Goal: Task Accomplishment & Management: Manage account settings

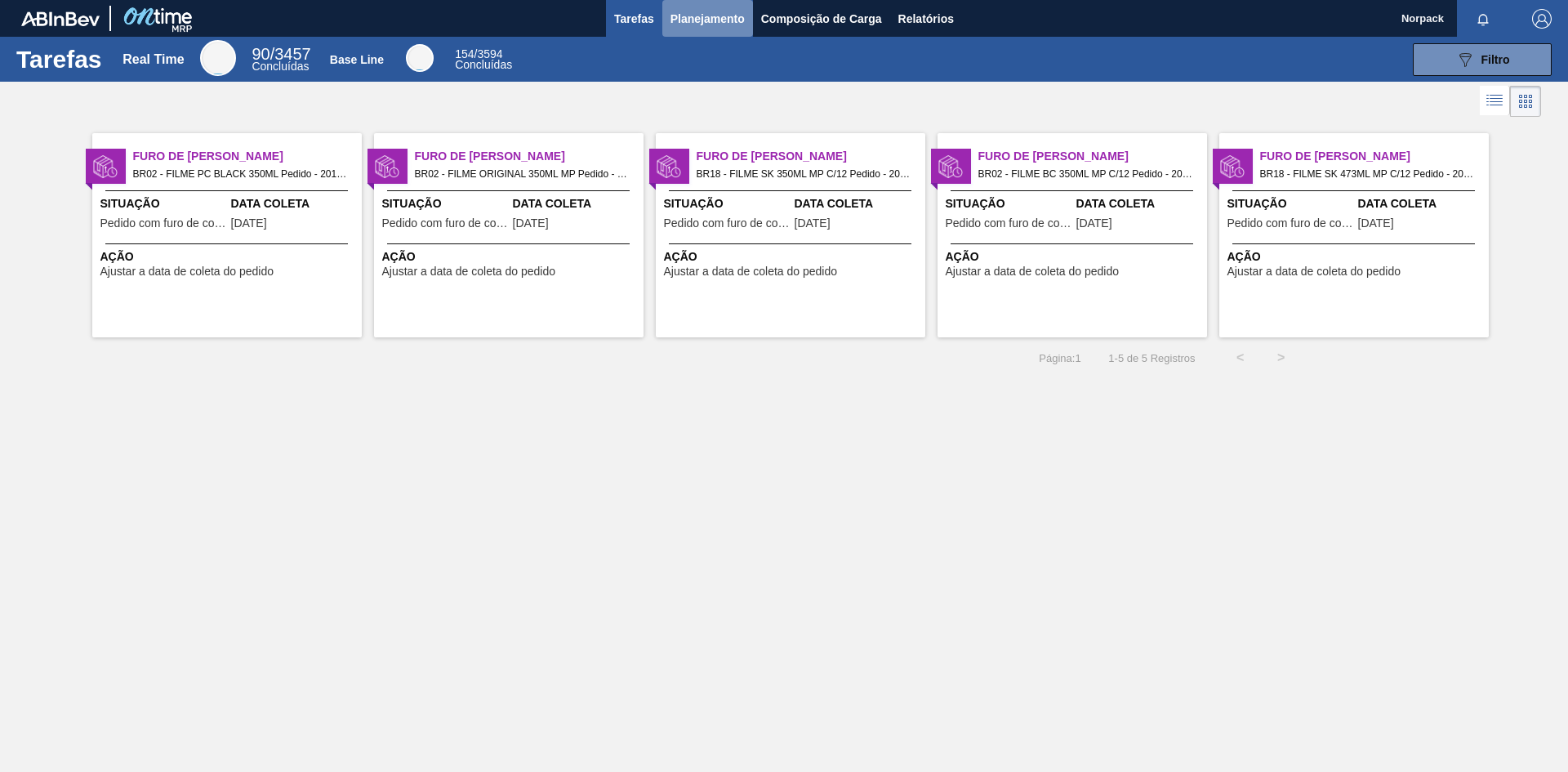
click at [734, 18] on span "Planejamento" at bounding box center [707, 18] width 75 height 20
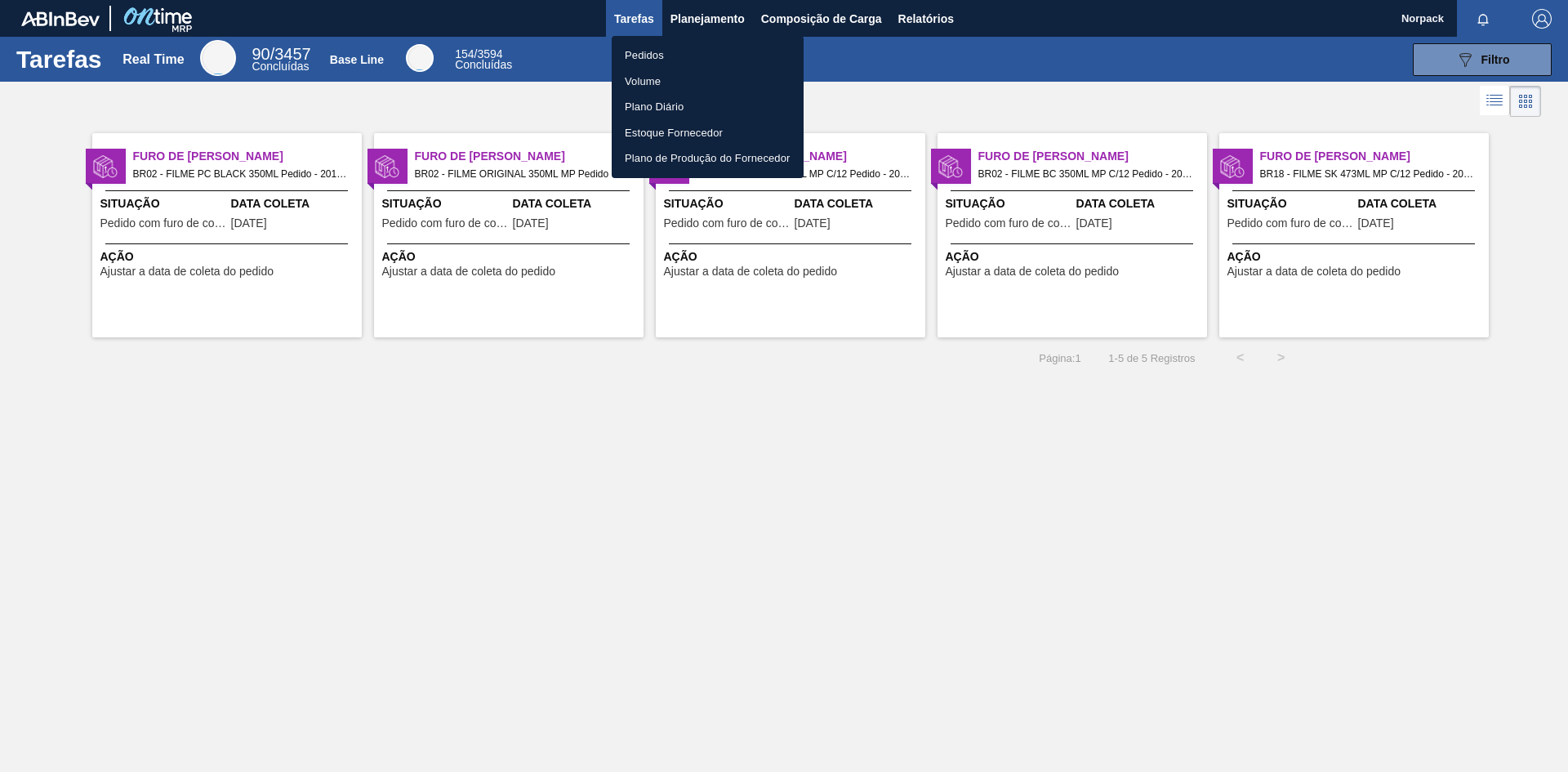
click at [664, 51] on li "Pedidos" at bounding box center [708, 55] width 192 height 26
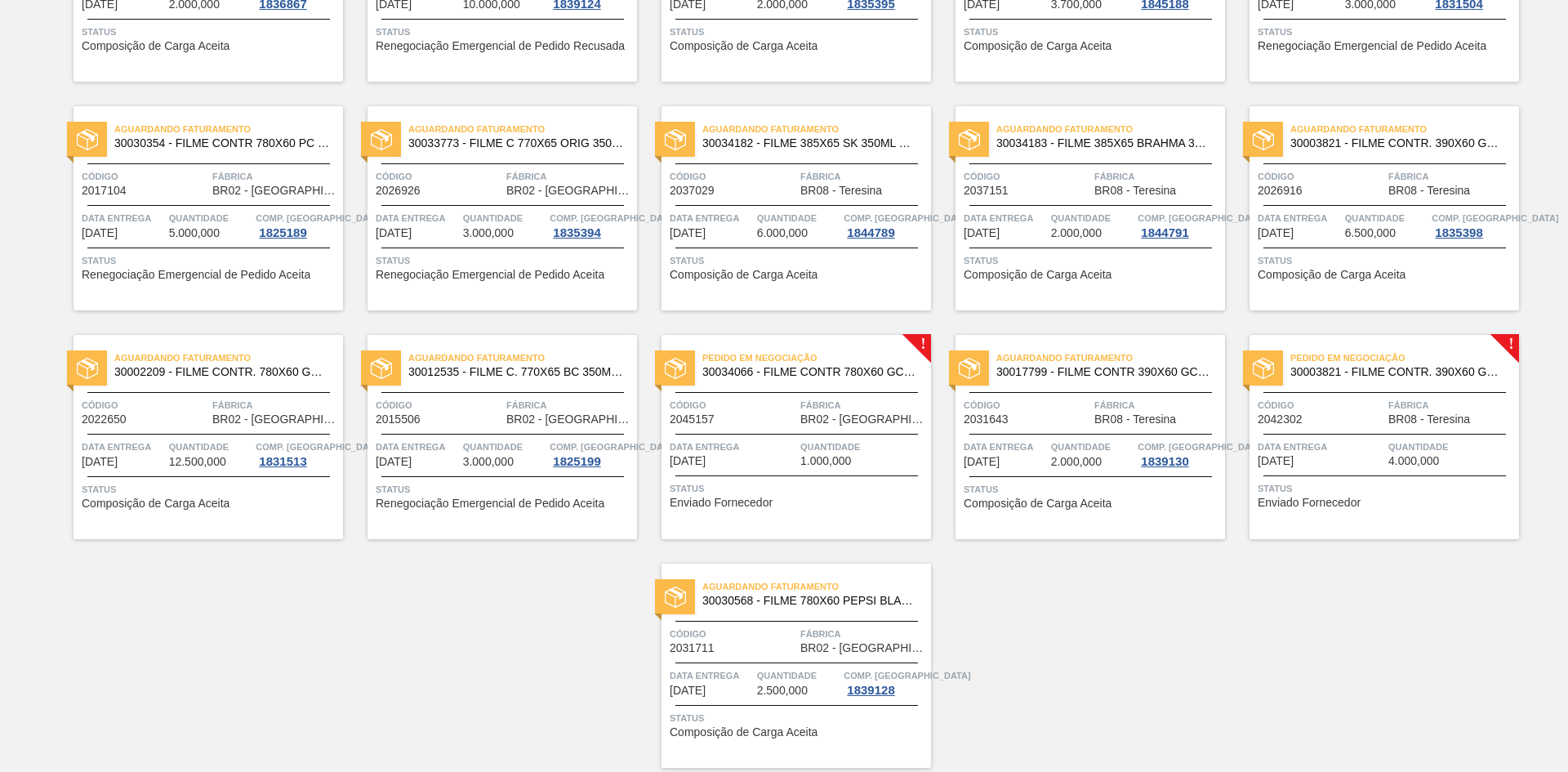
scroll to position [1011, 0]
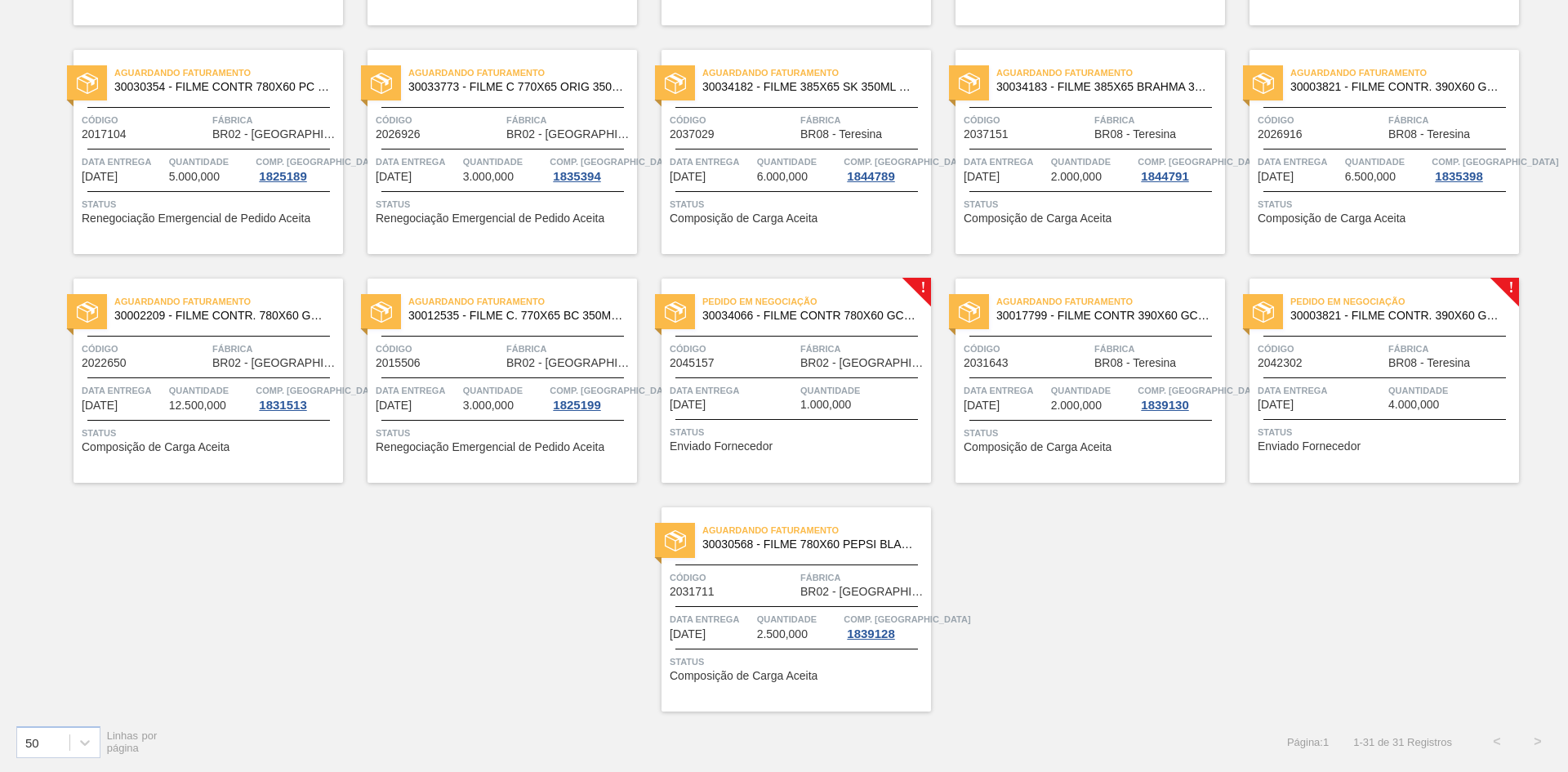
click at [774, 409] on div "Data entrega [DATE]" at bounding box center [733, 396] width 127 height 28
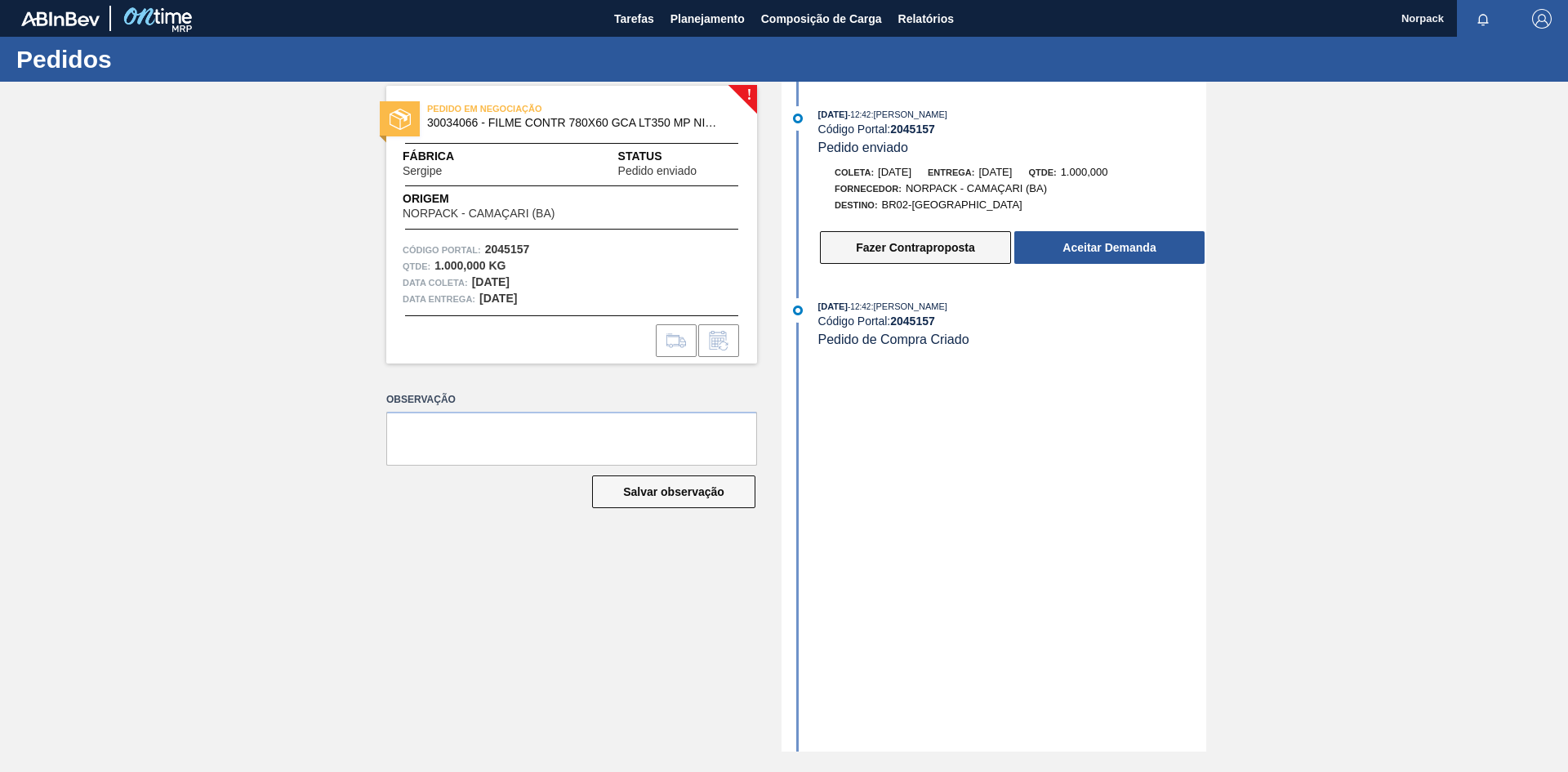
click at [928, 245] on button "Fazer Contraproposta" at bounding box center [915, 247] width 191 height 33
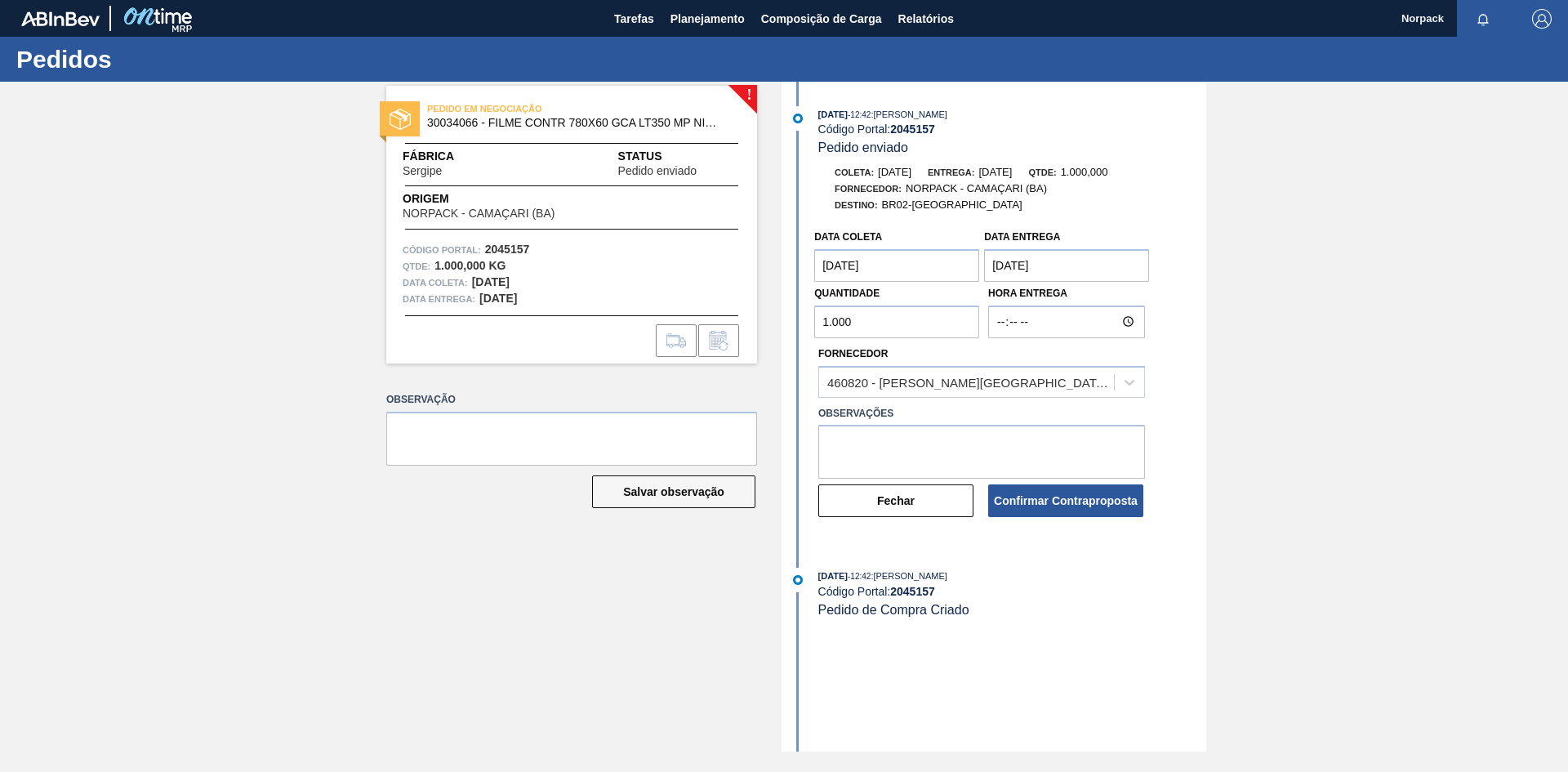
click at [826, 322] on input "1.000" at bounding box center [897, 322] width 165 height 33
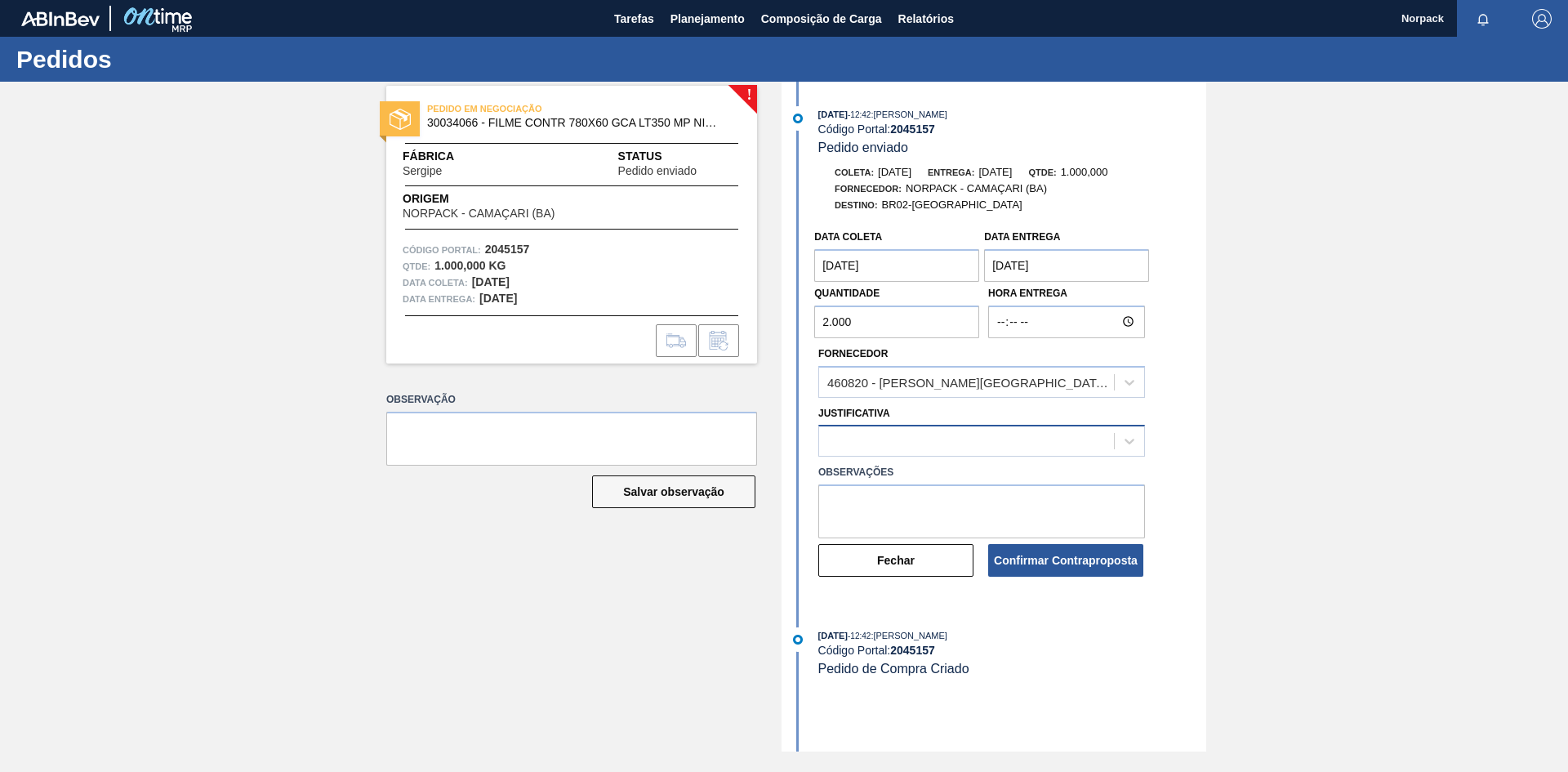
type input "2.000"
click at [894, 441] on div at bounding box center [967, 442] width 295 height 24
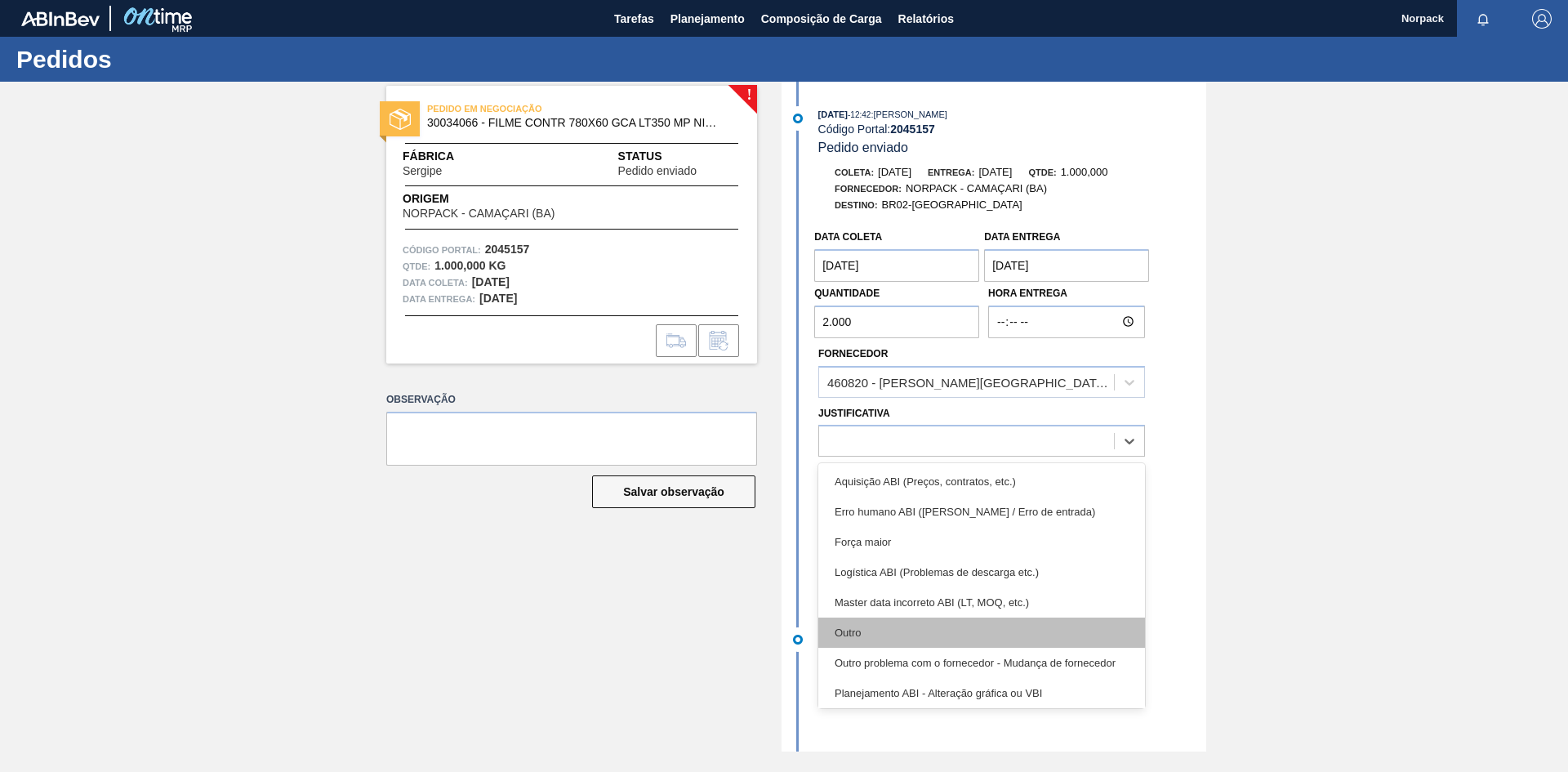
click at [893, 623] on div "Outro" at bounding box center [982, 632] width 327 height 30
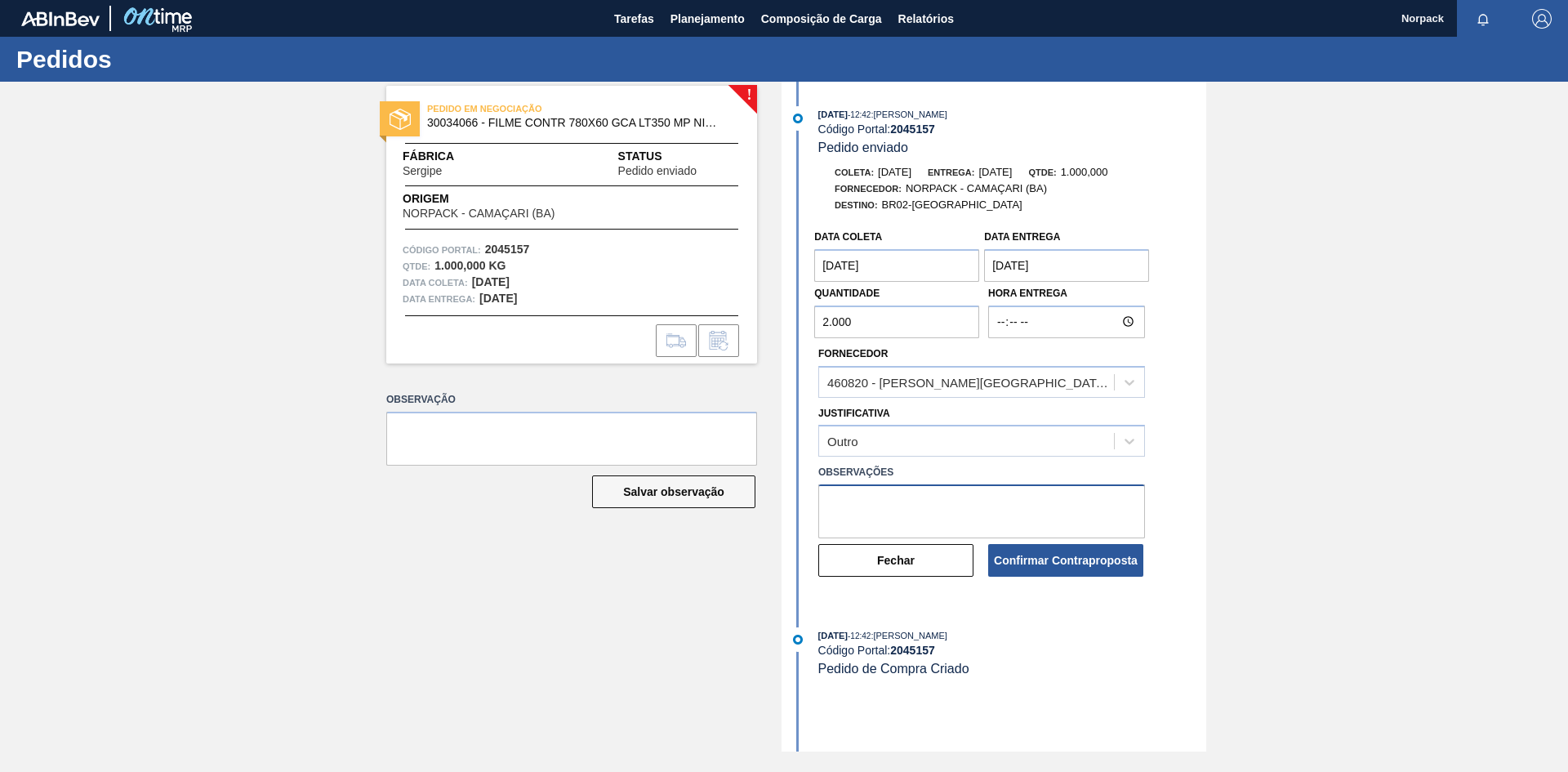
click at [874, 510] on textarea at bounding box center [982, 511] width 327 height 54
type textarea "O pedido mínimo é de 2.000Kg"
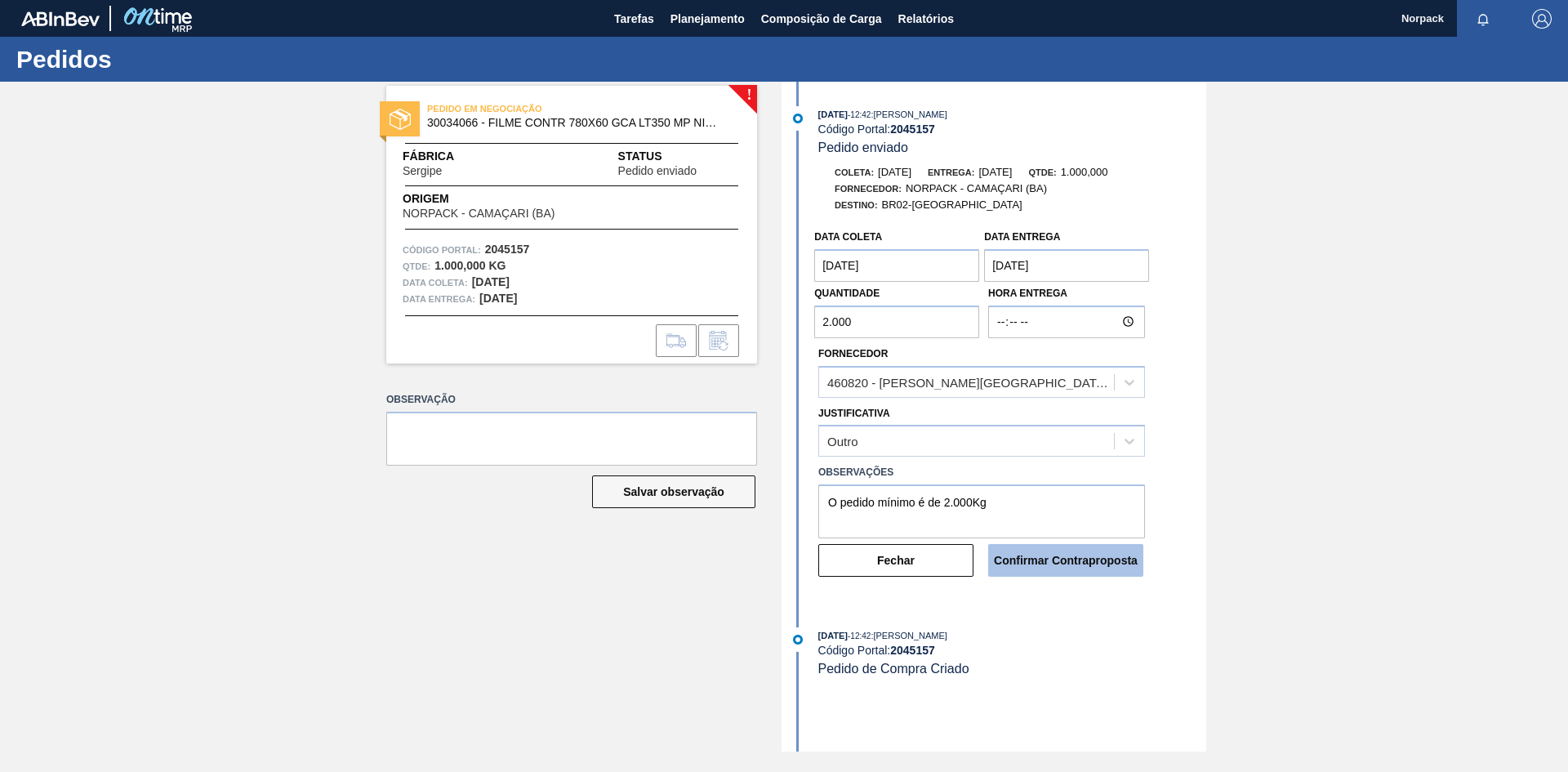
click at [1047, 556] on button "Confirmar Contraproposta" at bounding box center [1066, 561] width 155 height 33
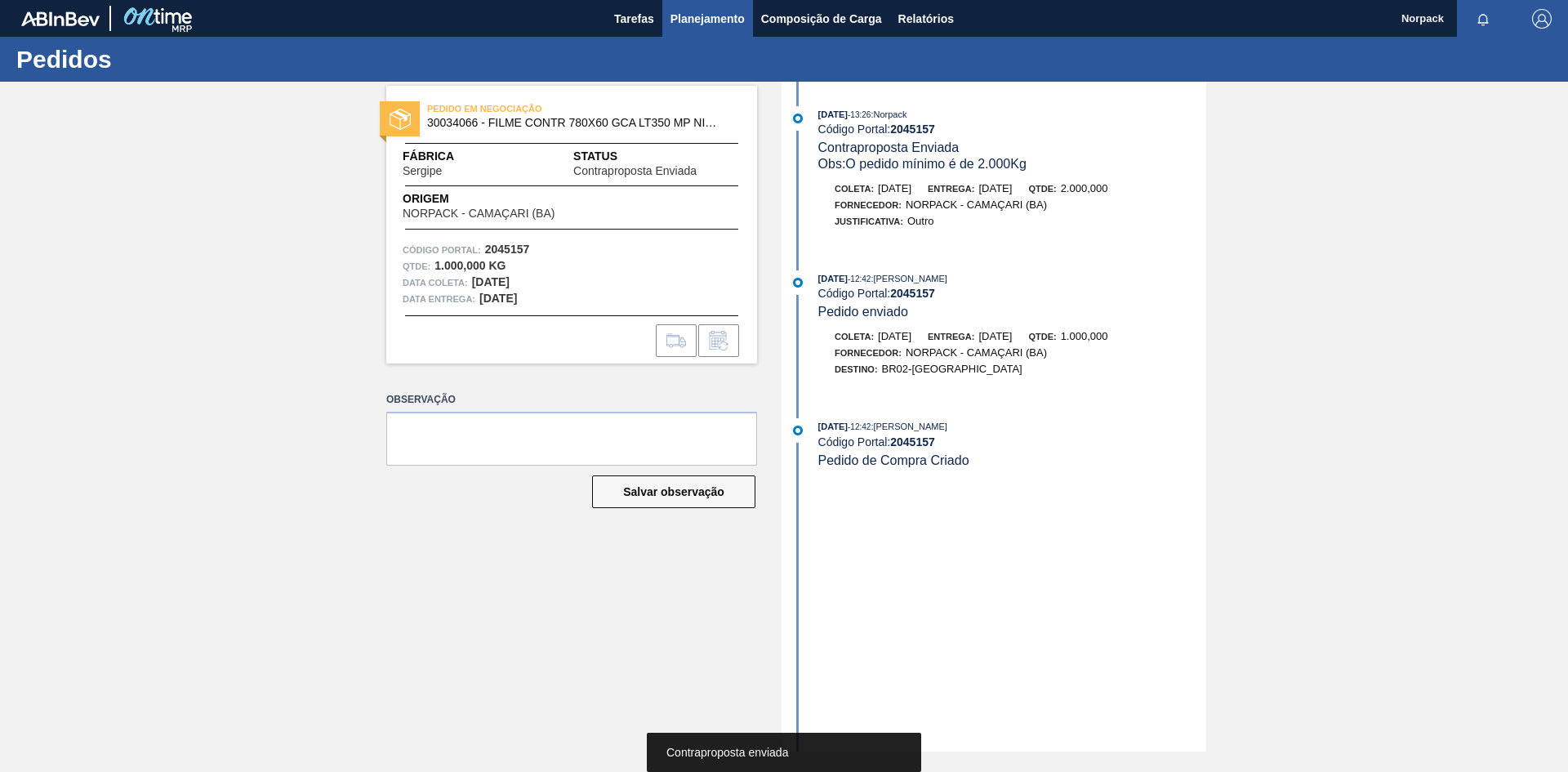
click at [699, 20] on span "Planejamento" at bounding box center [707, 18] width 75 height 20
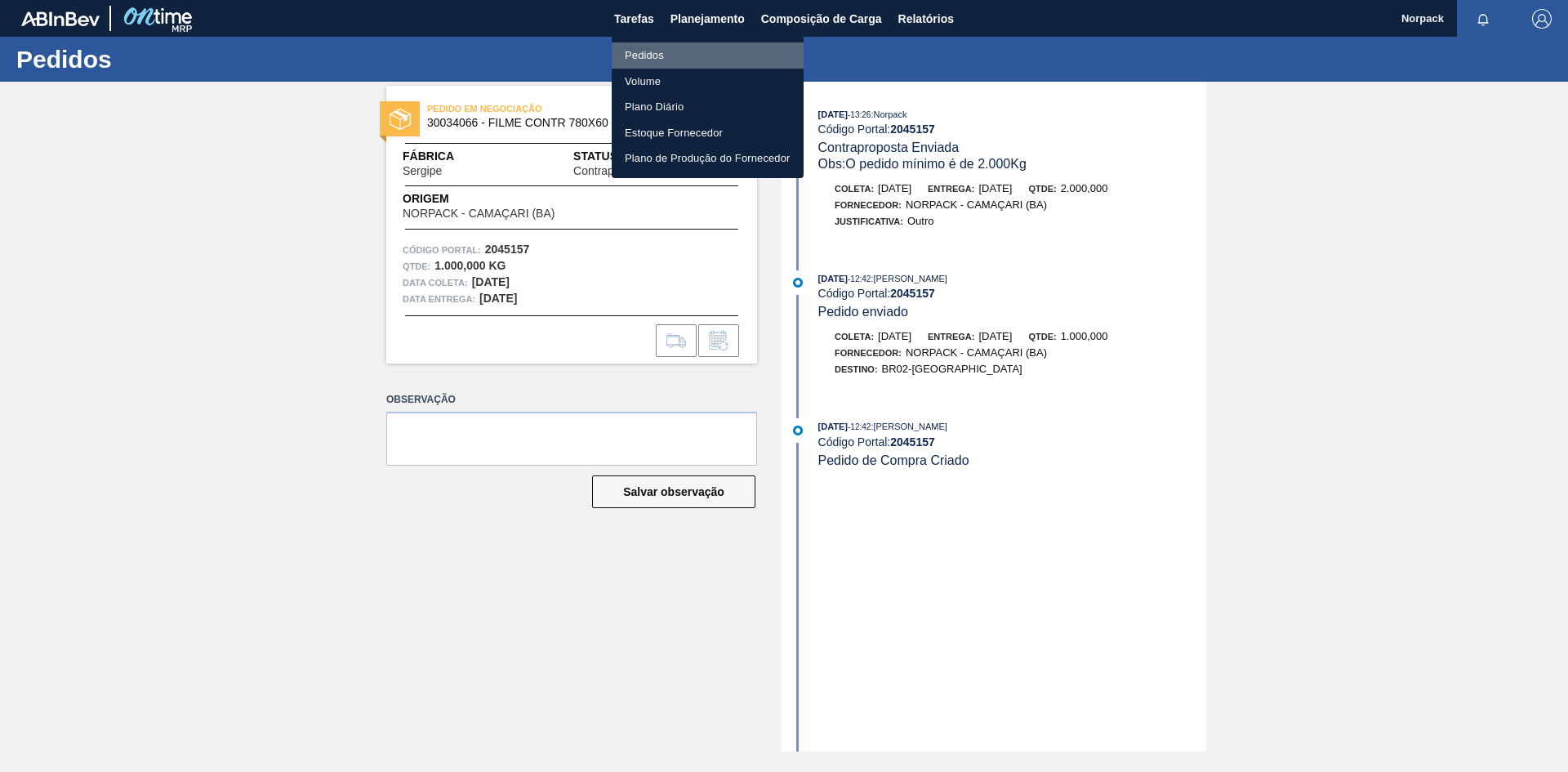
click at [662, 53] on li "Pedidos" at bounding box center [708, 55] width 192 height 26
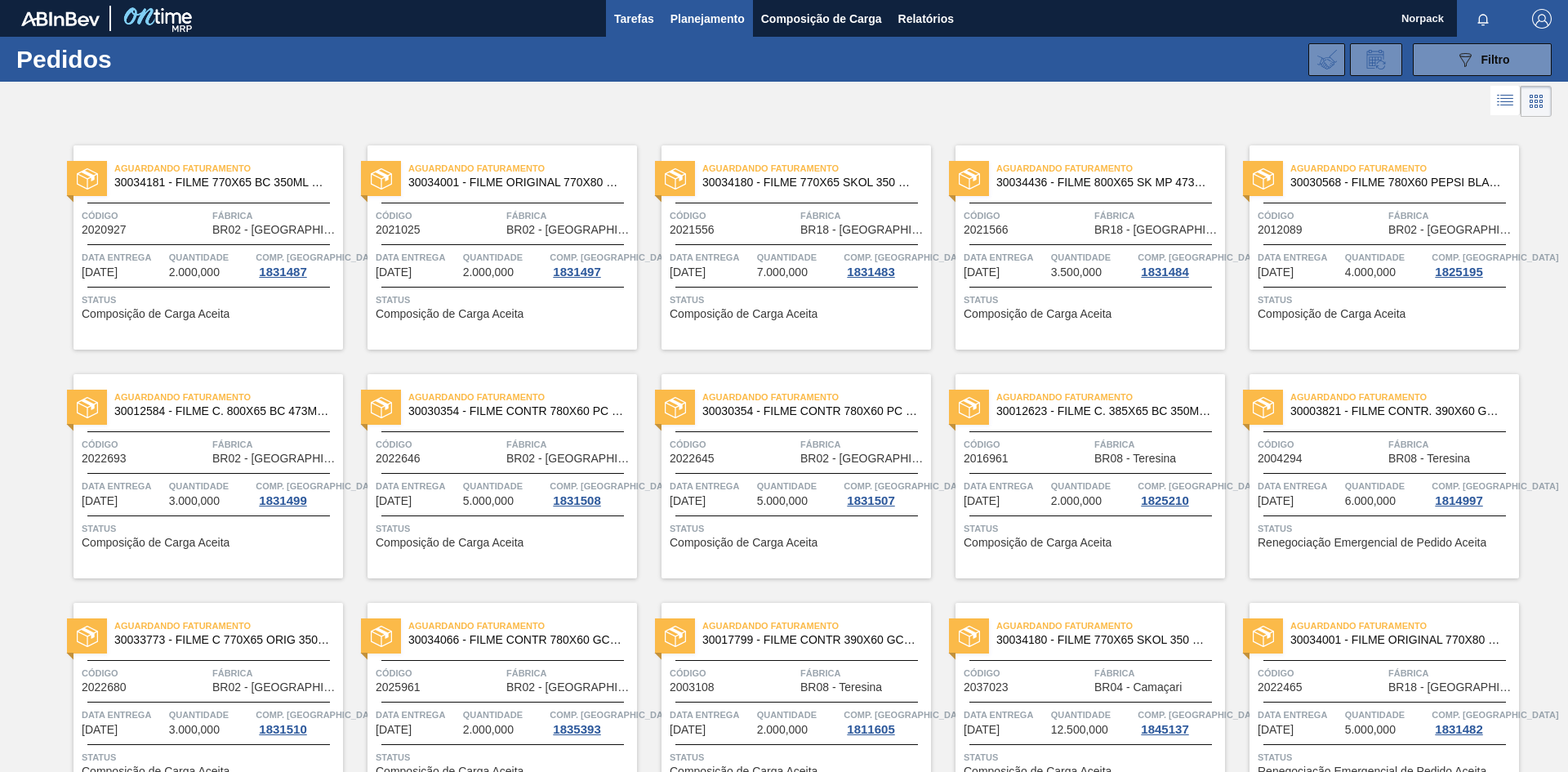
click at [633, 21] on span "Tarefas" at bounding box center [634, 18] width 40 height 20
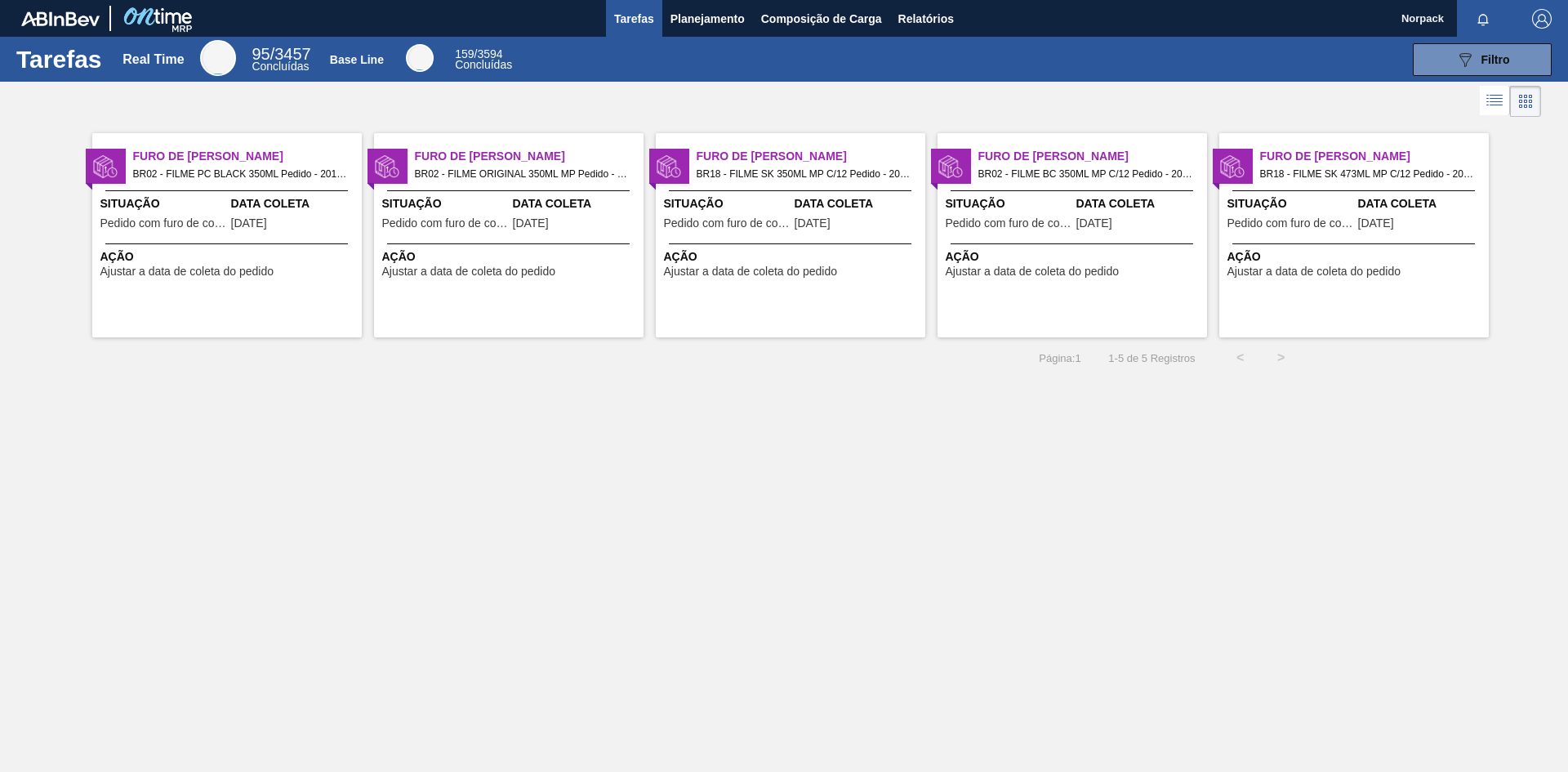
click at [254, 245] on div "Ação Ajustar a data de coleta do pedido" at bounding box center [227, 261] width 269 height 34
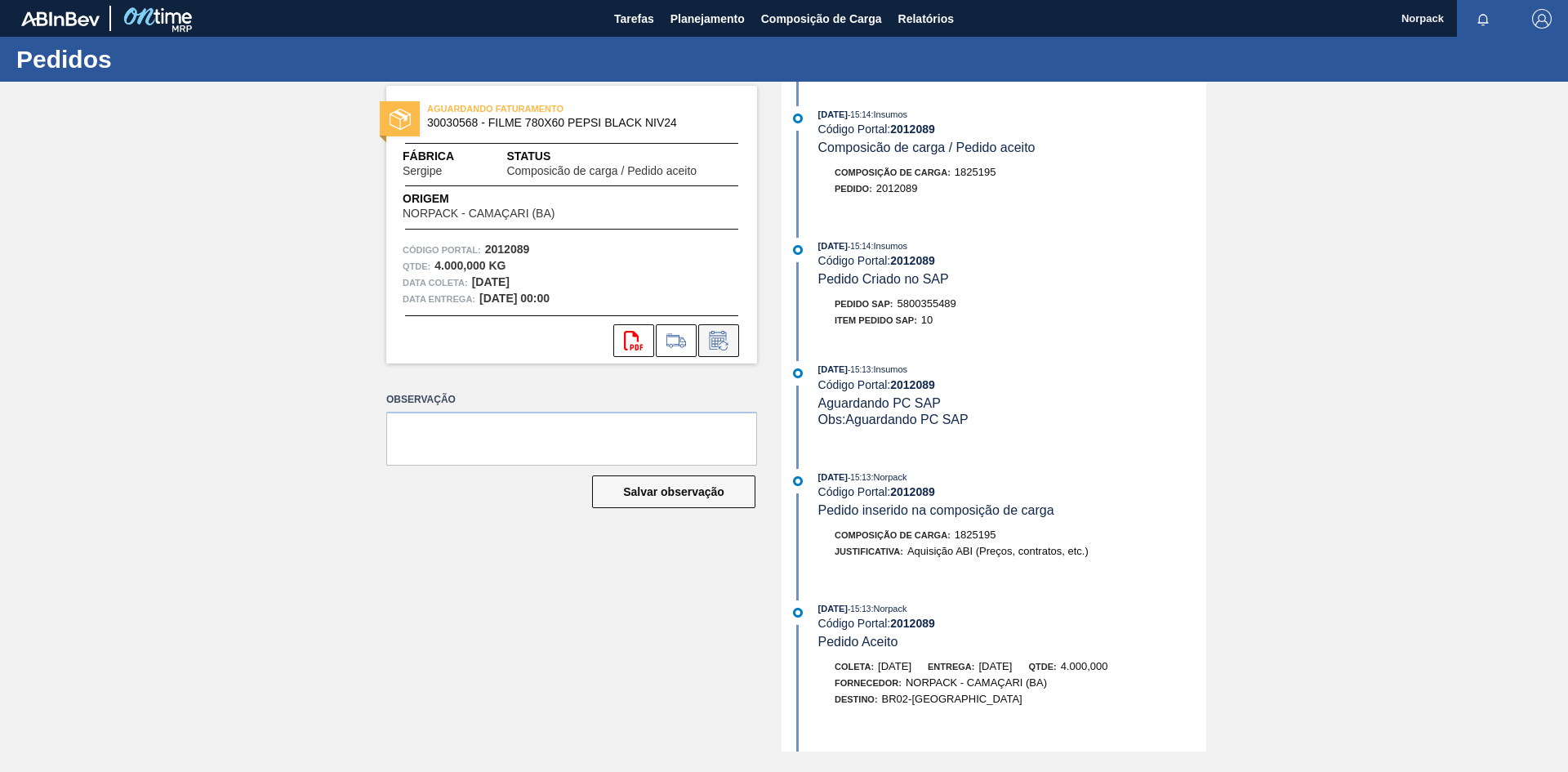
click at [723, 347] on icon at bounding box center [718, 340] width 26 height 20
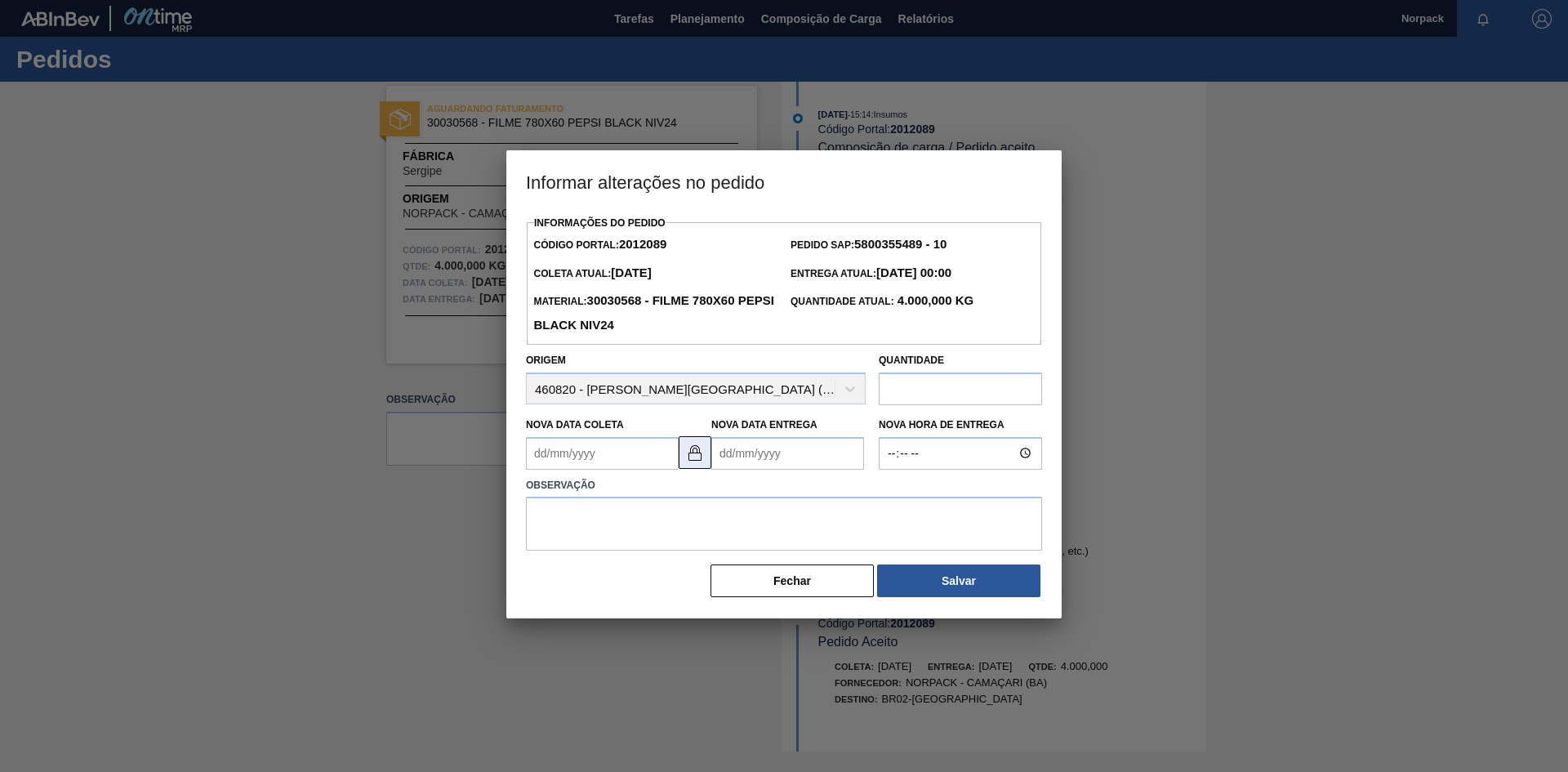
click at [686, 461] on img at bounding box center [694, 453] width 20 height 20
click at [752, 453] on Entrega2012089 "Nova Data Entrega" at bounding box center [788, 453] width 153 height 33
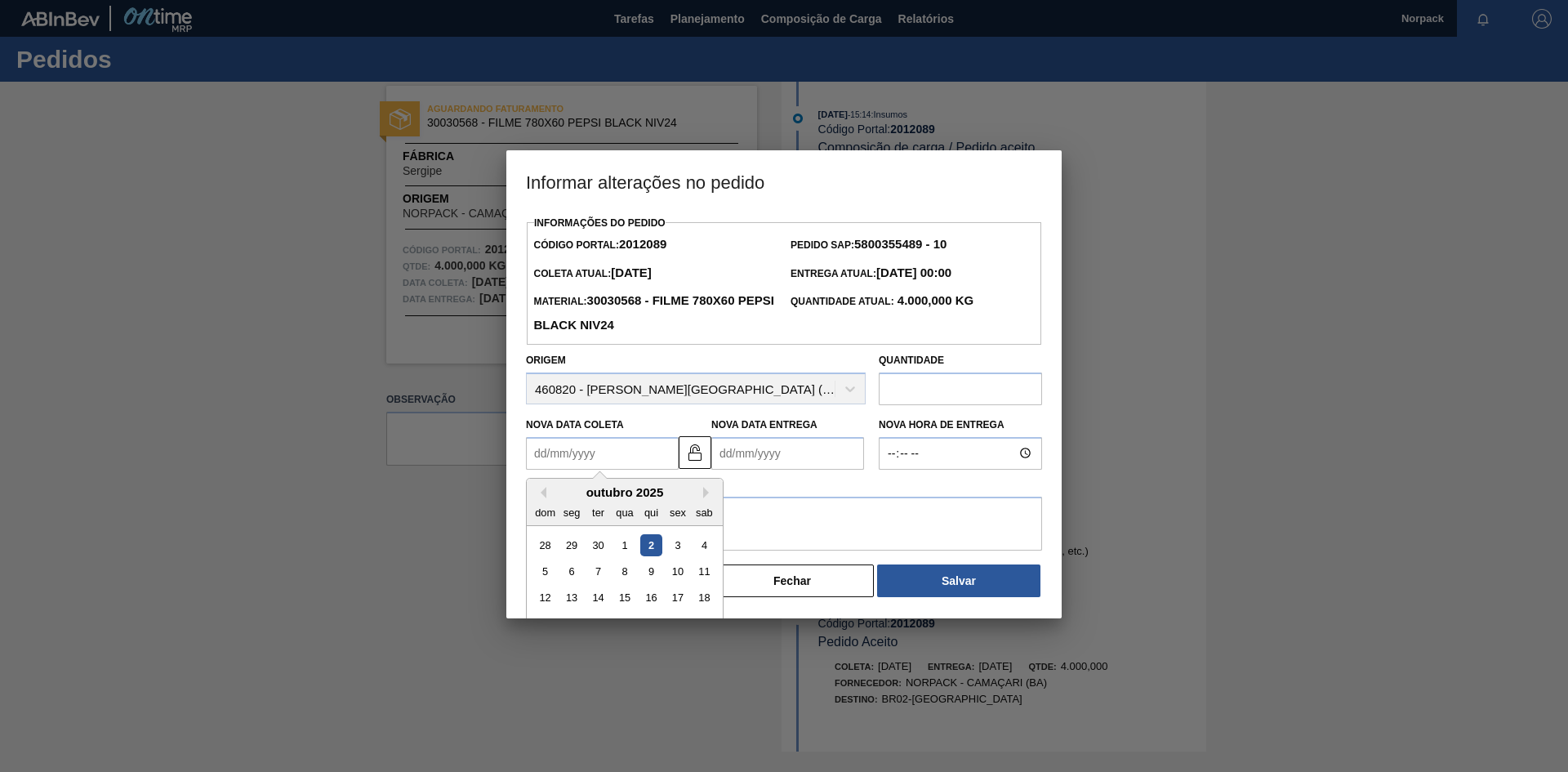
click at [628, 454] on Coleta2012089 "Nova Data Coleta" at bounding box center [602, 453] width 153 height 33
type Coleta2012089 "[DATE]"
click at [722, 459] on Entrega2012089 "Nova Data Entrega" at bounding box center [788, 453] width 153 height 33
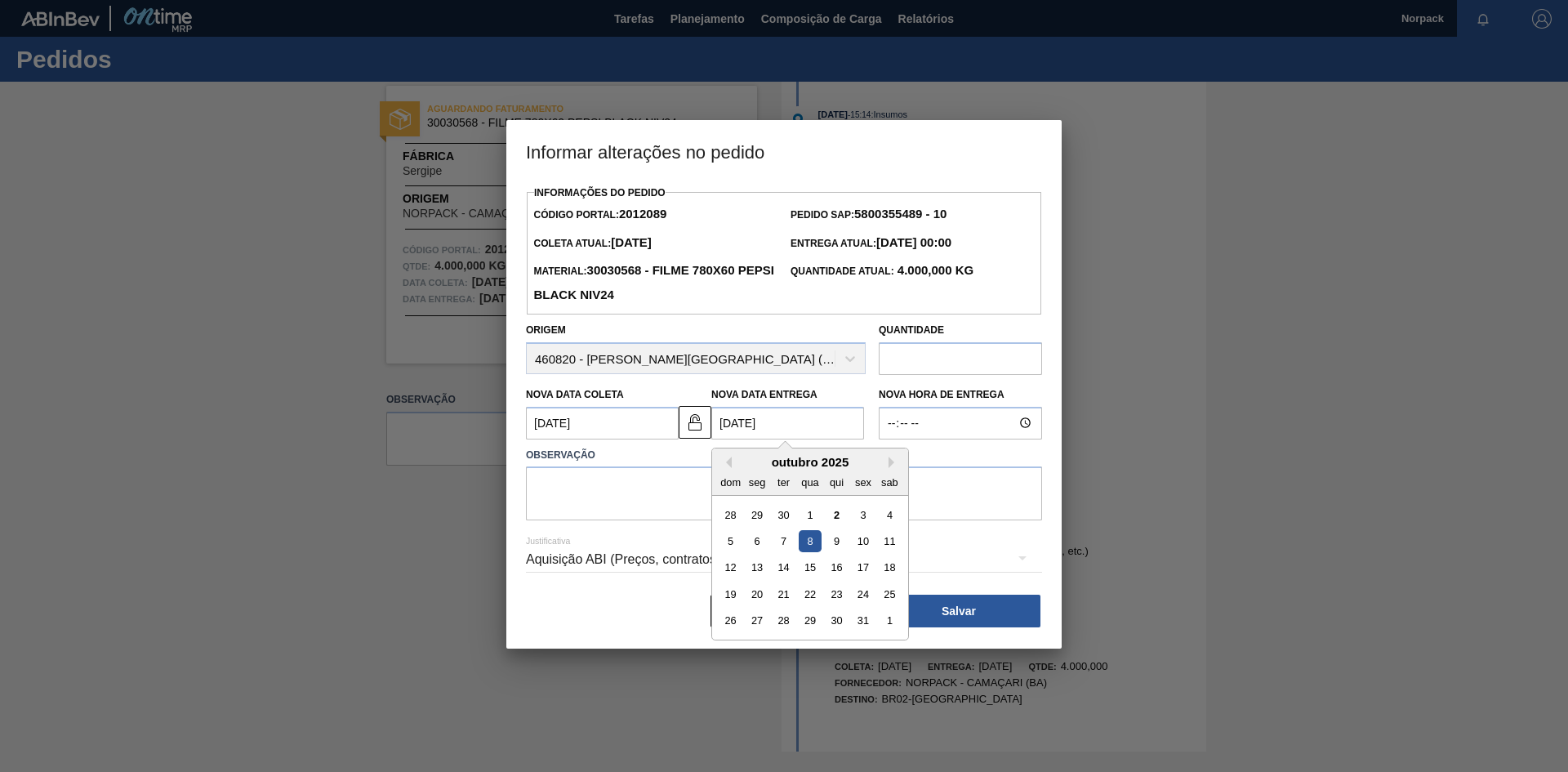
type Entrega2012089 "[DATE]"
click at [651, 486] on textarea at bounding box center [784, 493] width 516 height 54
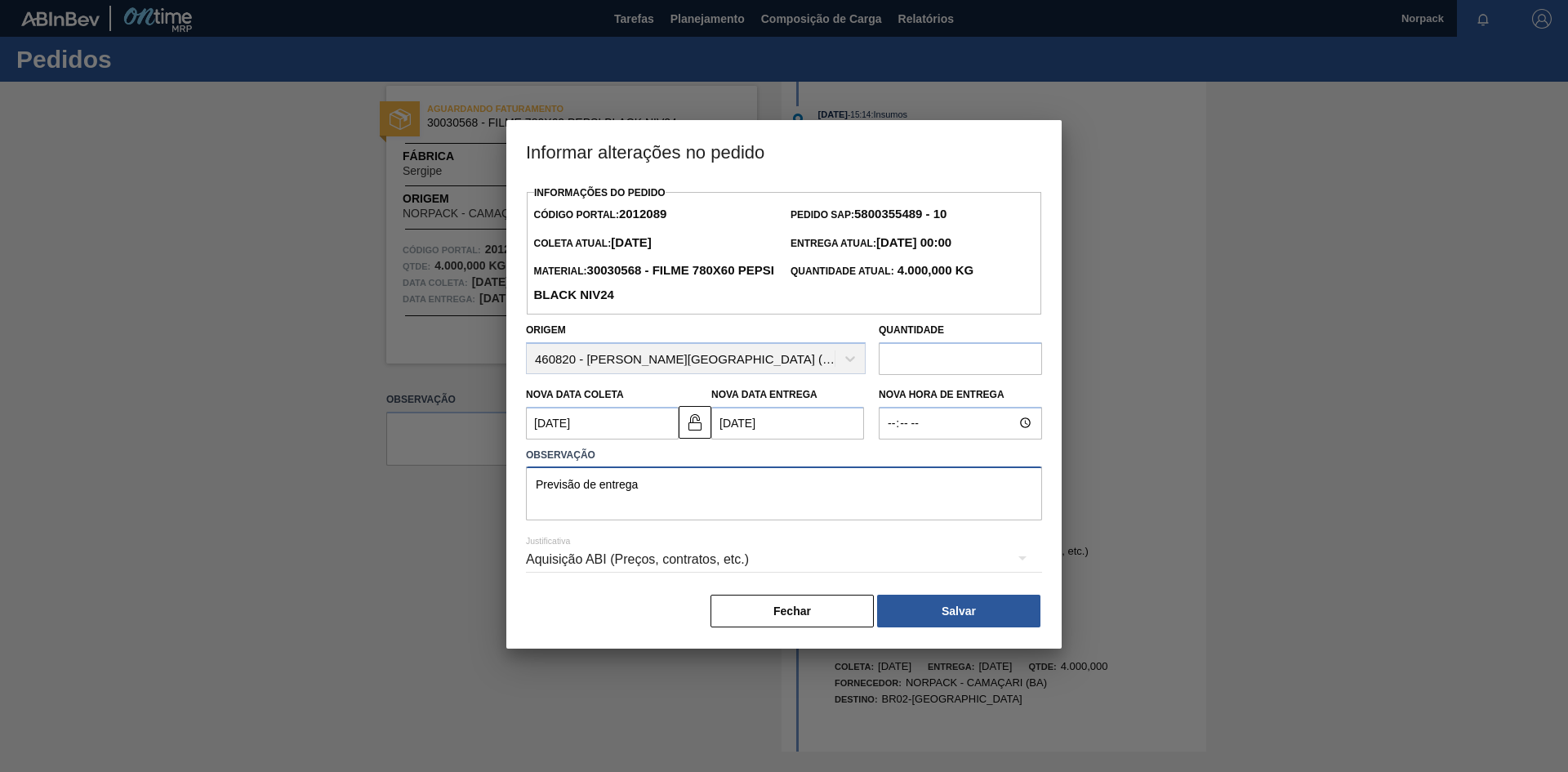
drag, startPoint x: 668, startPoint y: 489, endPoint x: 492, endPoint y: 483, distance: 176.1
click at [492, 483] on div "Informar alterações no pedido Informações do Pedido Código Portal: 2012089 Pedi…" at bounding box center [784, 386] width 1568 height 772
type textarea "Previsão de entrega"
click at [956, 605] on button "Salvar" at bounding box center [959, 611] width 163 height 33
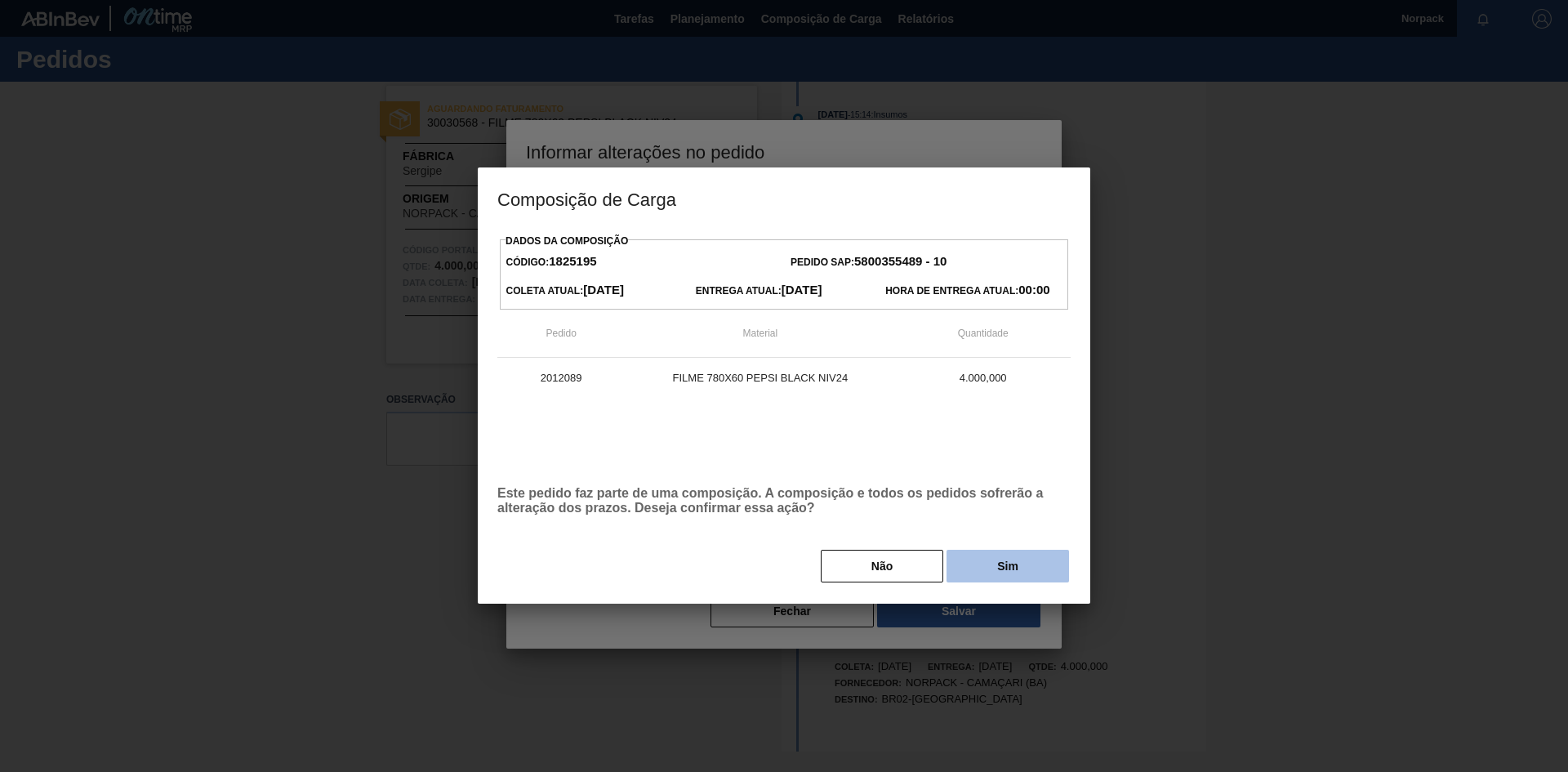
click at [1021, 569] on button "Sim" at bounding box center [1008, 566] width 123 height 33
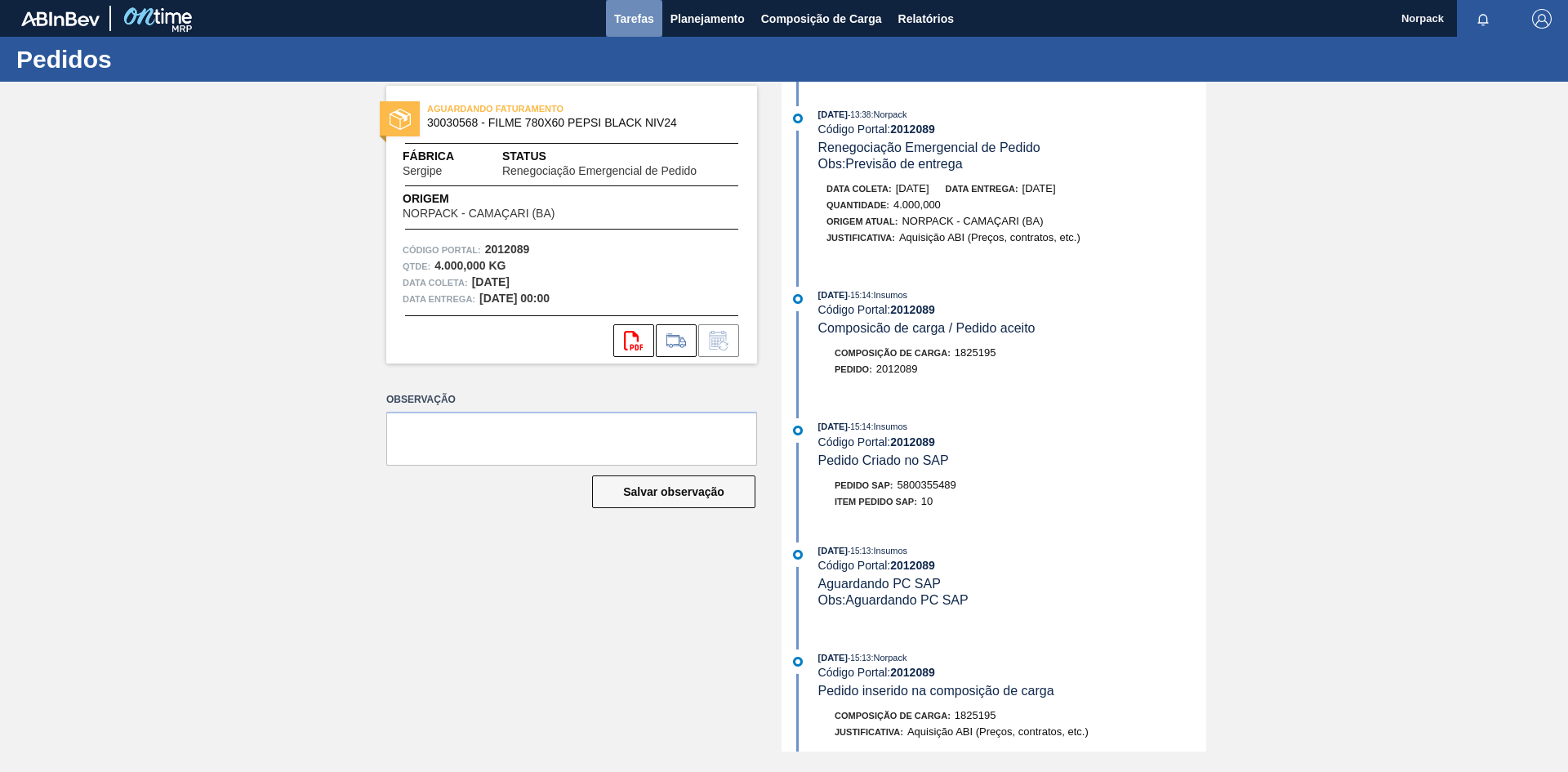
click at [627, 15] on span "Tarefas" at bounding box center [634, 18] width 40 height 20
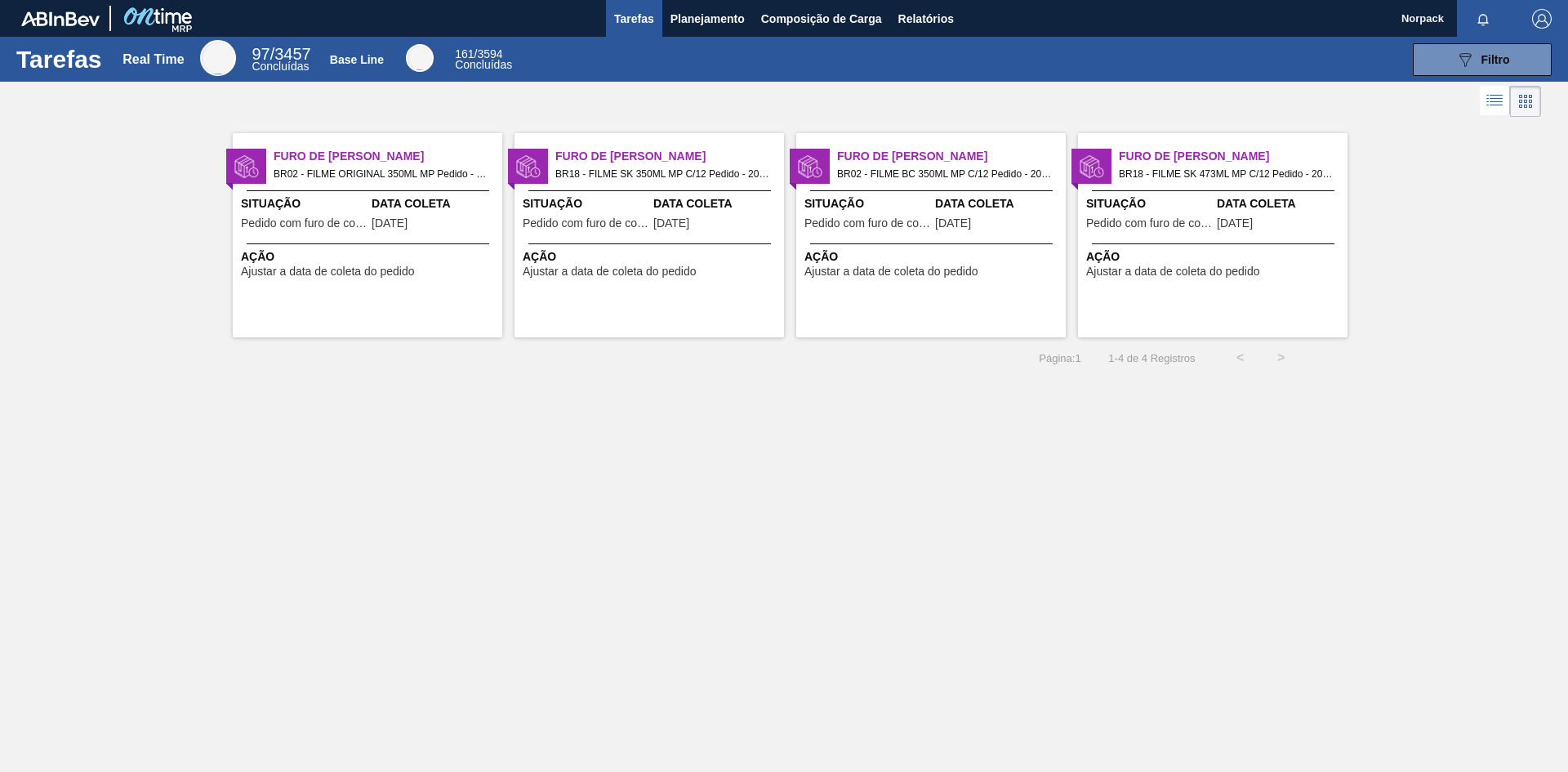
click at [415, 258] on span "Ação" at bounding box center [370, 257] width 257 height 17
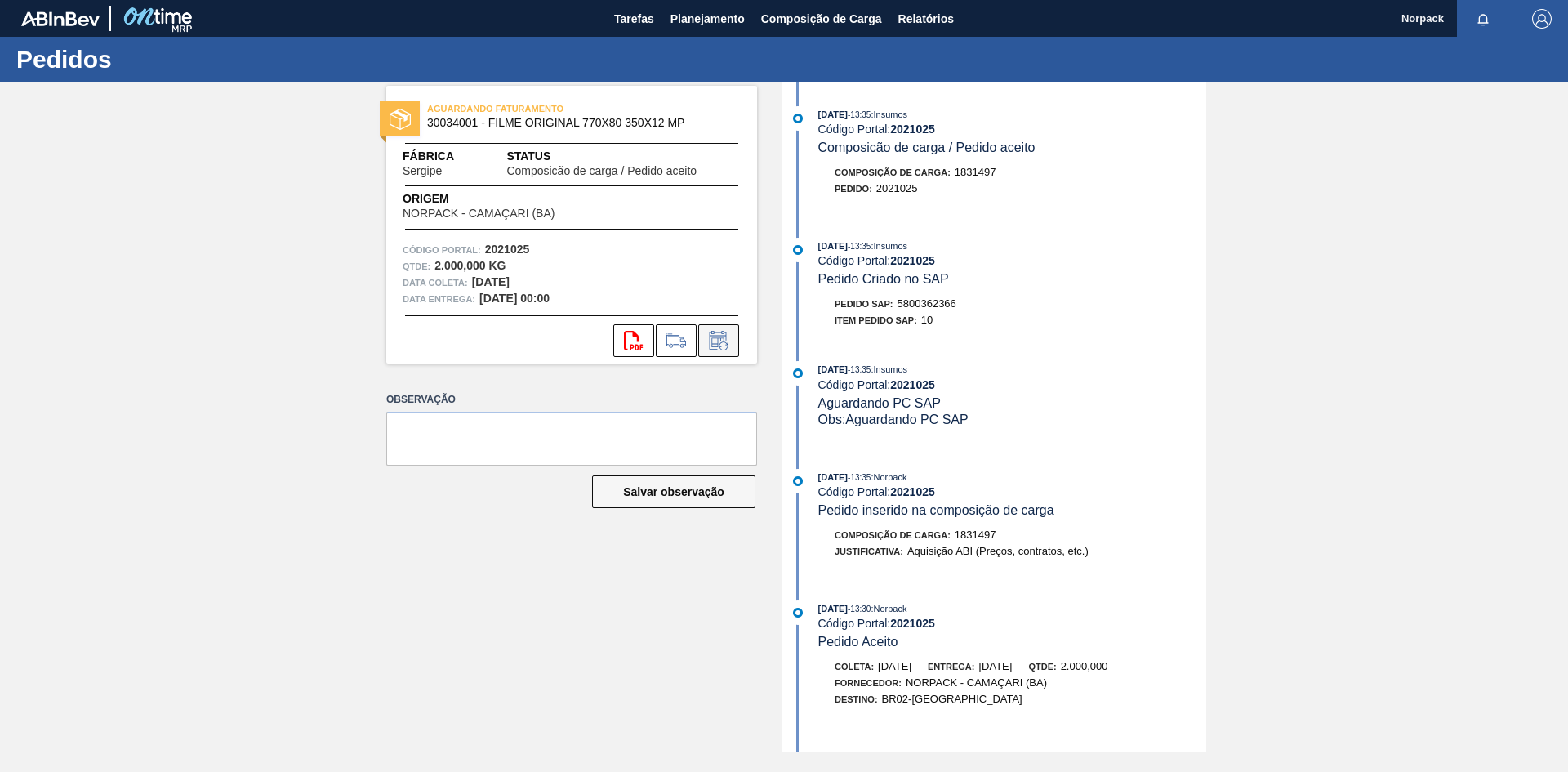
click at [723, 339] on icon at bounding box center [717, 342] width 12 height 9
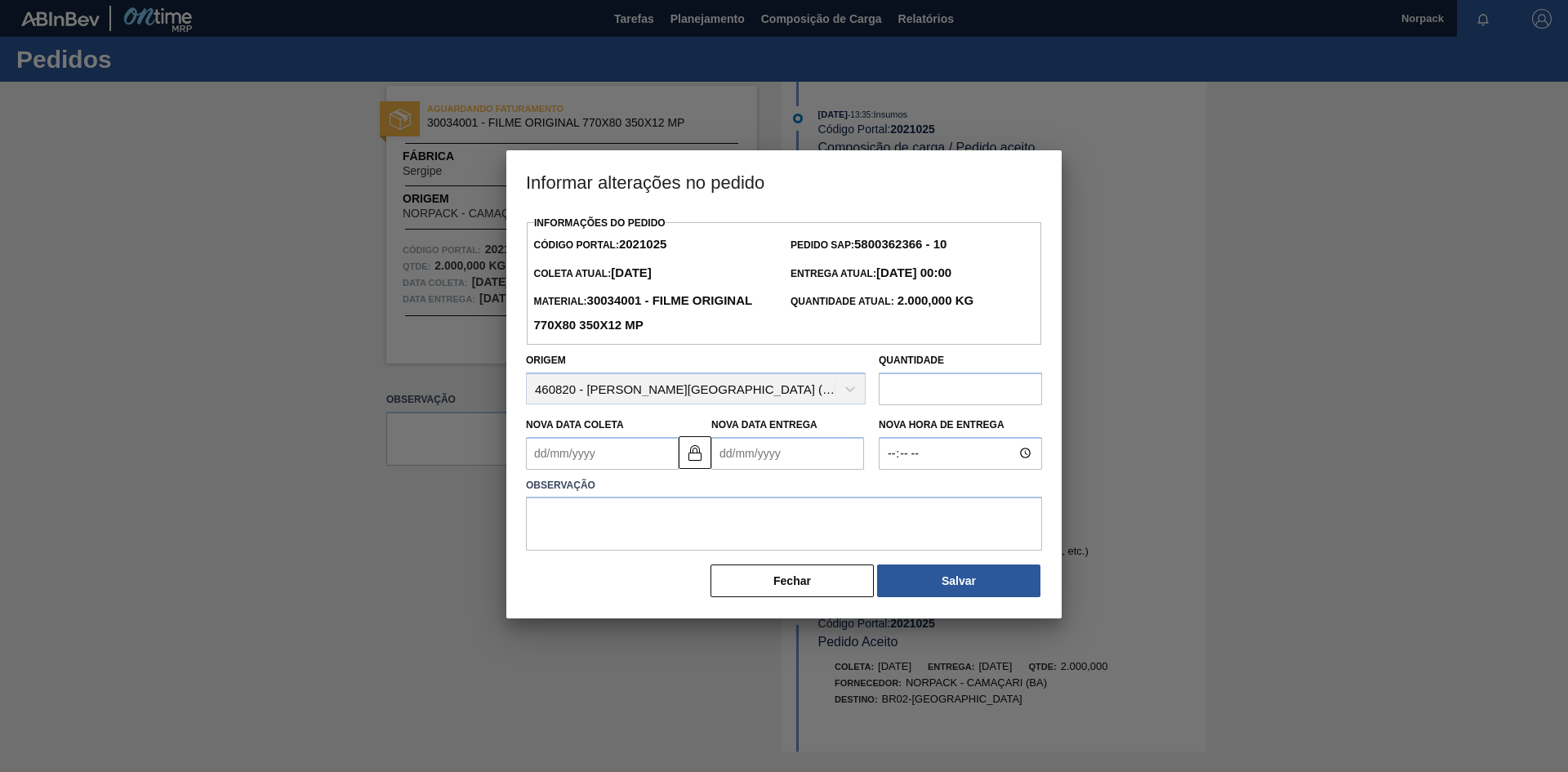
click at [590, 464] on Coleta2021025 "Nova Data Coleta" at bounding box center [602, 453] width 153 height 33
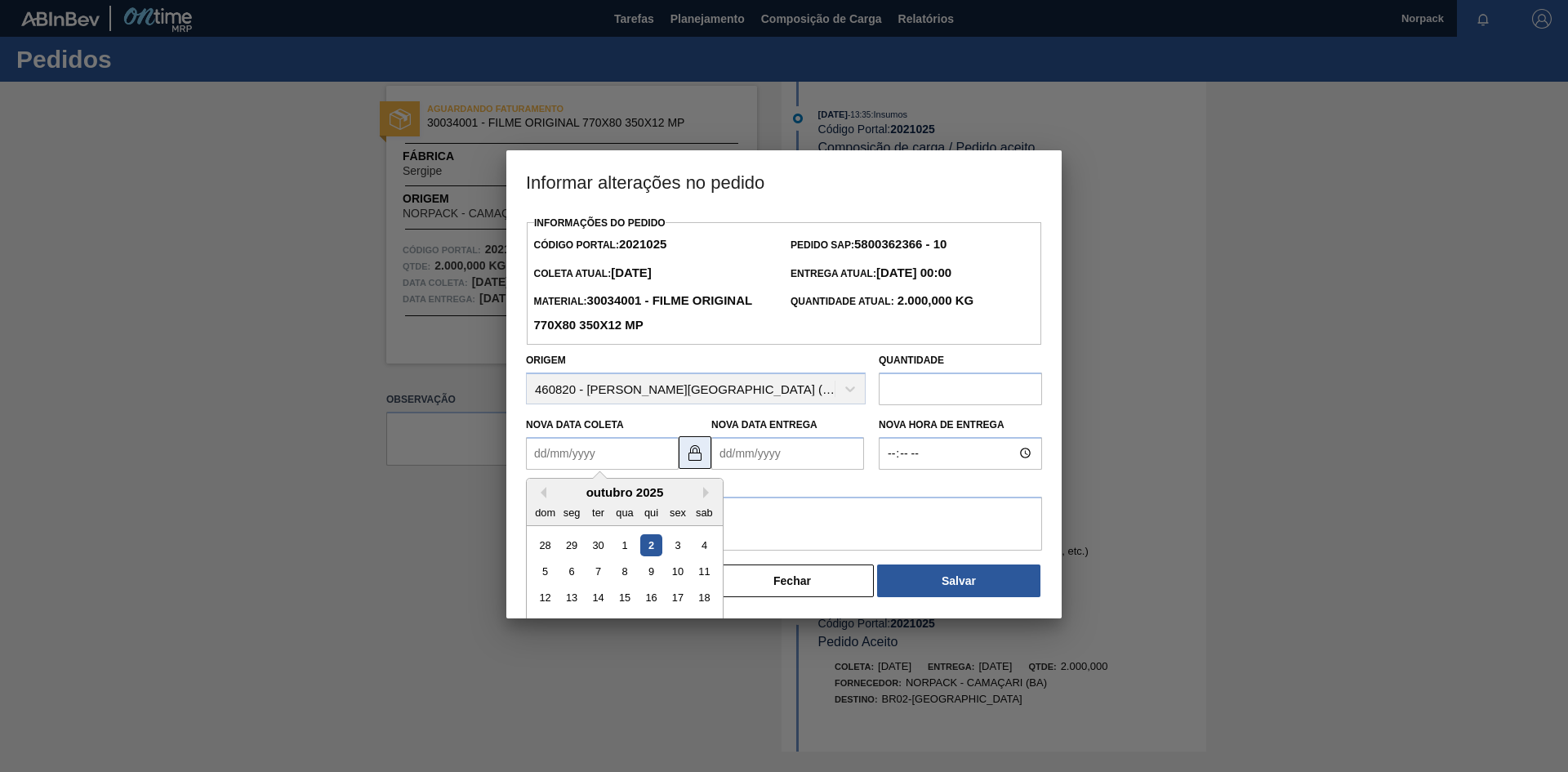
click at [681, 459] on button at bounding box center [695, 453] width 33 height 33
click at [609, 465] on Coleta2021025 "Nova Data Coleta" at bounding box center [602, 453] width 153 height 33
type Coleta2021025 "[DATE]"
click at [730, 452] on Entrega2021025 "Nova Data Entrega" at bounding box center [788, 453] width 153 height 33
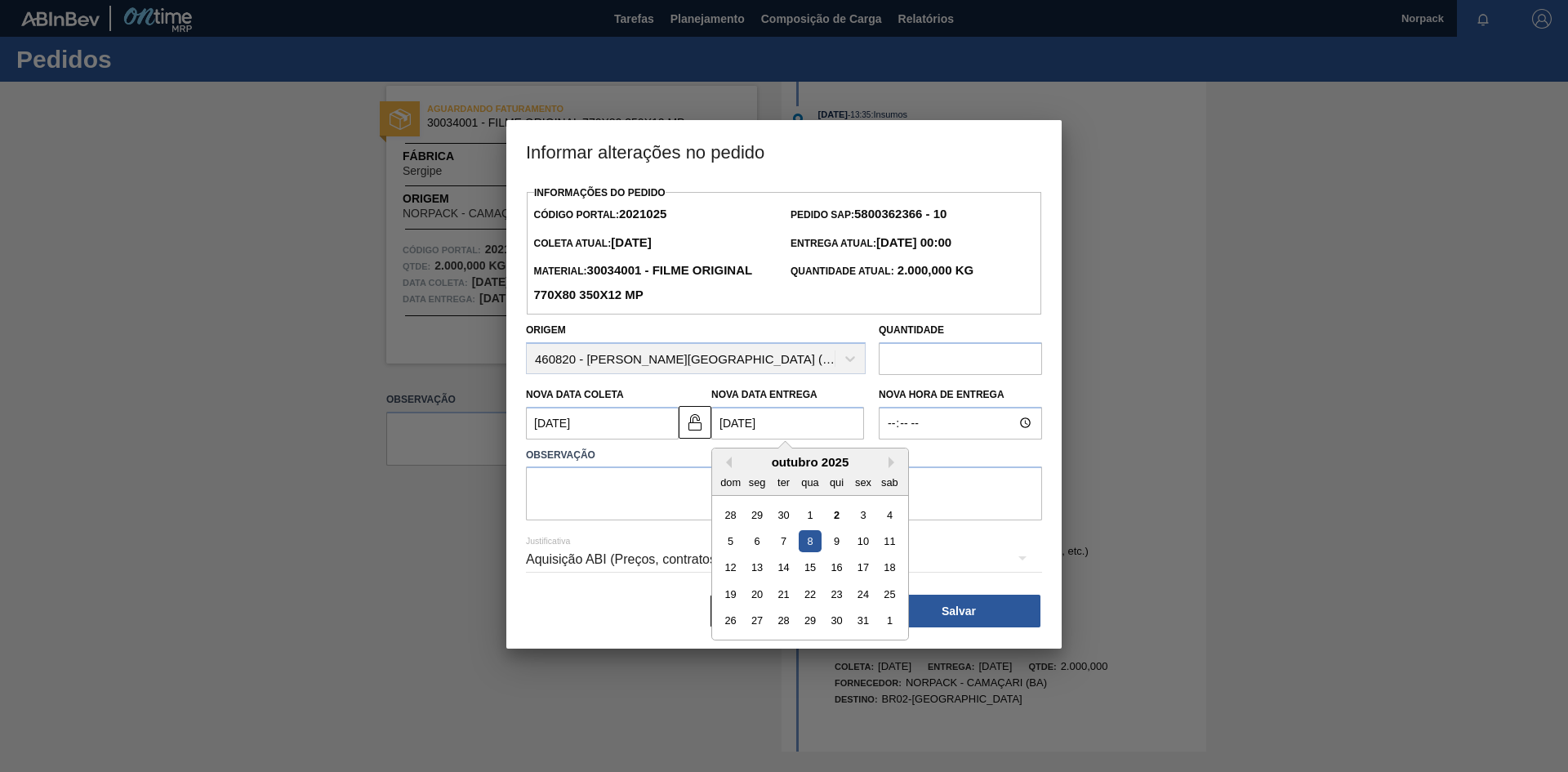
type Entrega2021025 "[DATE]"
click at [659, 499] on textarea at bounding box center [784, 493] width 516 height 54
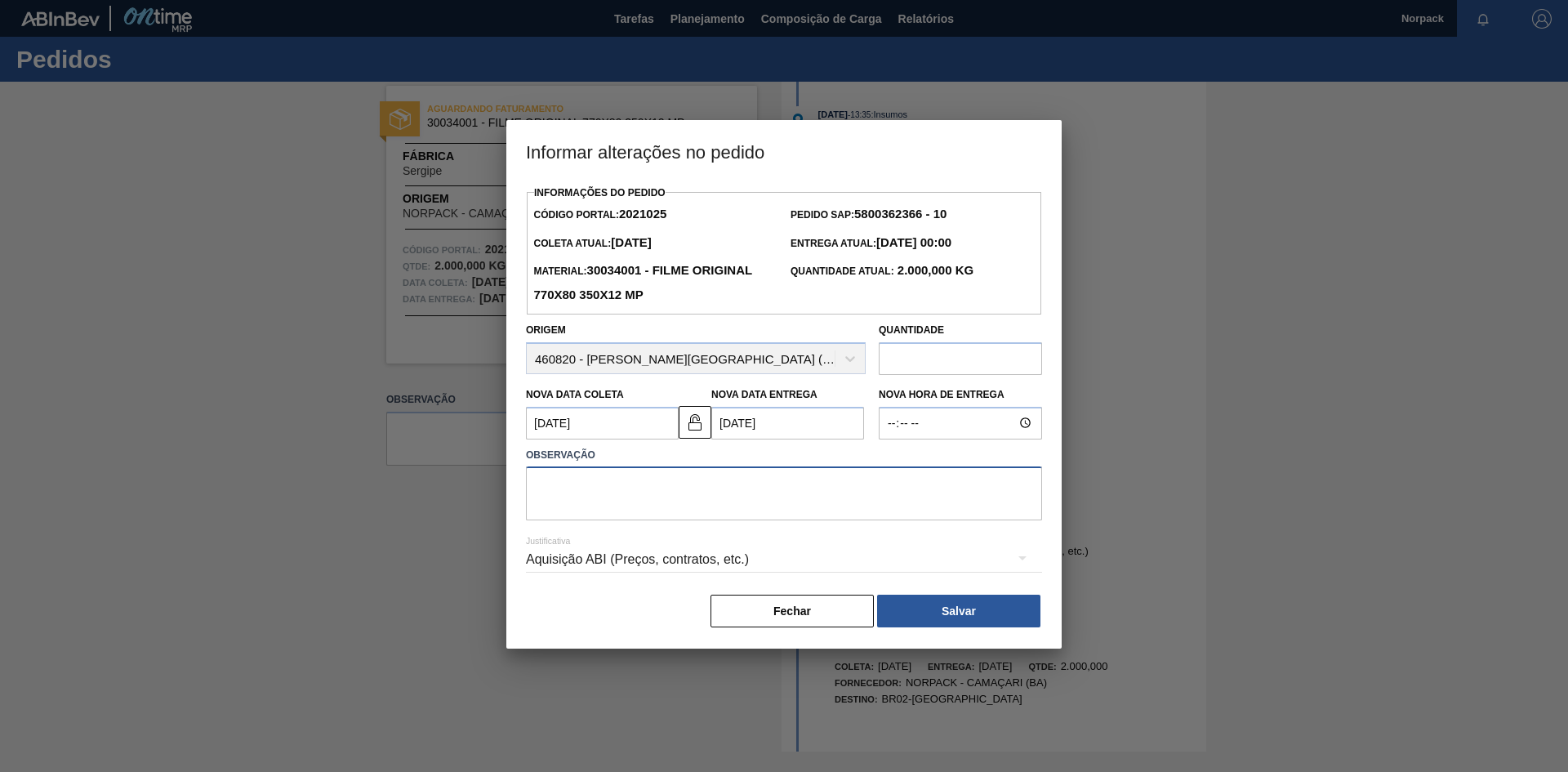
paste textarea "Previsão de entrega"
type textarea "Previsão de entrega"
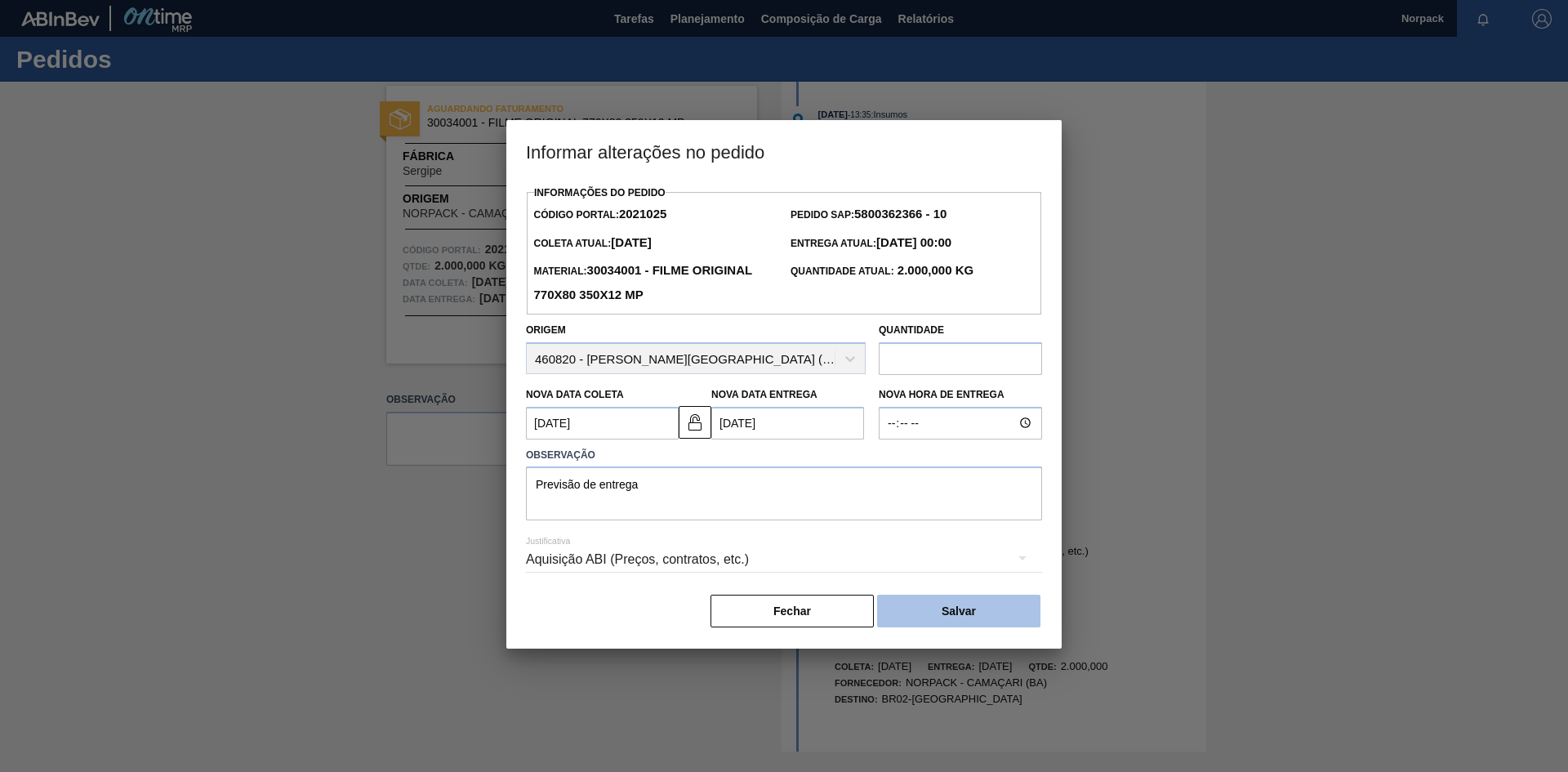
click at [991, 623] on button "Salvar" at bounding box center [959, 611] width 163 height 33
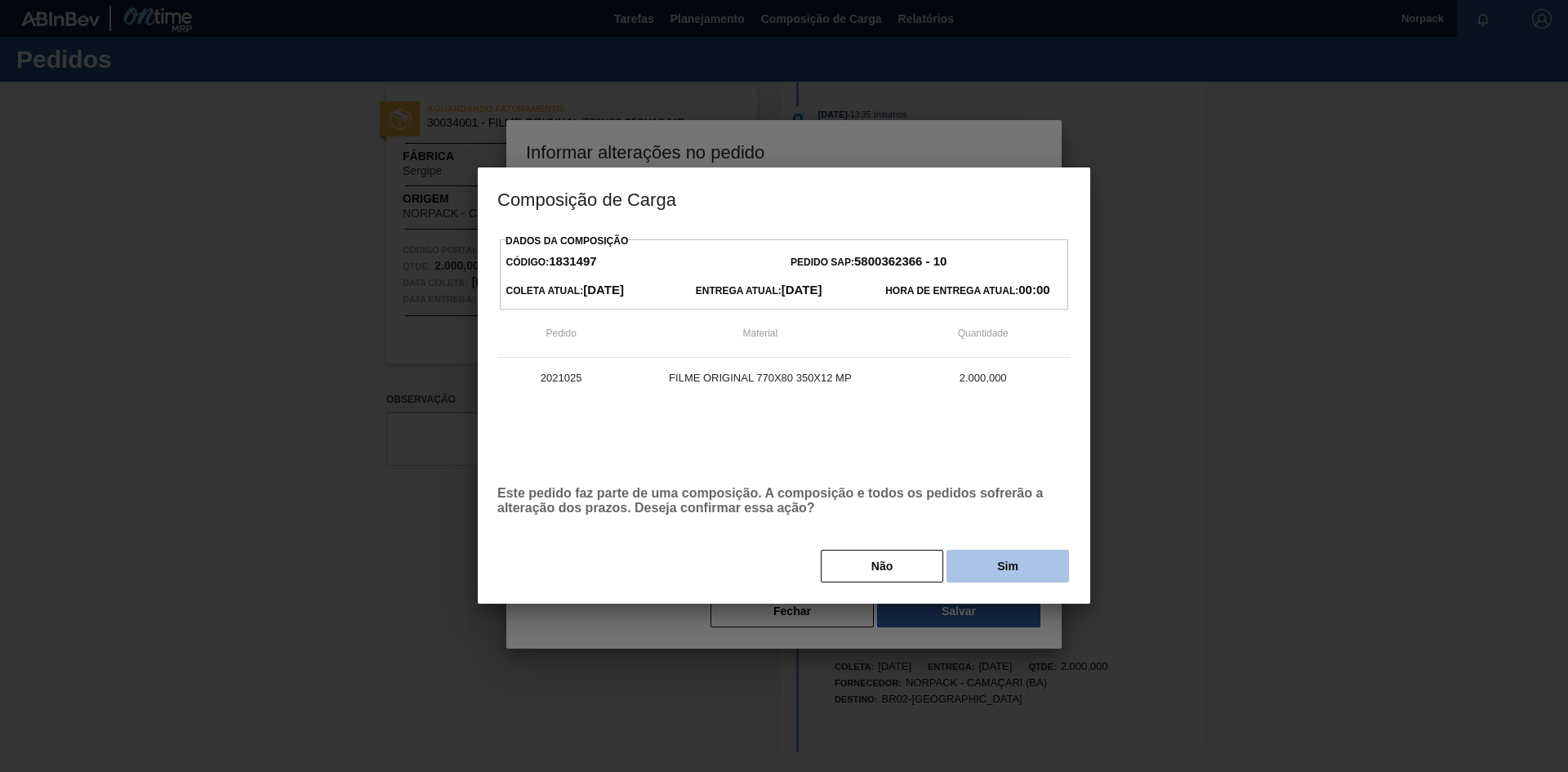
click at [990, 566] on button "Sim" at bounding box center [1008, 566] width 123 height 33
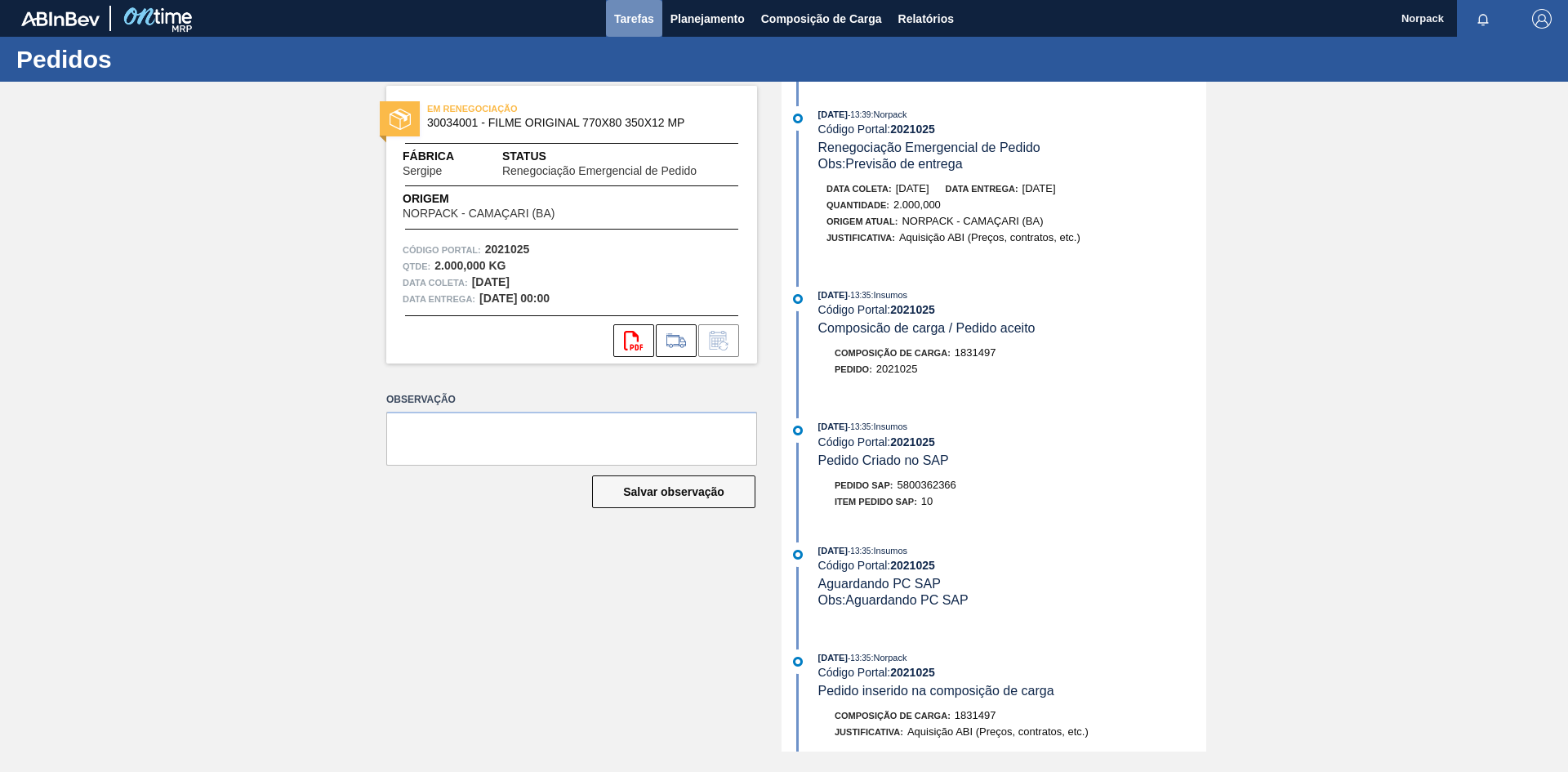
click at [606, 17] on button "Tarefas" at bounding box center [634, 18] width 57 height 37
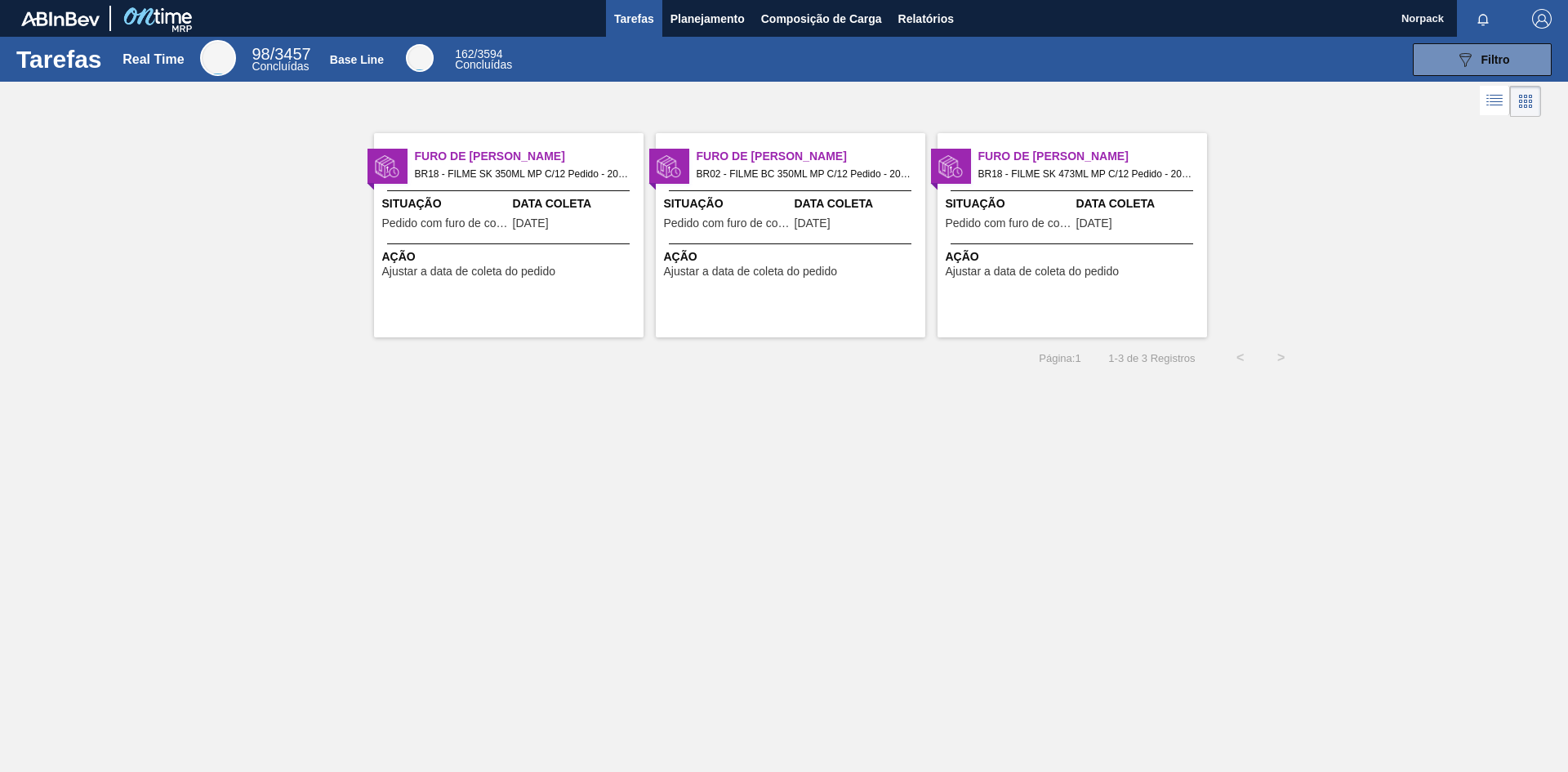
click at [517, 276] on span "Ajustar a data de coleta do pedido" at bounding box center [469, 271] width 174 height 12
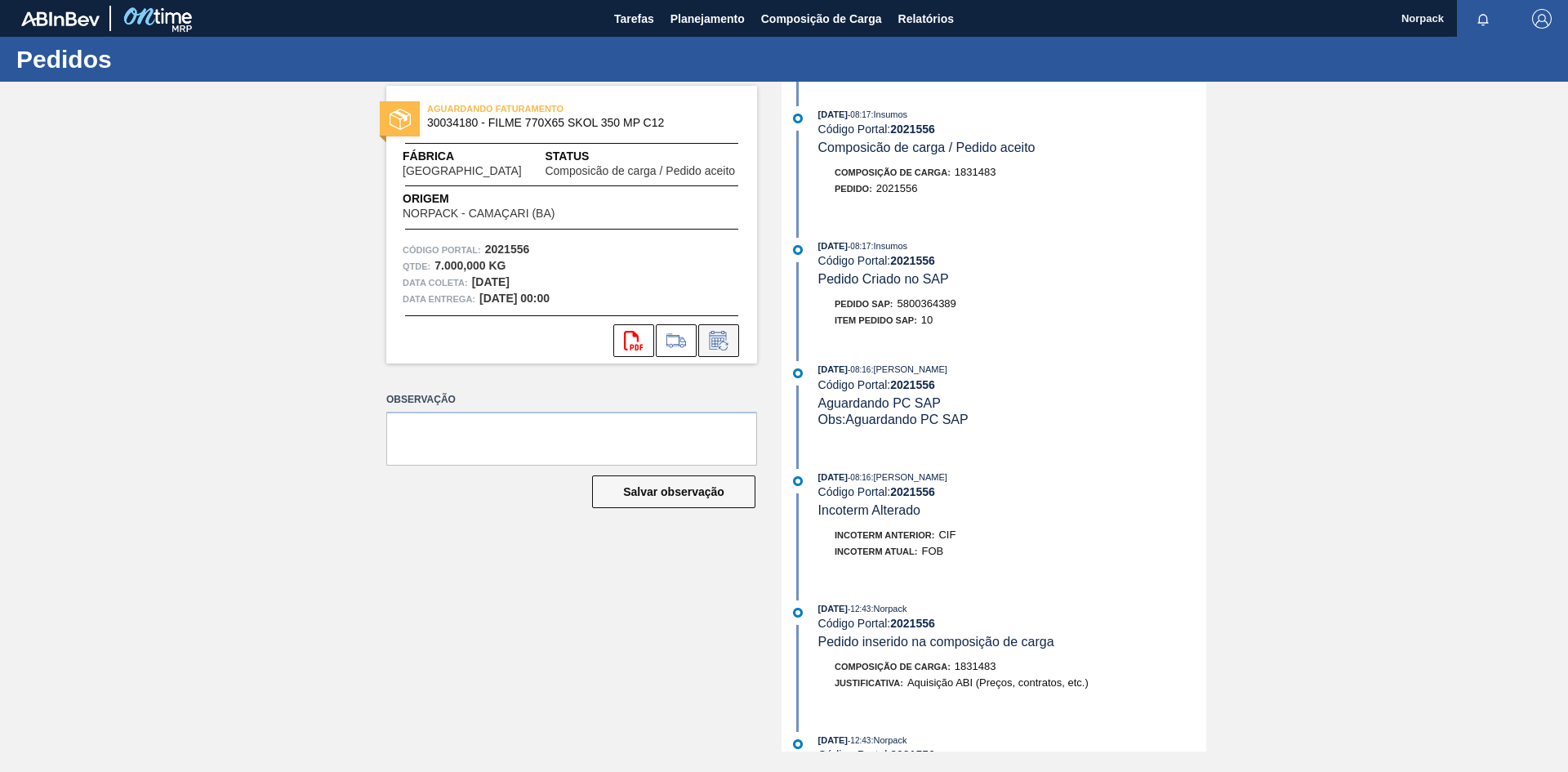
click at [730, 339] on icon at bounding box center [718, 340] width 26 height 20
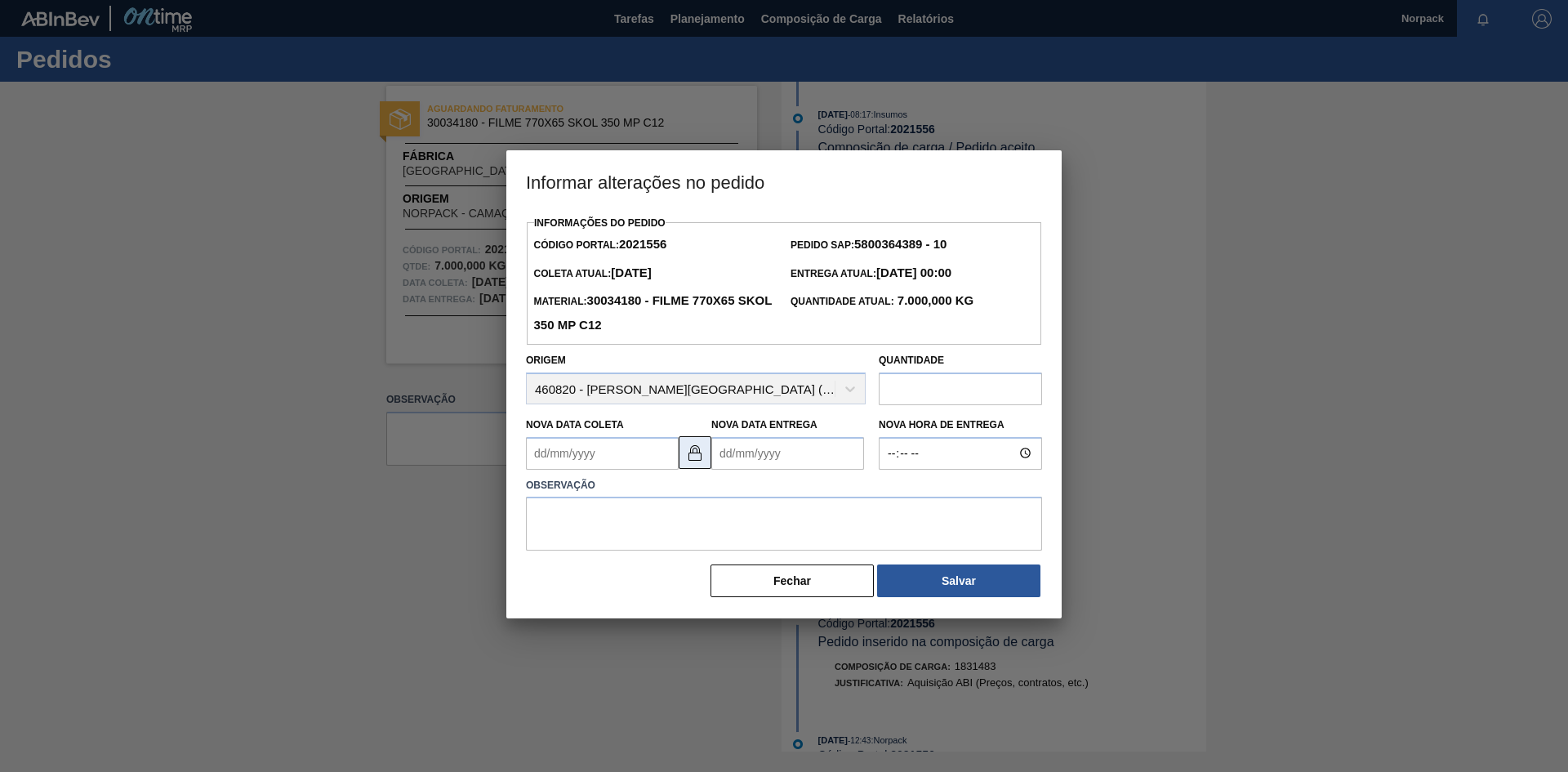
click at [693, 459] on img at bounding box center [694, 453] width 20 height 20
click at [643, 462] on Coleta2021556 "Nova Data Coleta" at bounding box center [602, 453] width 153 height 33
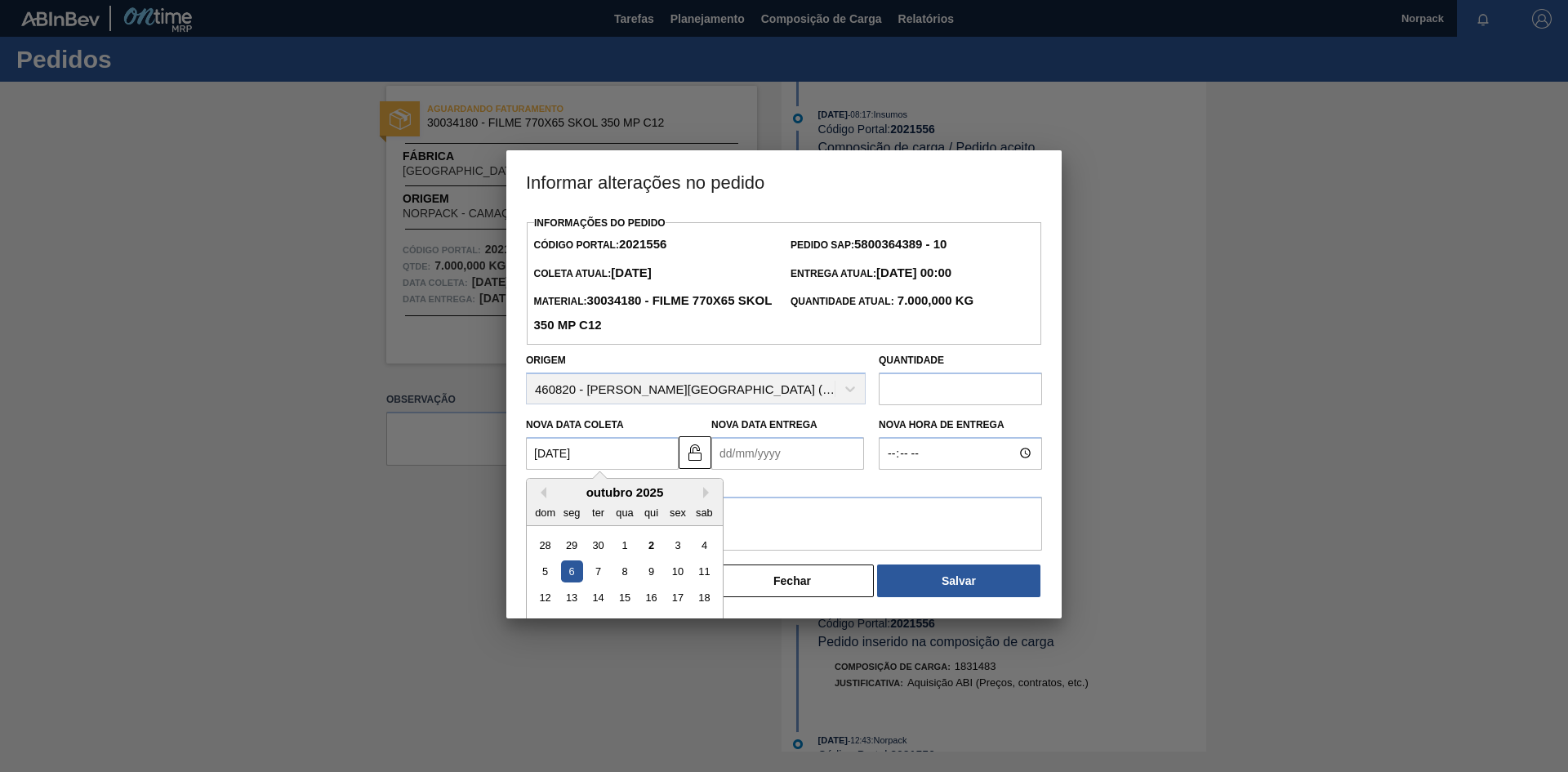
type Coleta2021556 "[DATE]"
click at [765, 465] on Entrega2021556 "Nova Data Entrega" at bounding box center [788, 453] width 153 height 33
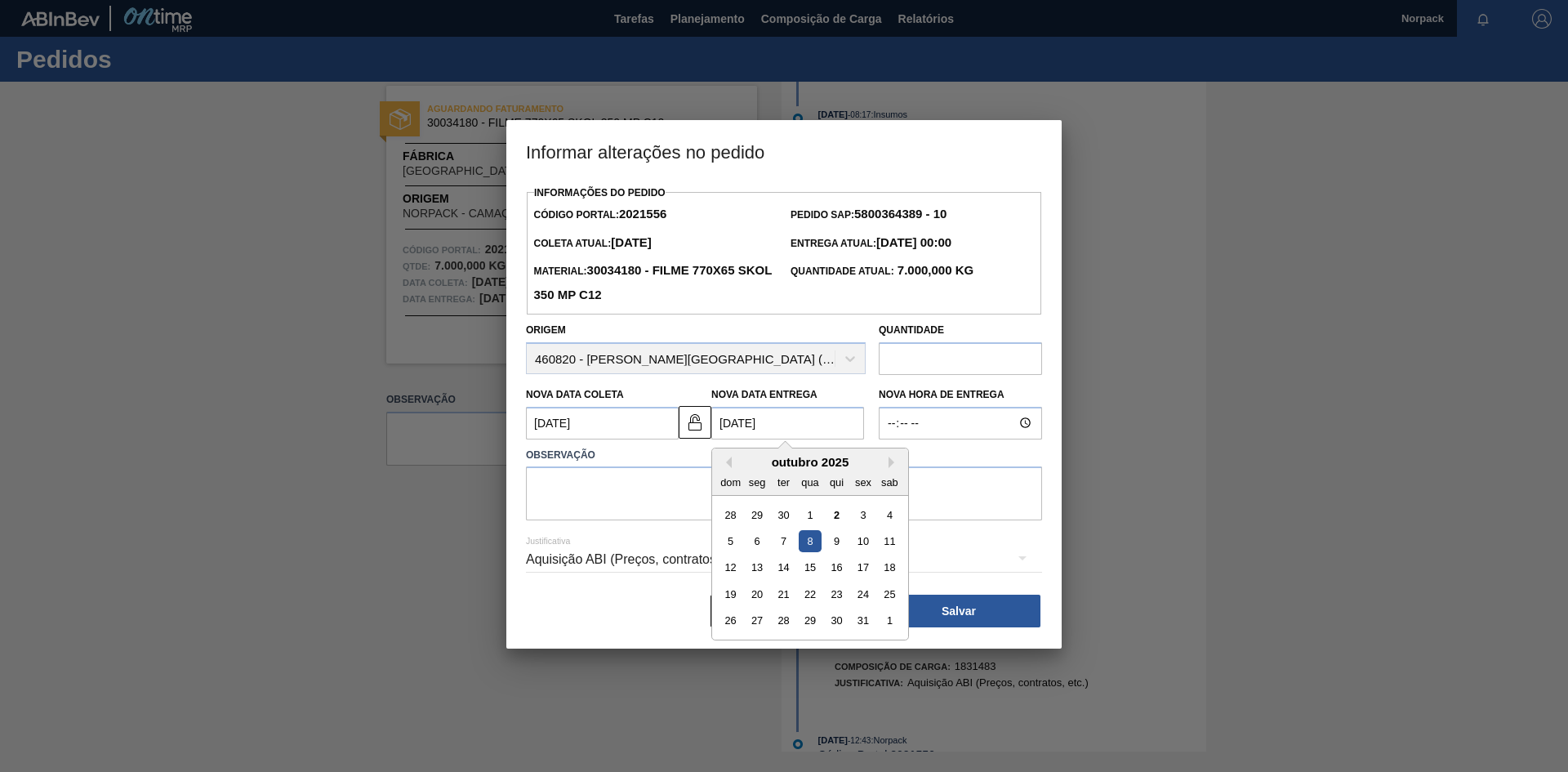
type Entrega2021556 "[DATE]"
click at [645, 510] on textarea at bounding box center [784, 493] width 516 height 54
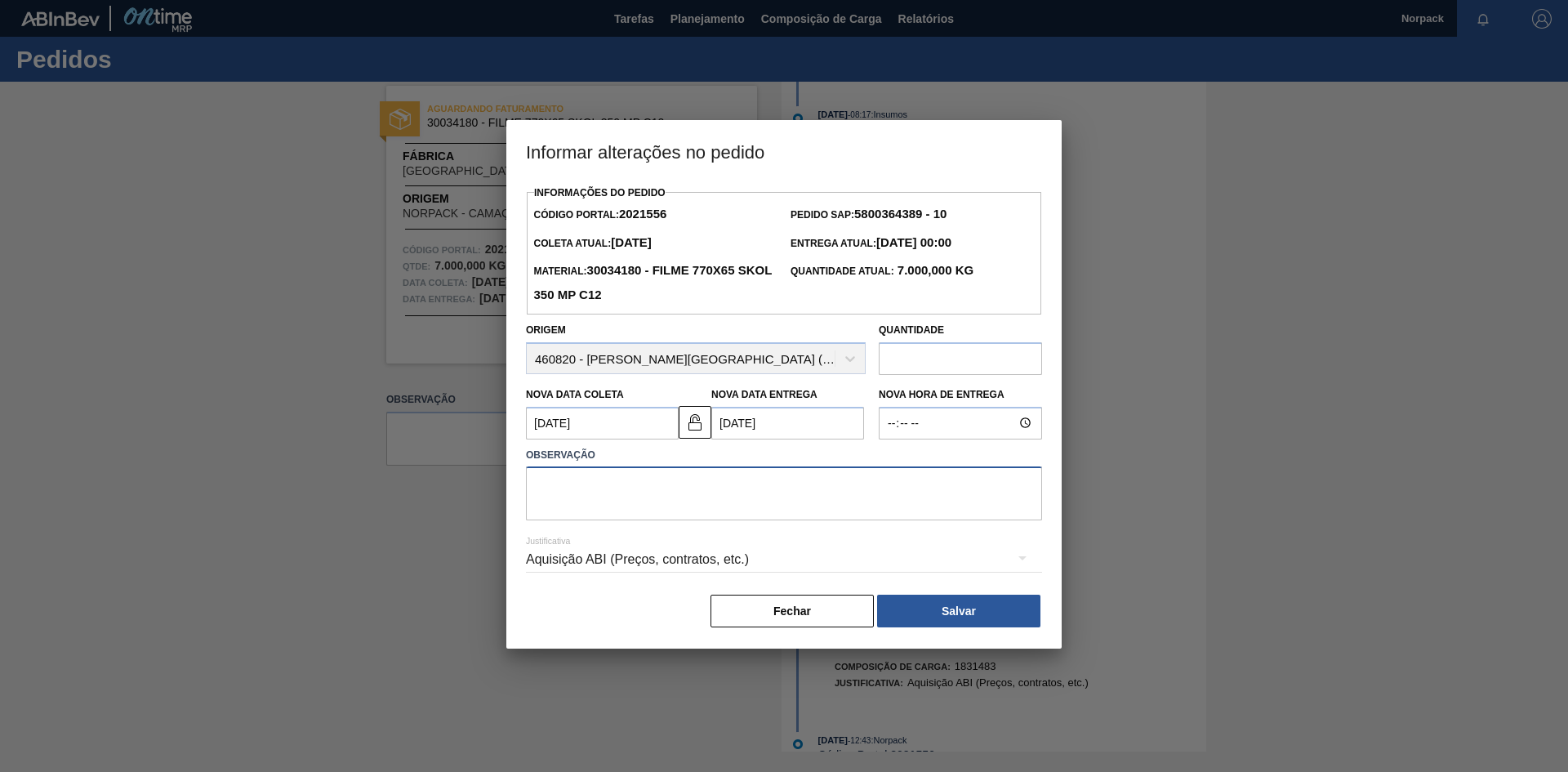
paste textarea "Previsão de entrega"
type textarea "Previsão de entrega"
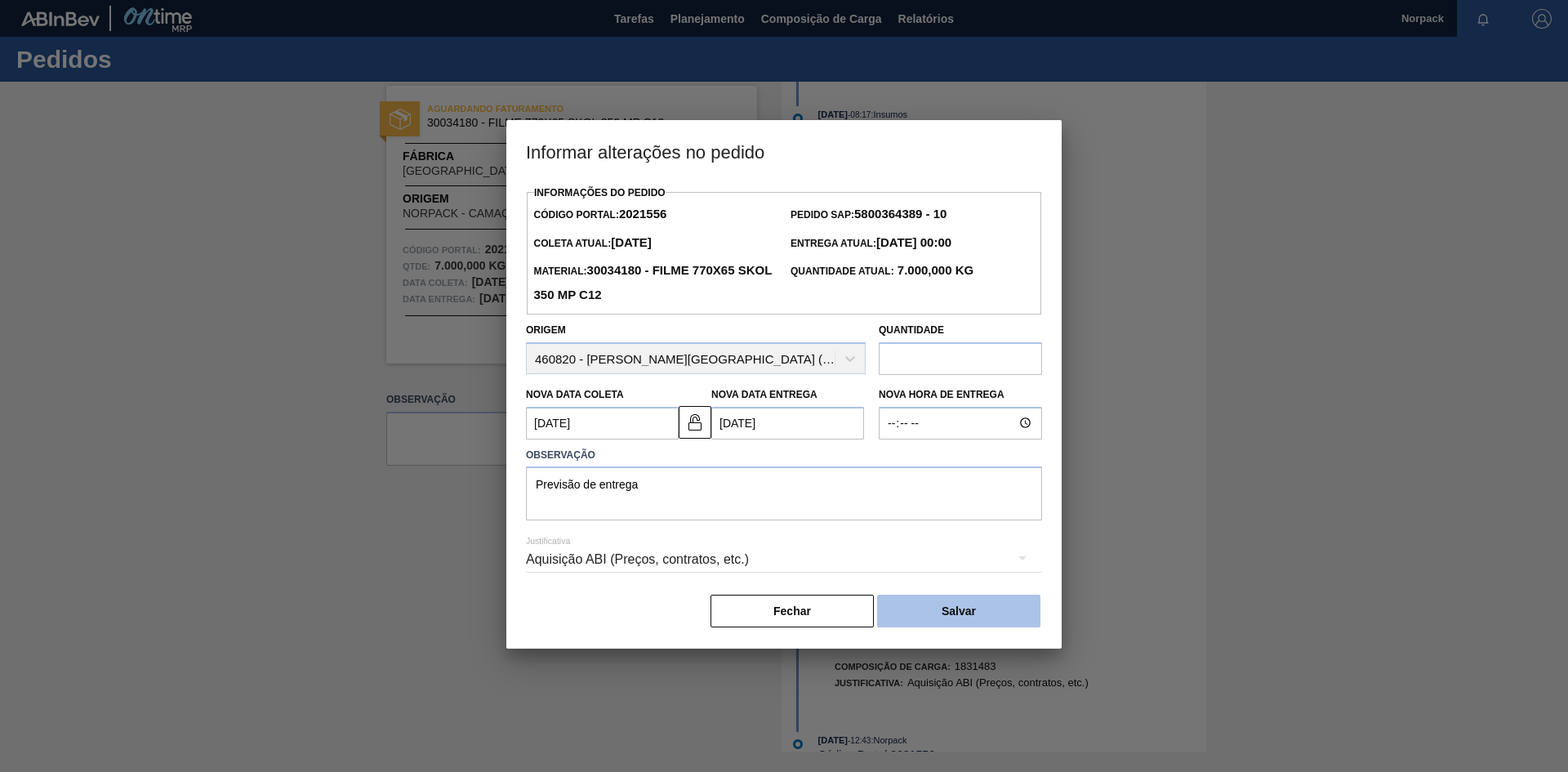
click at [942, 611] on button "Salvar" at bounding box center [959, 611] width 163 height 33
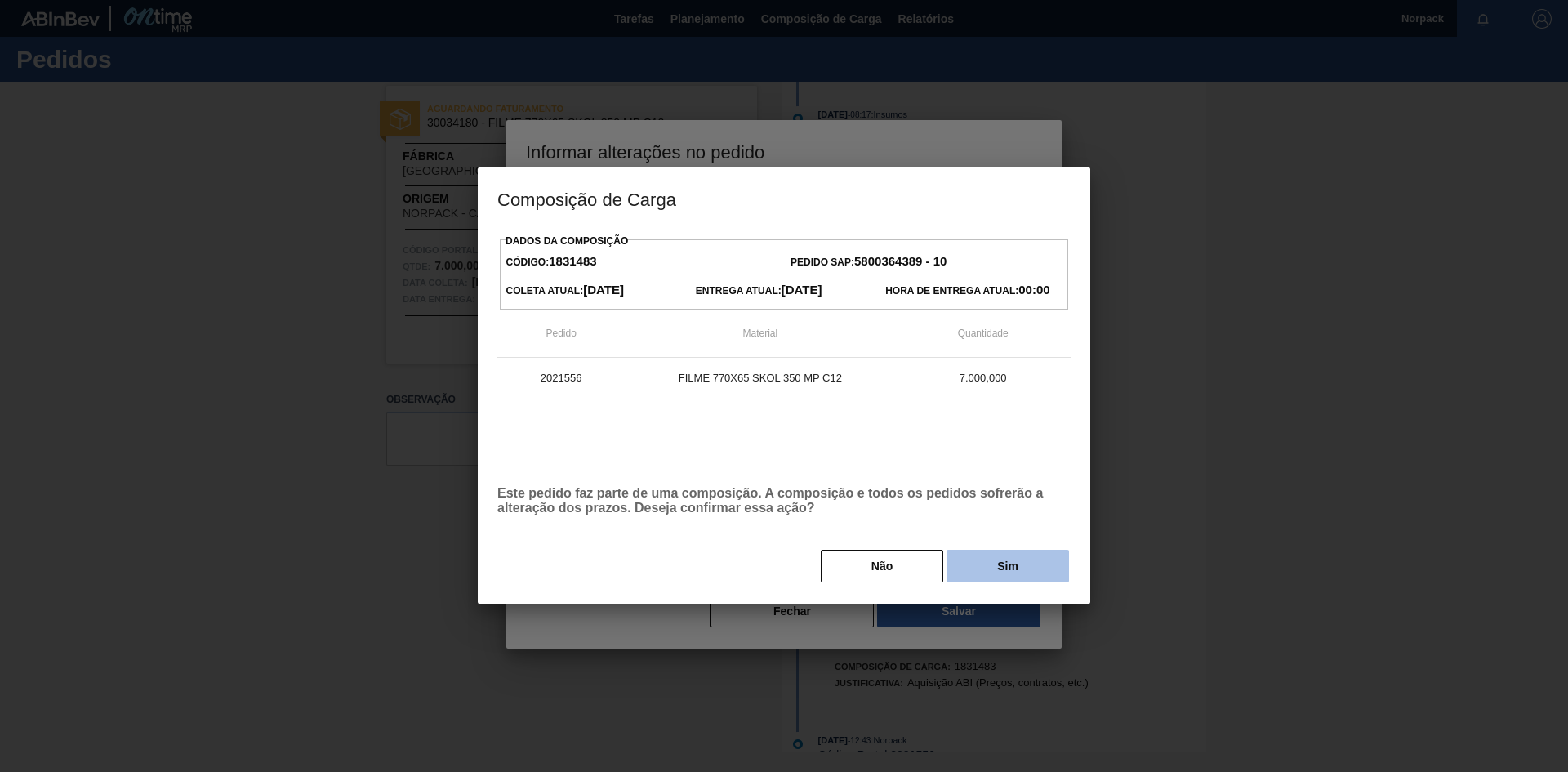
click at [1002, 567] on button "Sim" at bounding box center [1008, 566] width 123 height 33
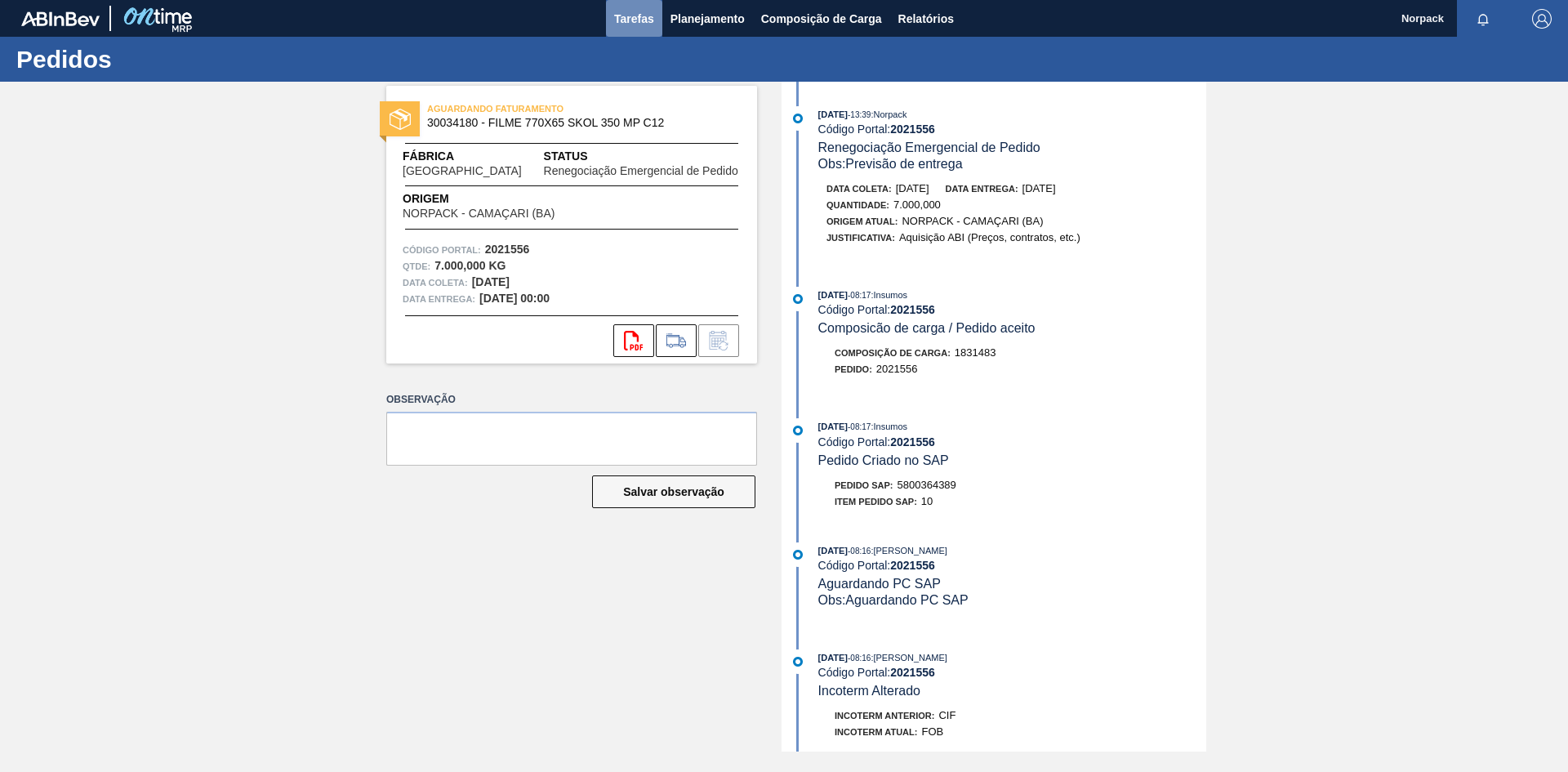
click at [630, 21] on span "Tarefas" at bounding box center [634, 18] width 40 height 20
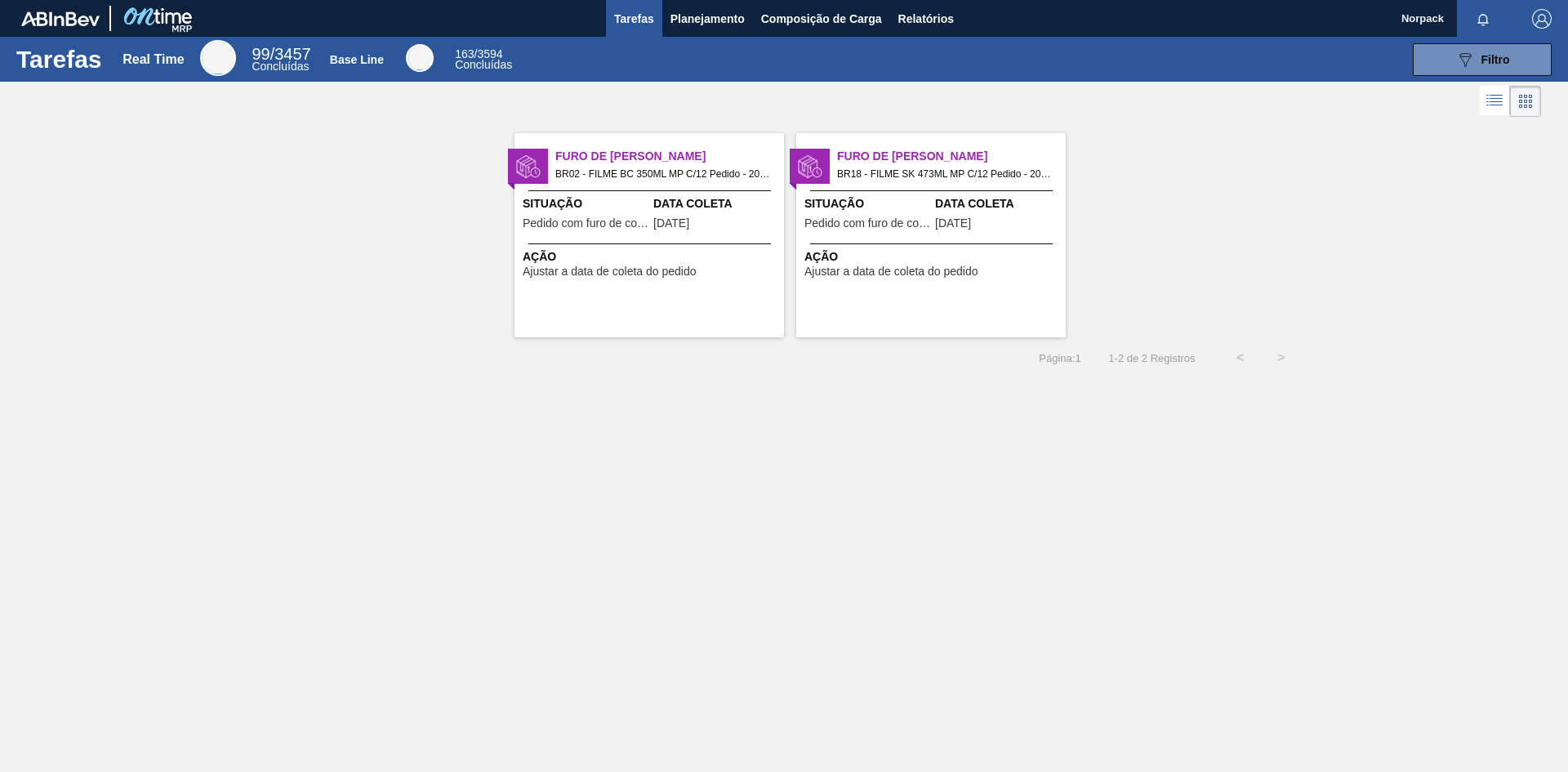
click at [623, 235] on div "Furo de Coleta BR02 - FILME BC 350ML MP C/12 Pedido - 2020927 Situação Pedido c…" at bounding box center [650, 235] width 269 height 204
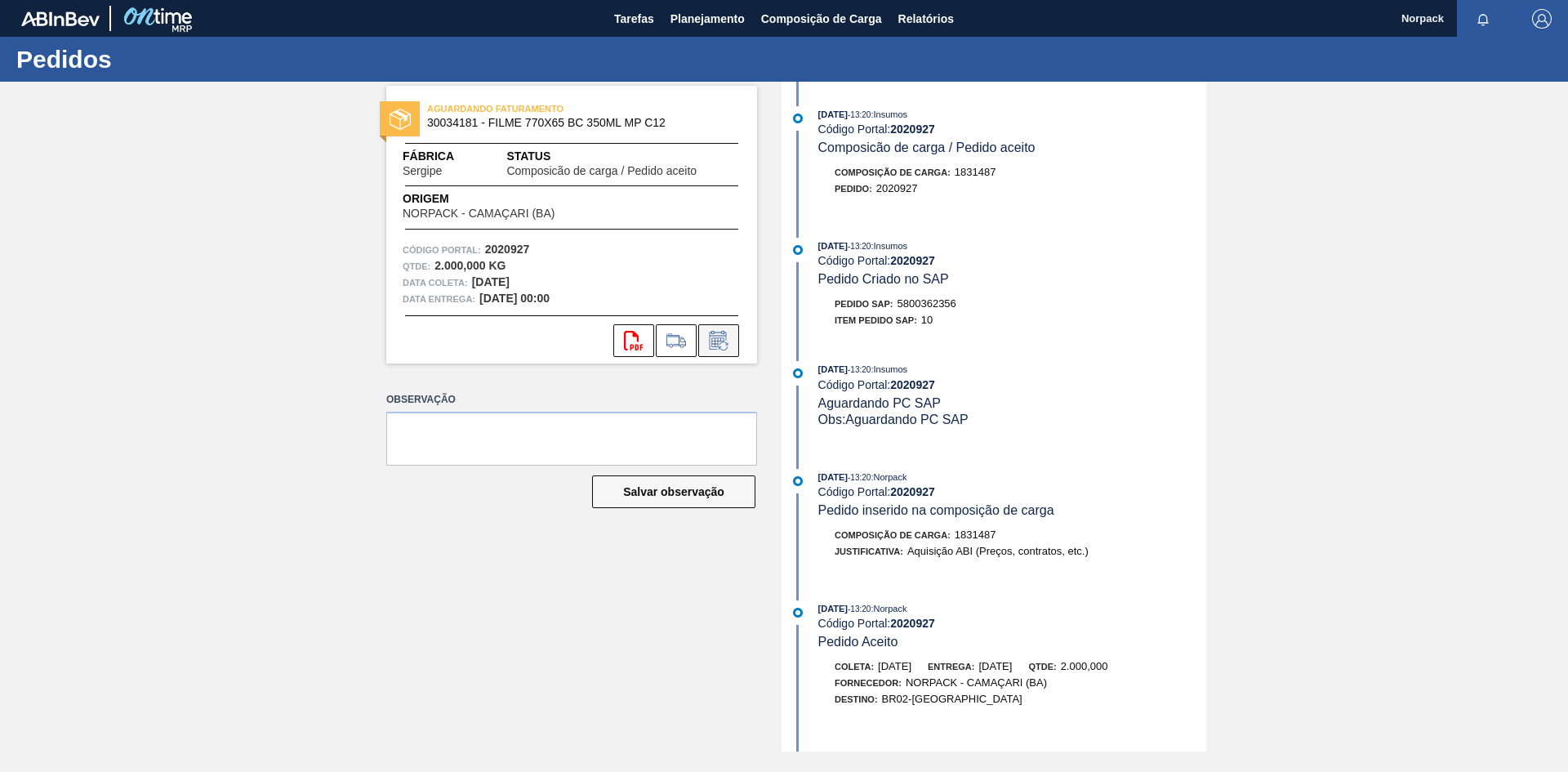
click at [724, 337] on icon at bounding box center [718, 340] width 26 height 20
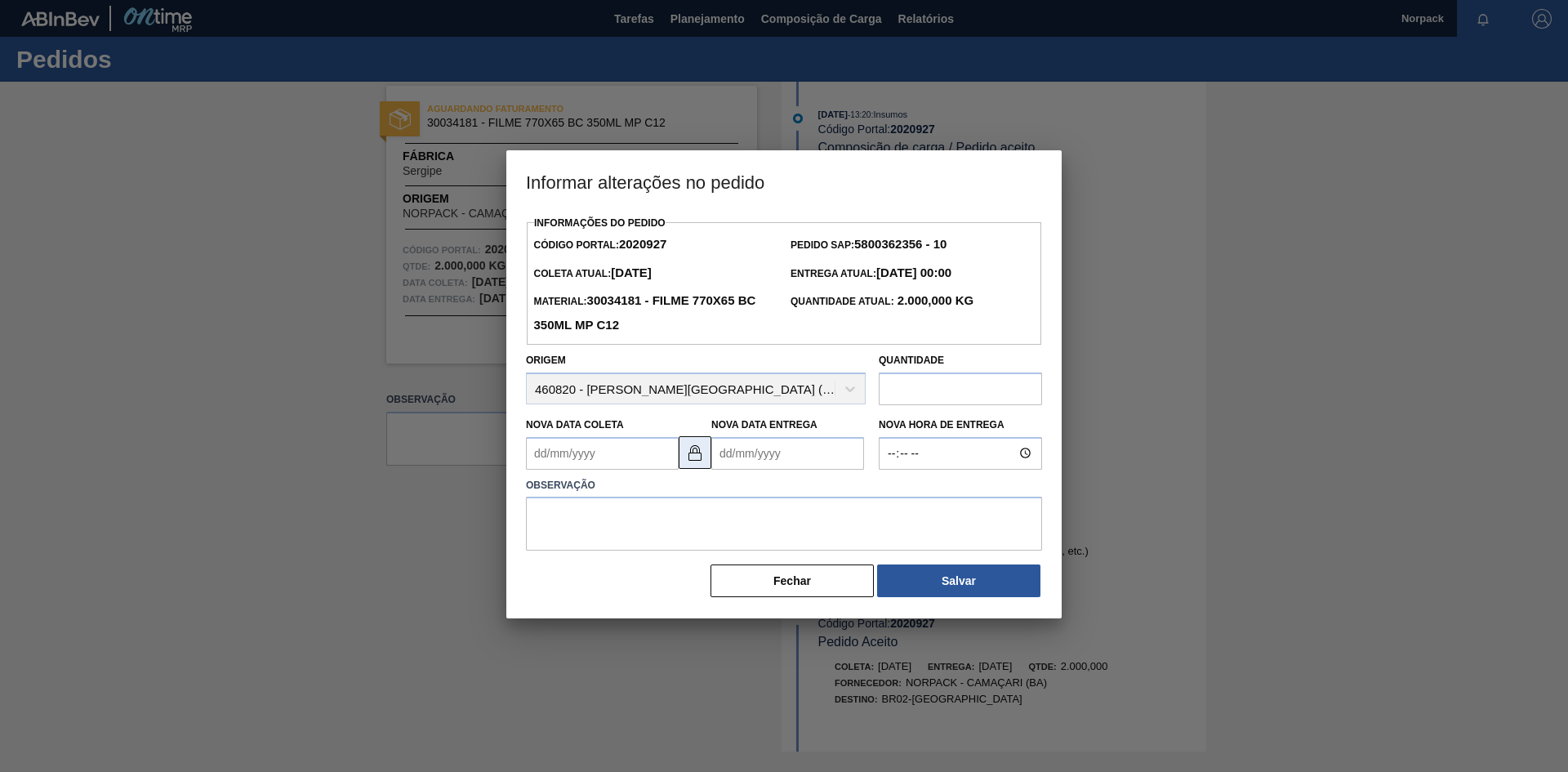
click at [699, 456] on img at bounding box center [694, 453] width 20 height 20
click at [616, 447] on Coleta2020927 "Nova Data Coleta" at bounding box center [602, 453] width 153 height 33
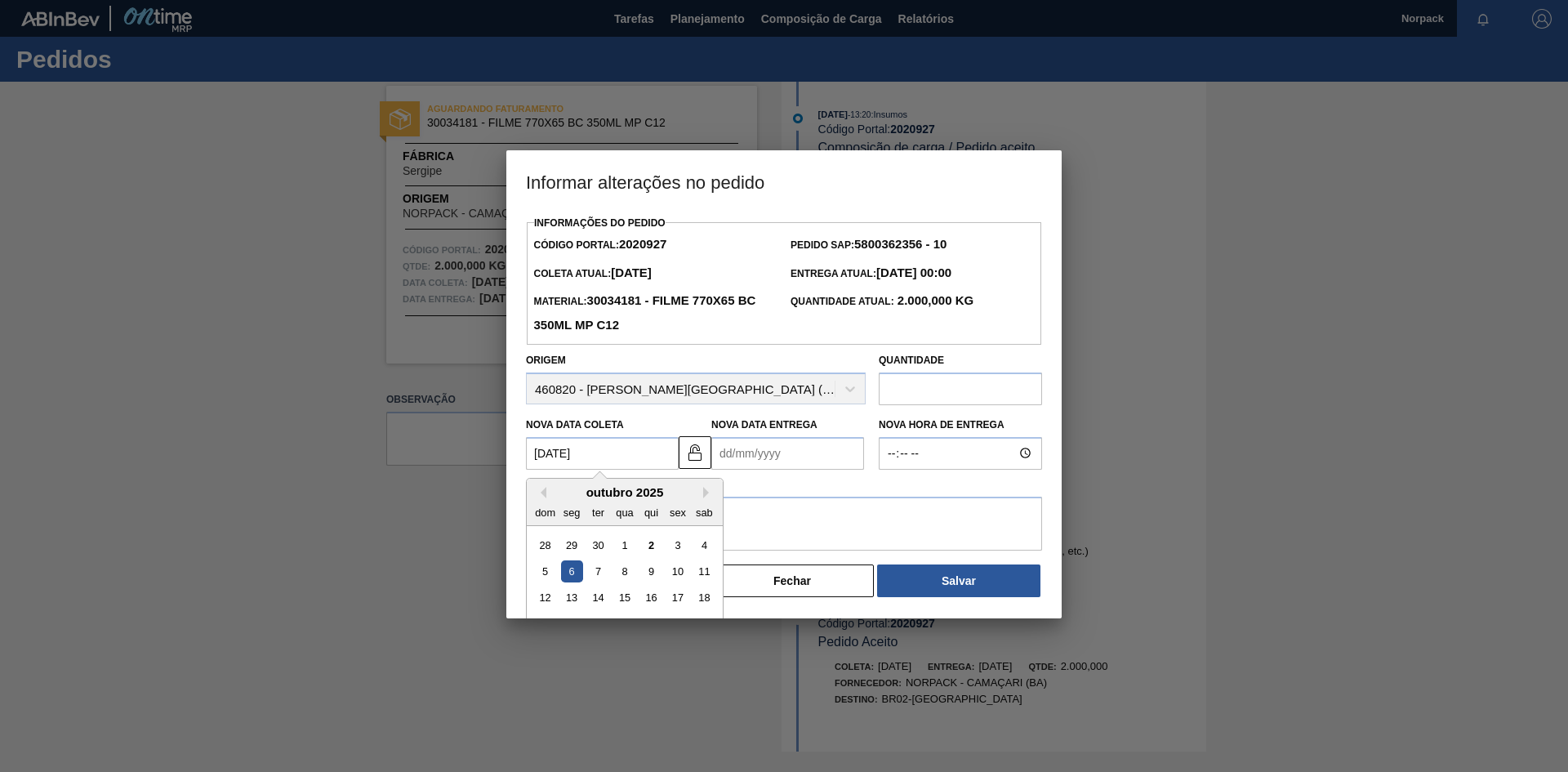
type Coleta2020927 "[DATE]"
click at [736, 448] on Entrega2020927 "Nova Data Entrega" at bounding box center [788, 453] width 153 height 33
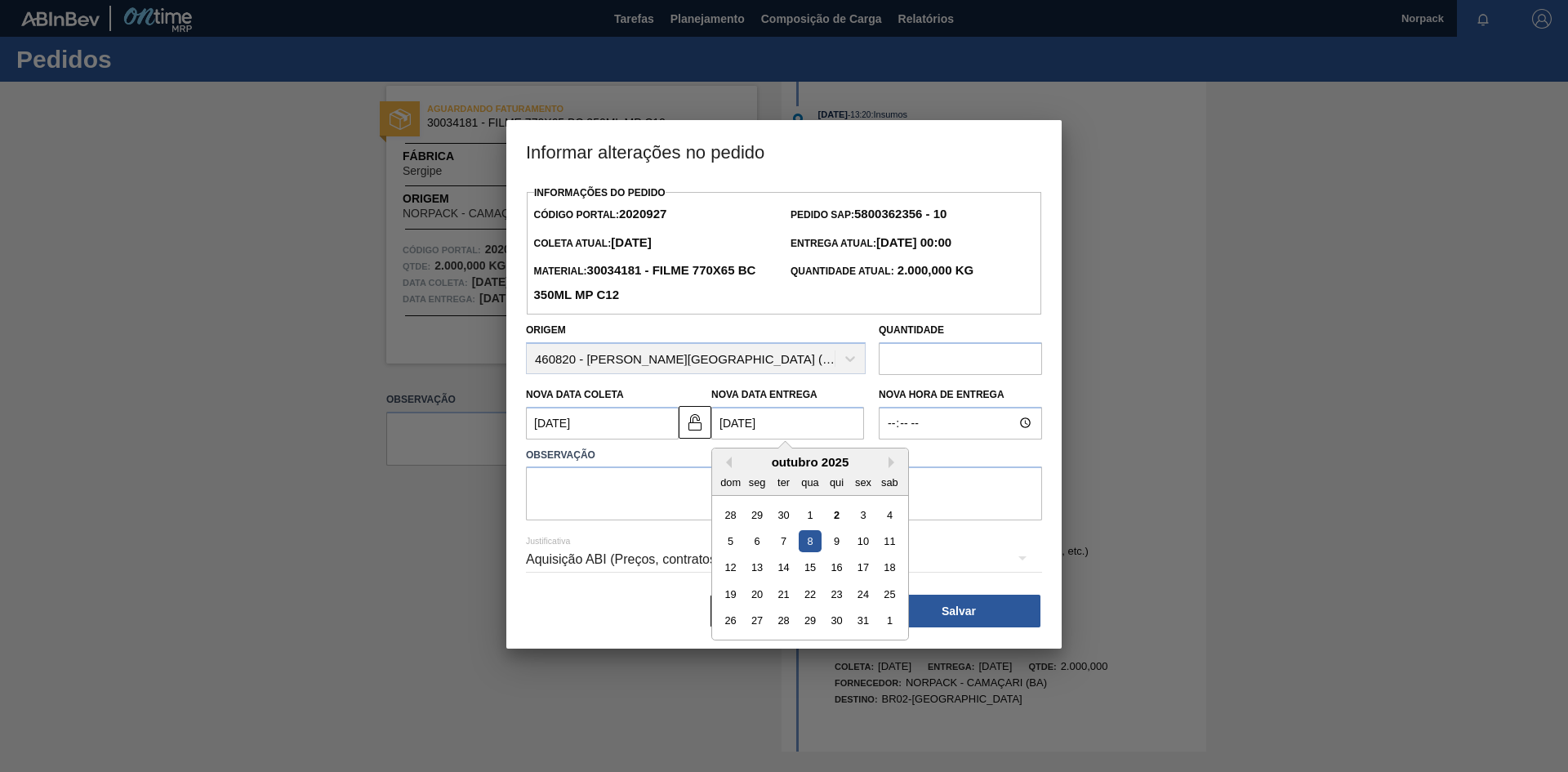
type Entrega2020927 "[DATE]"
click at [647, 480] on textarea at bounding box center [784, 493] width 516 height 54
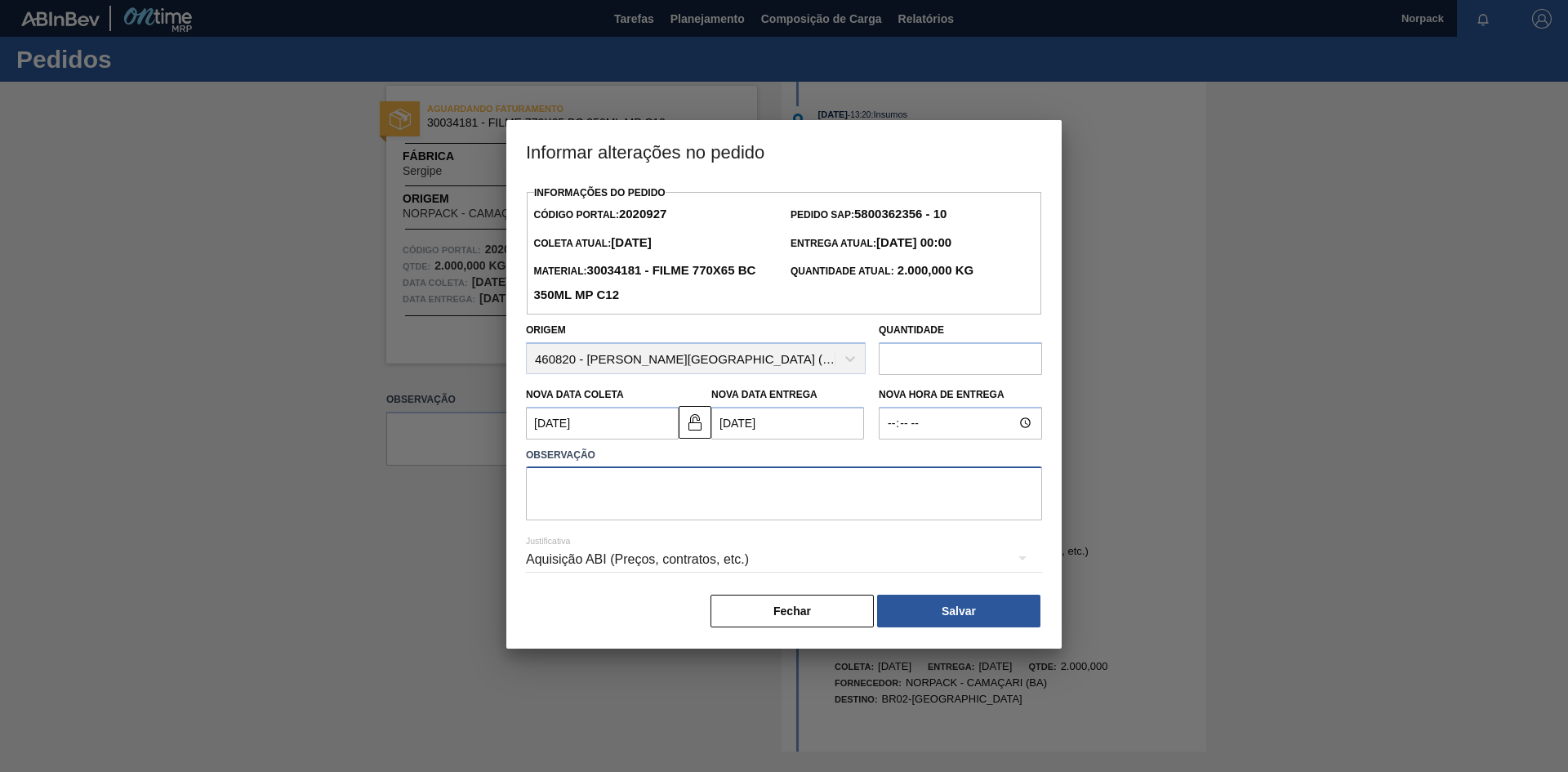
paste textarea "Previsão de entrega"
type textarea "Previsão de entrega"
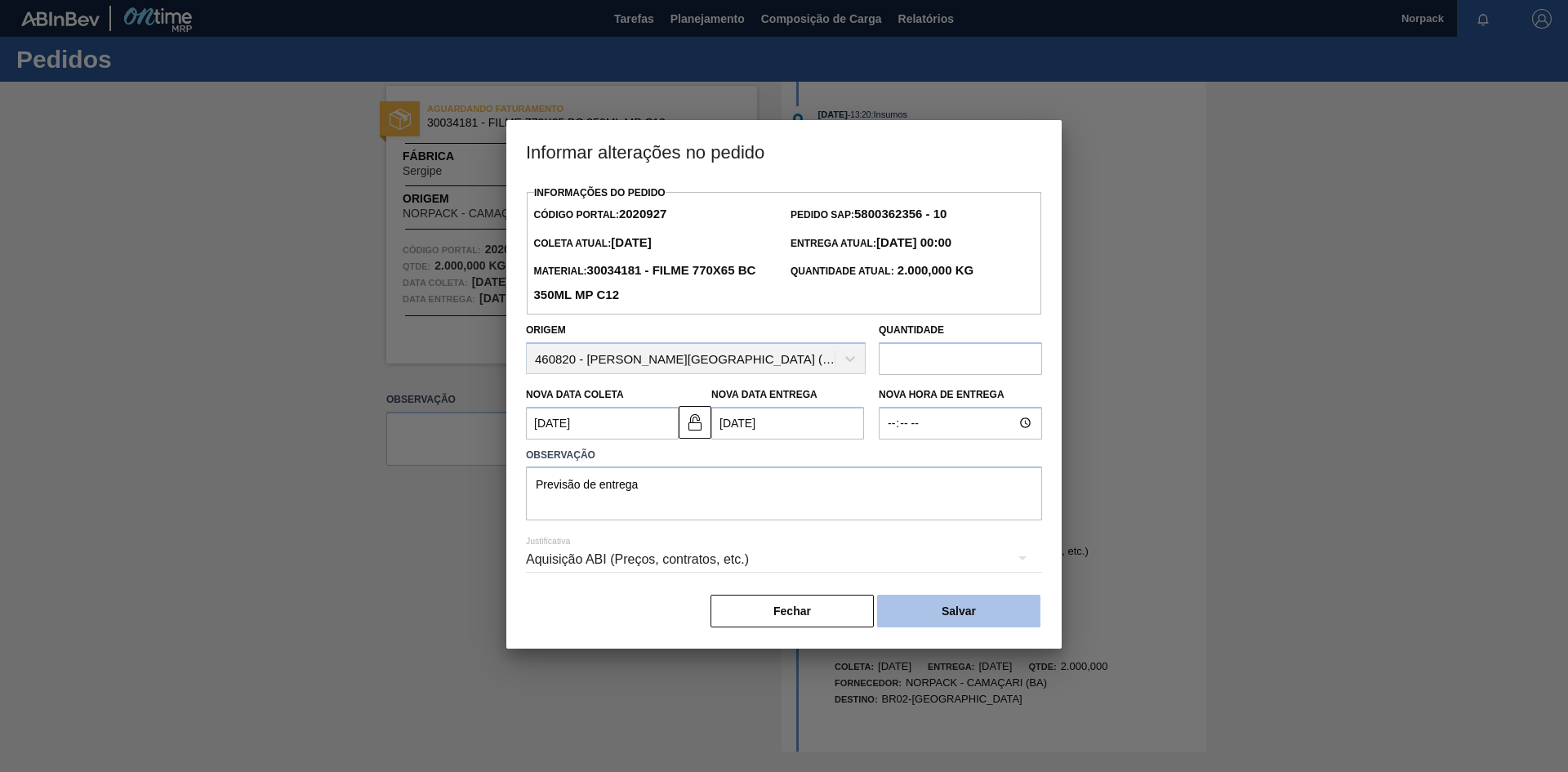
click at [978, 621] on button "Salvar" at bounding box center [959, 611] width 163 height 33
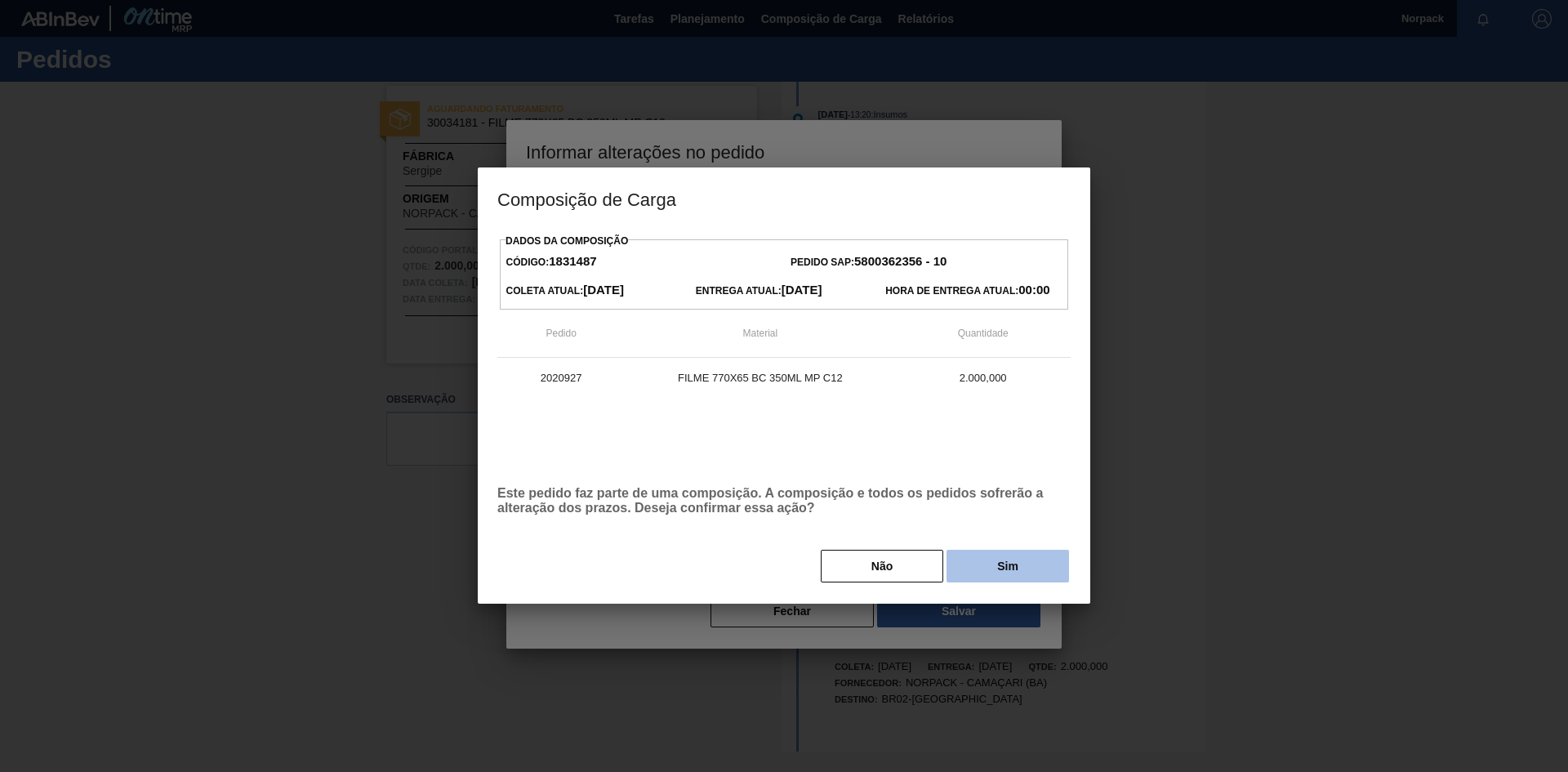
click at [989, 581] on button "Sim" at bounding box center [1008, 566] width 123 height 33
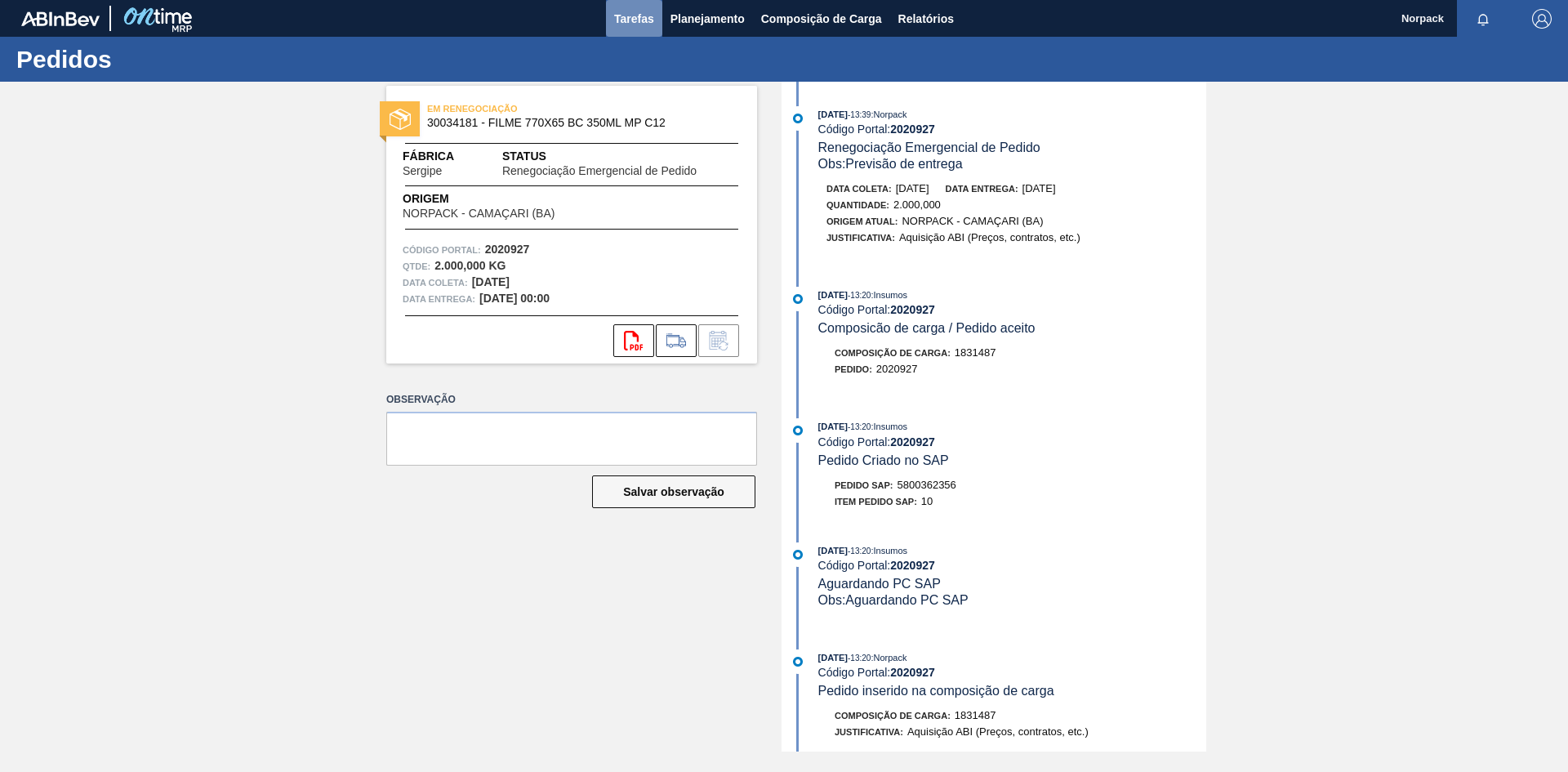
click at [625, 18] on span "Tarefas" at bounding box center [634, 18] width 40 height 20
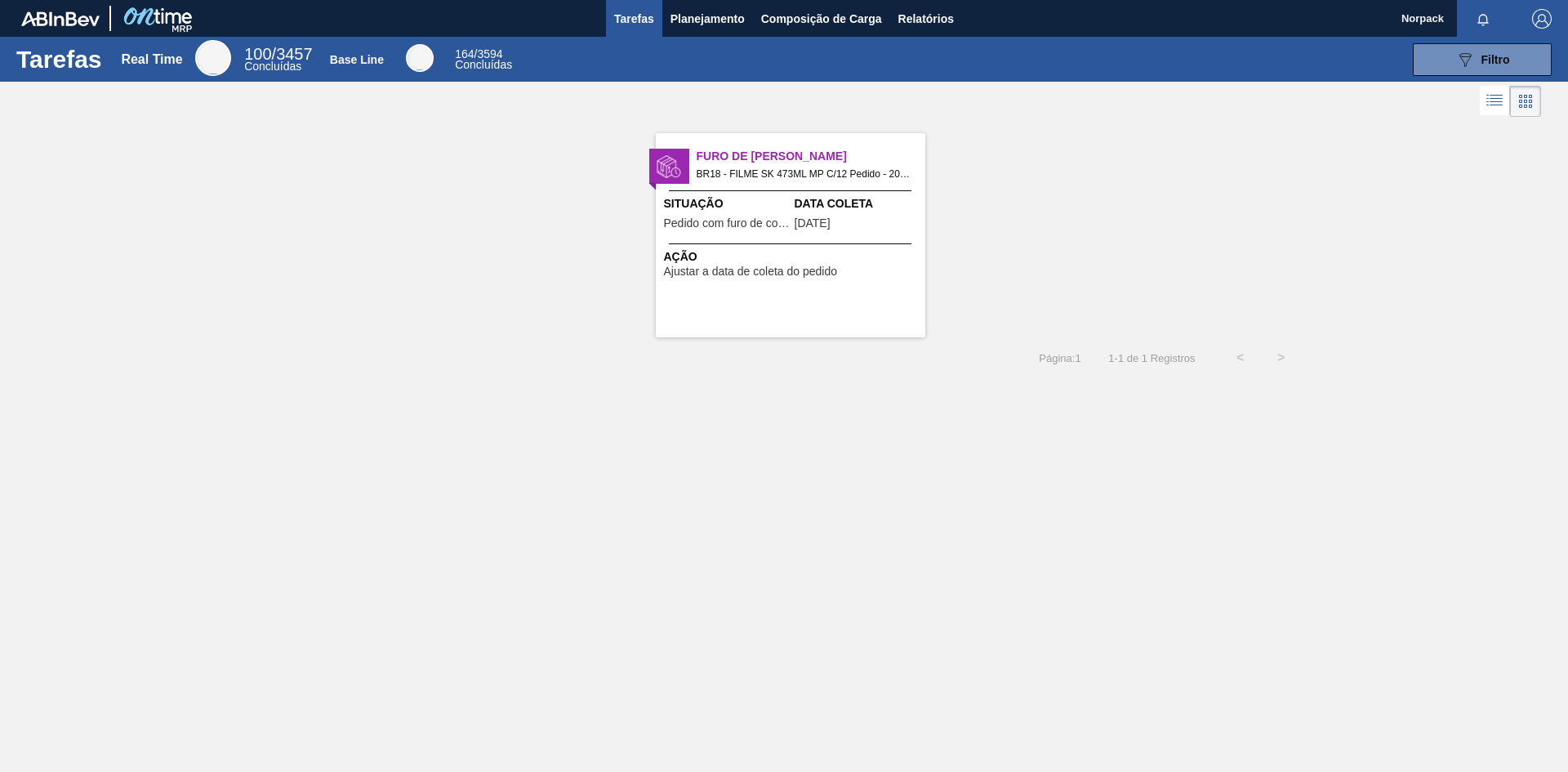
click at [739, 266] on span "Ajustar a data de coleta do pedido" at bounding box center [751, 271] width 174 height 12
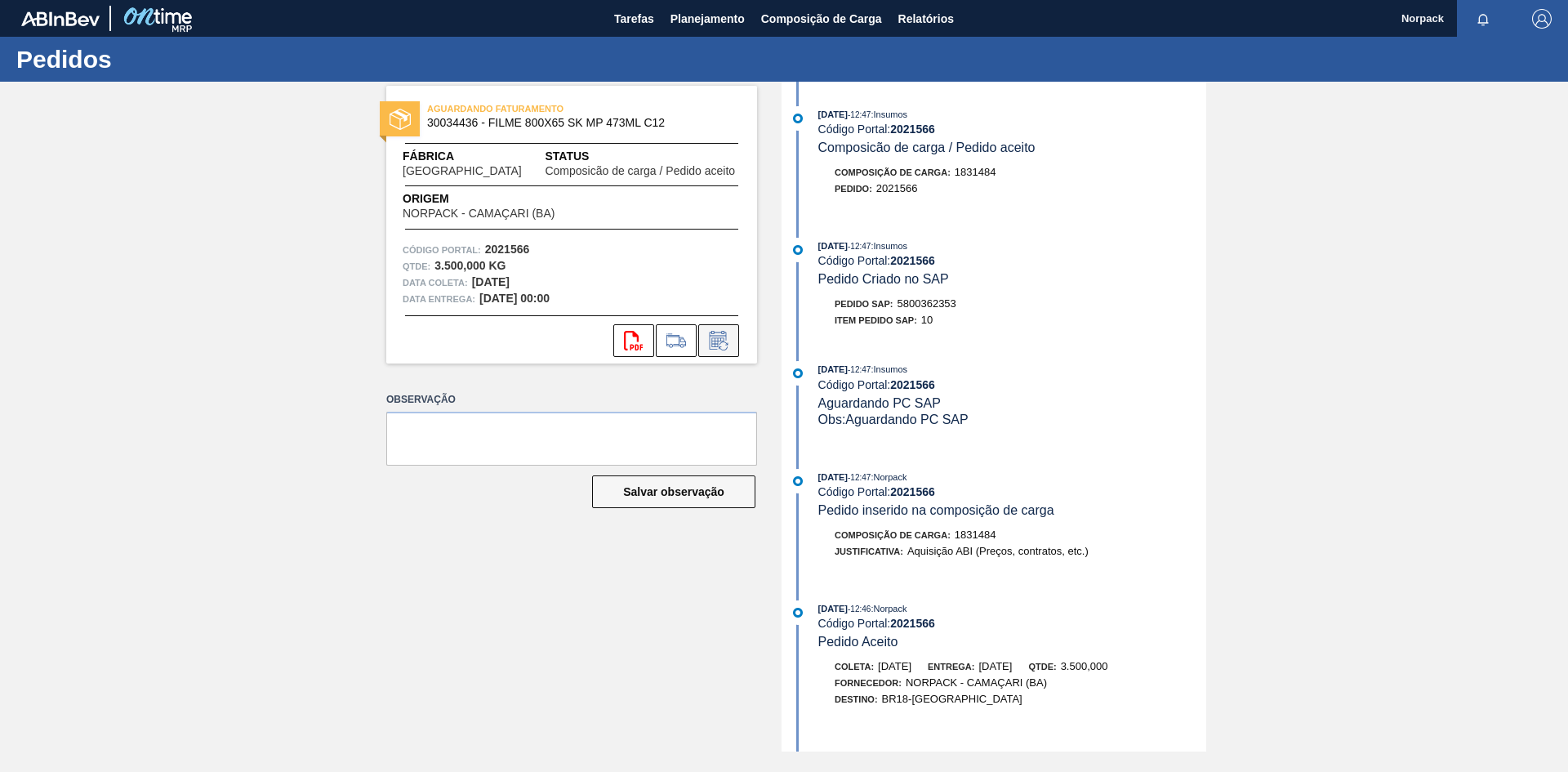
click at [720, 346] on icon at bounding box center [718, 340] width 26 height 20
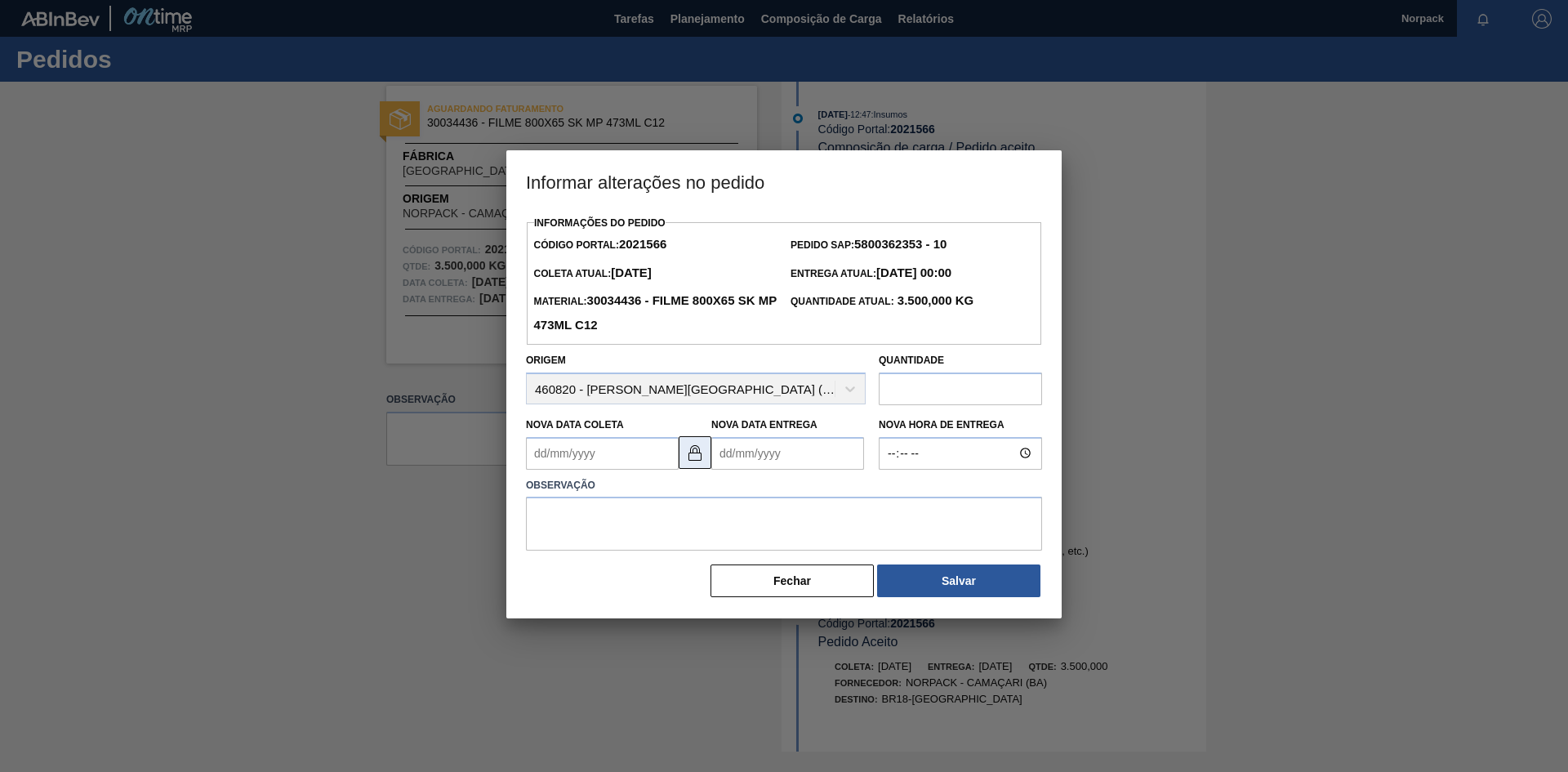
click at [697, 461] on img at bounding box center [694, 453] width 20 height 20
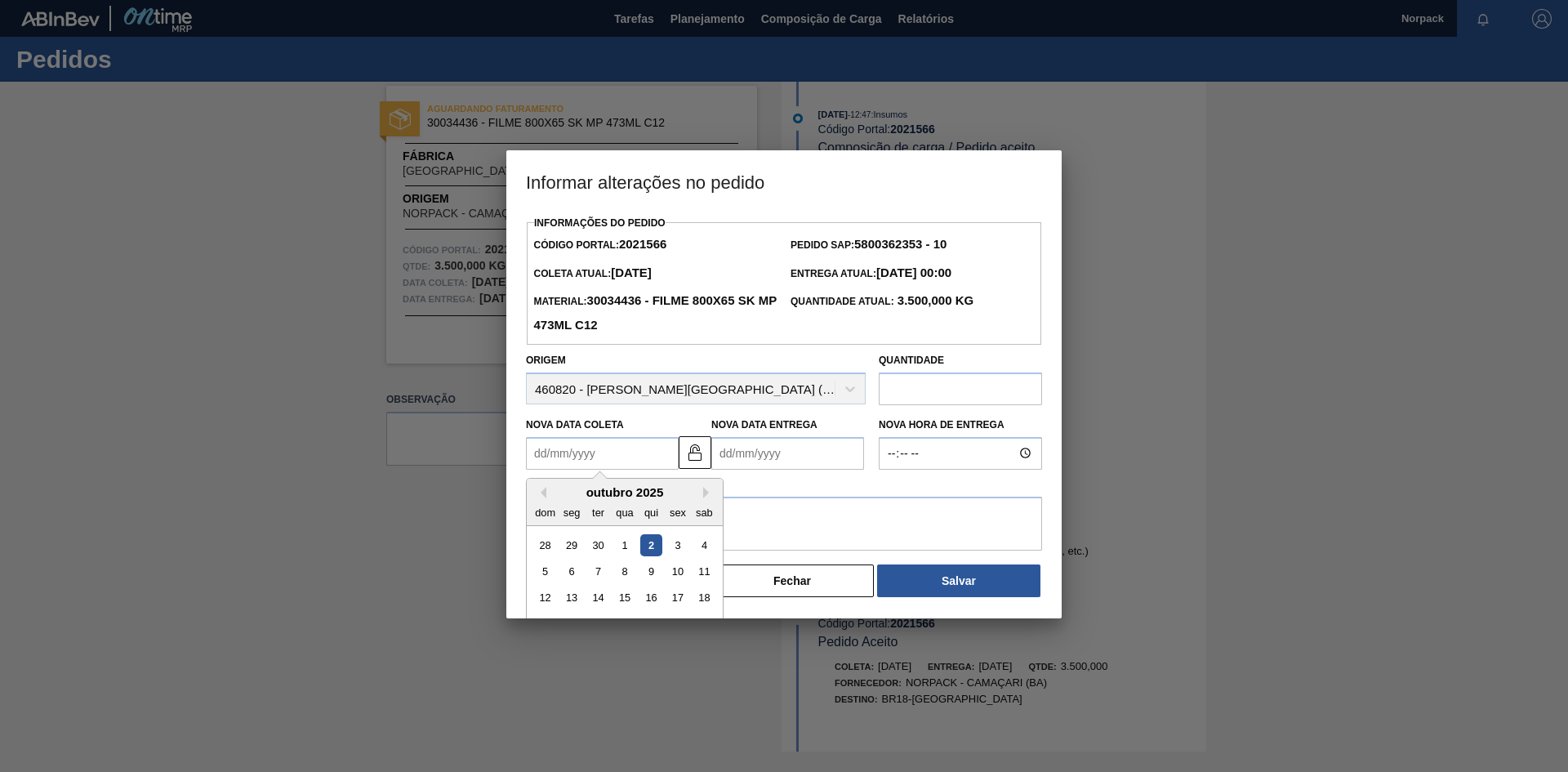
click at [650, 462] on Coleta2021566 "Nova Data Coleta" at bounding box center [602, 453] width 153 height 33
type Coleta2021566 "[DATE]"
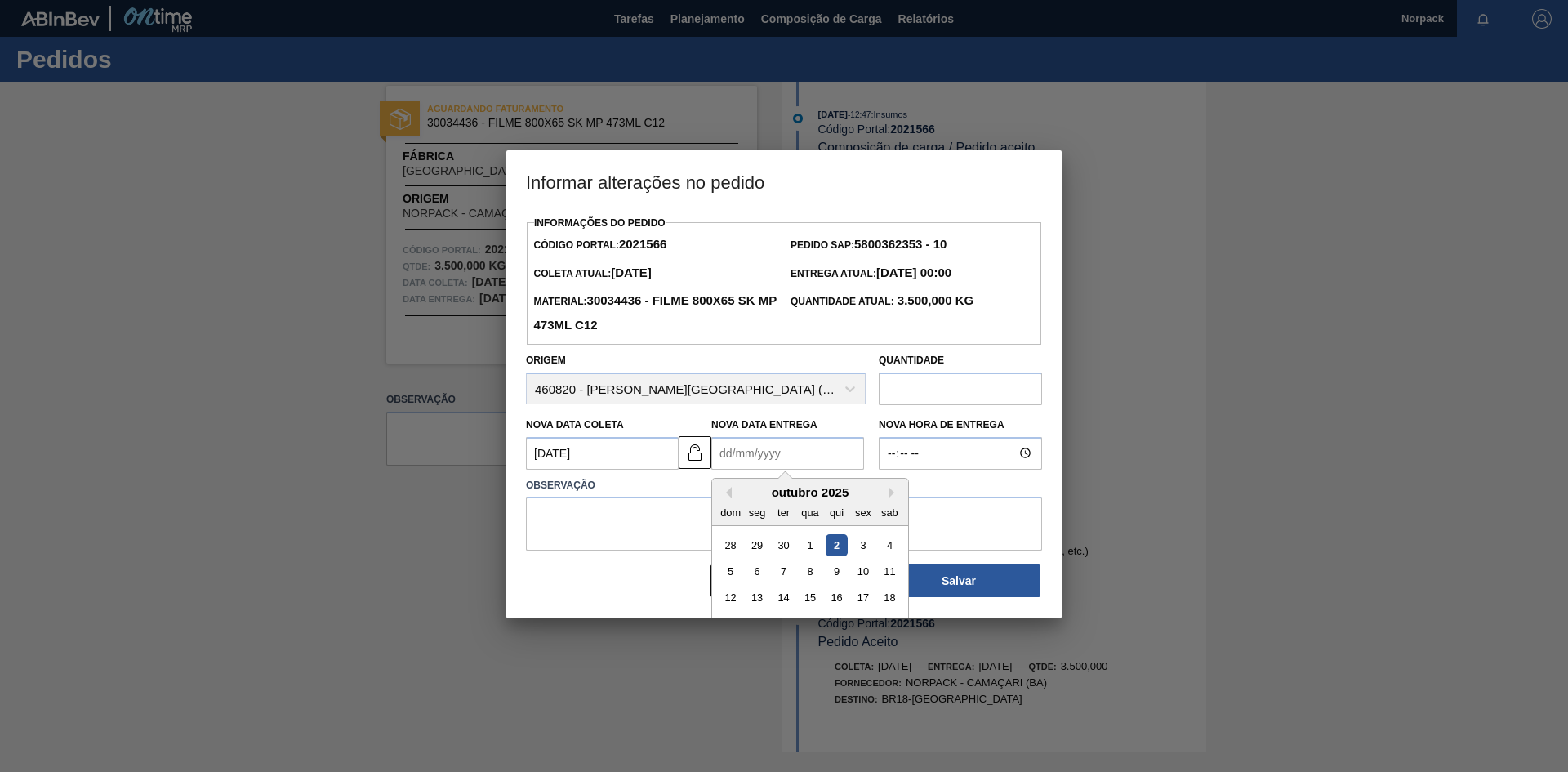
click at [739, 452] on Entrega2021566 "Nova Data Entrega" at bounding box center [788, 453] width 153 height 33
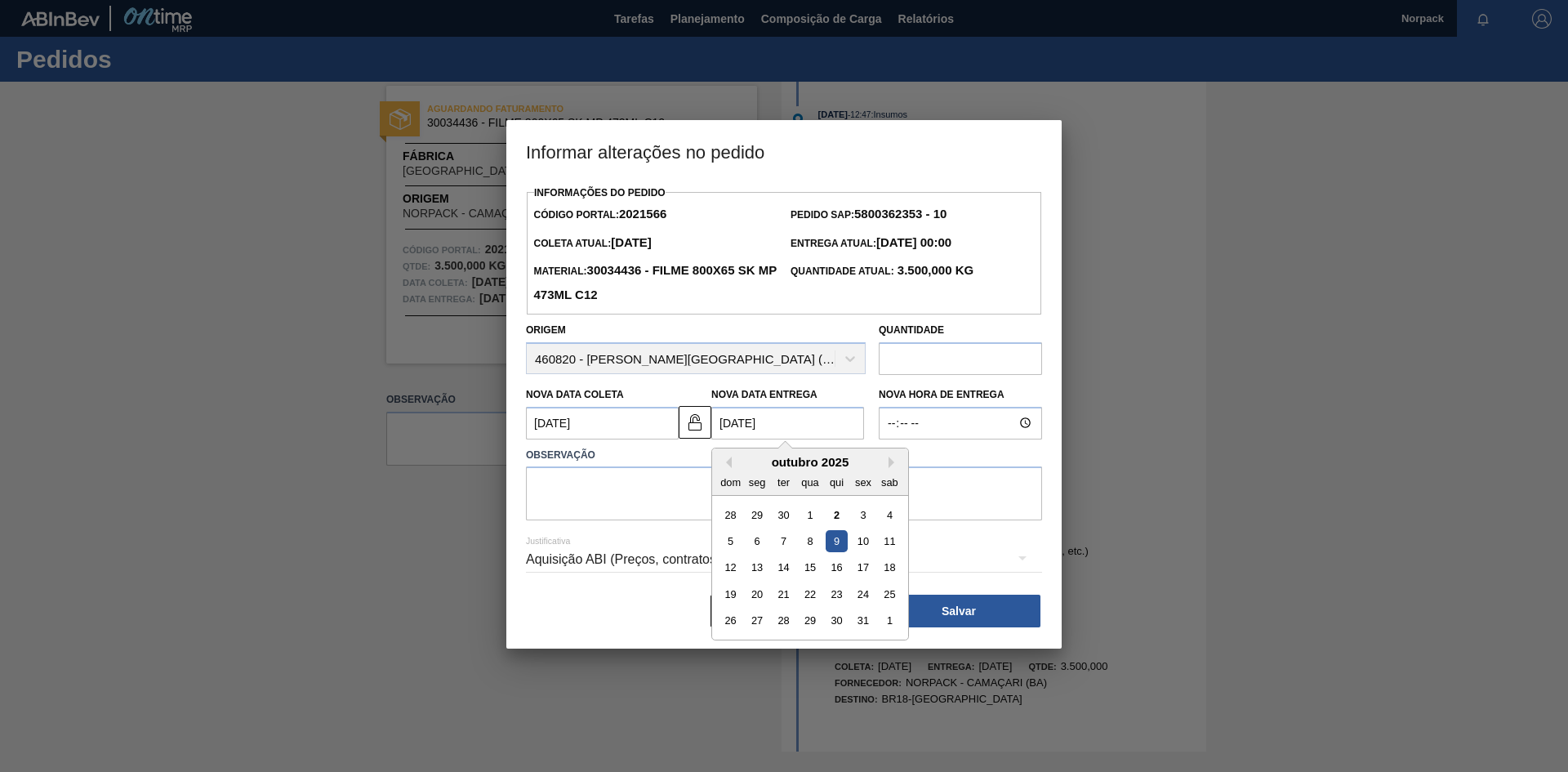
type Entrega2021566 "[DATE]"
click at [647, 489] on textarea at bounding box center [784, 493] width 516 height 54
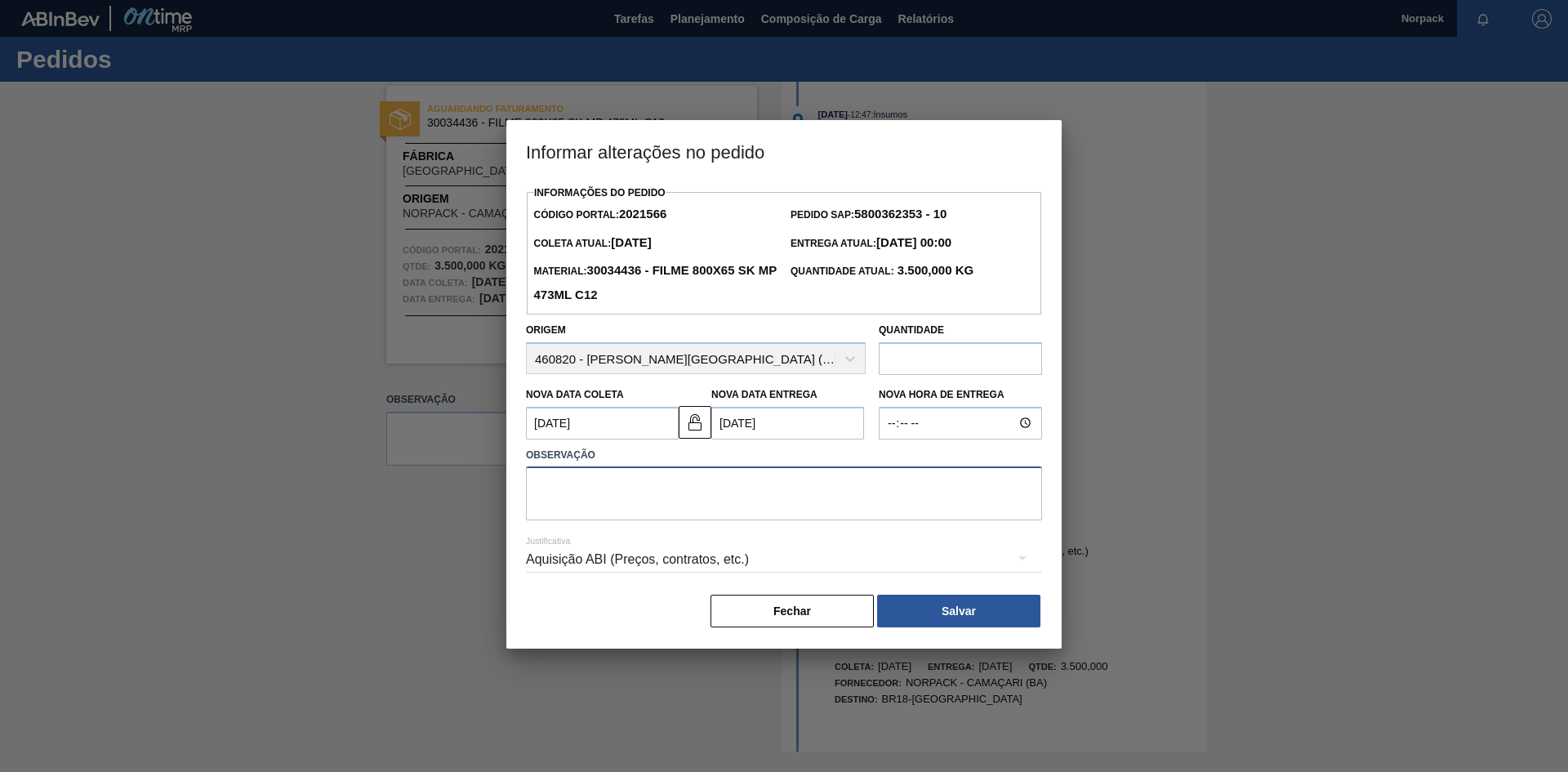
paste textarea "Previsão de entrega"
type textarea "Previsão de entrega"
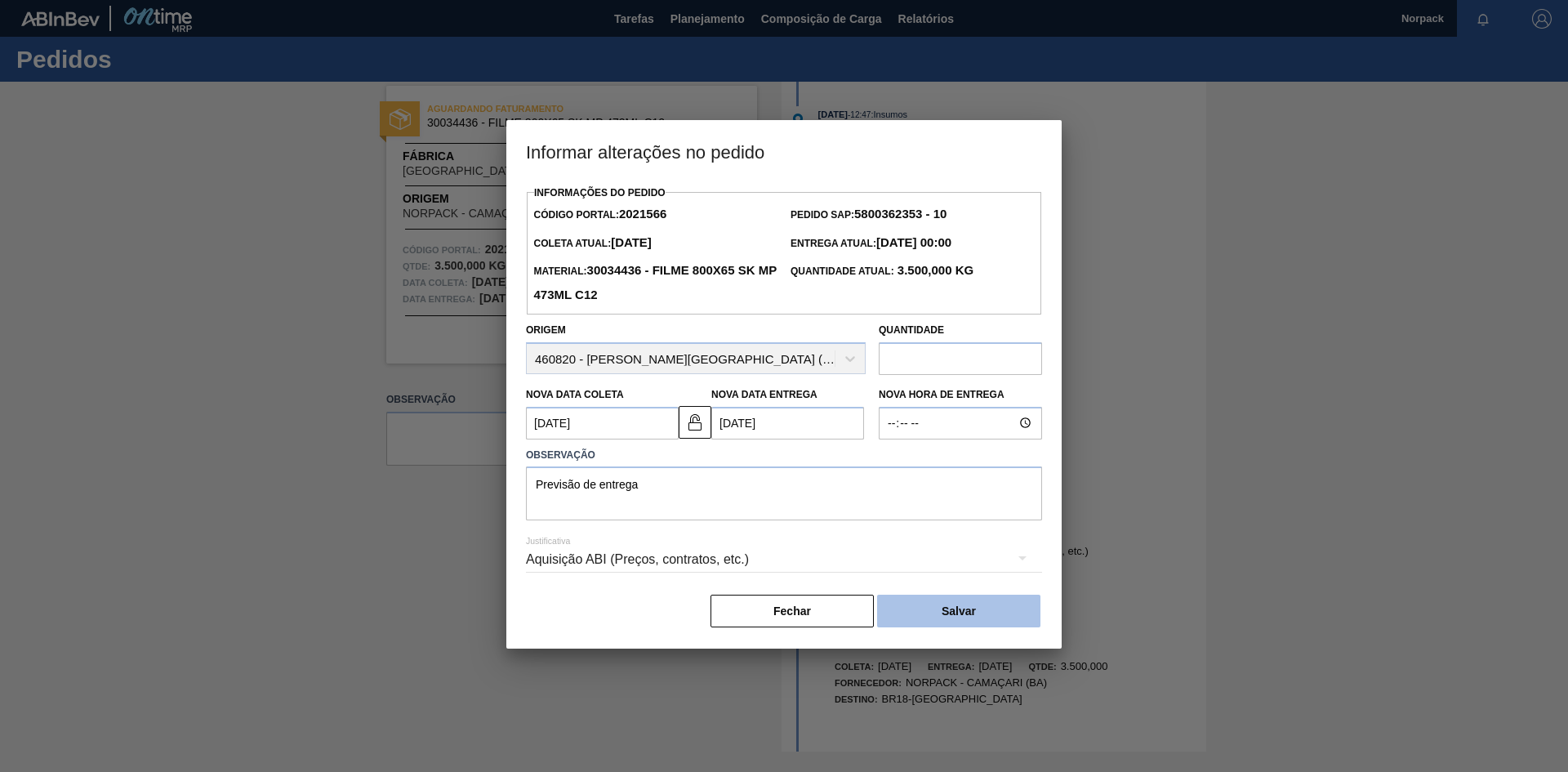
click at [1002, 617] on button "Salvar" at bounding box center [959, 611] width 163 height 33
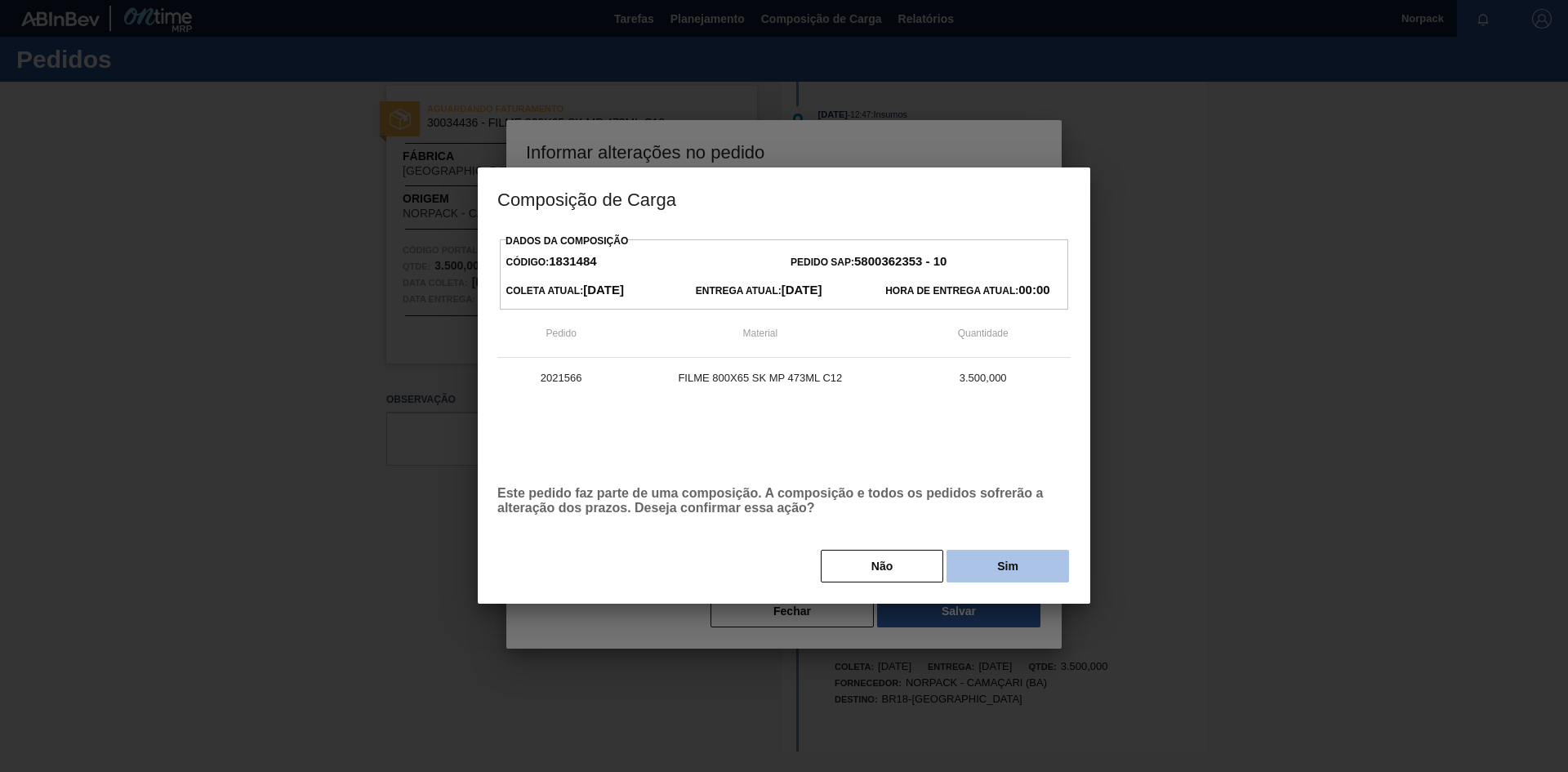
click at [999, 580] on button "Sim" at bounding box center [1008, 566] width 123 height 33
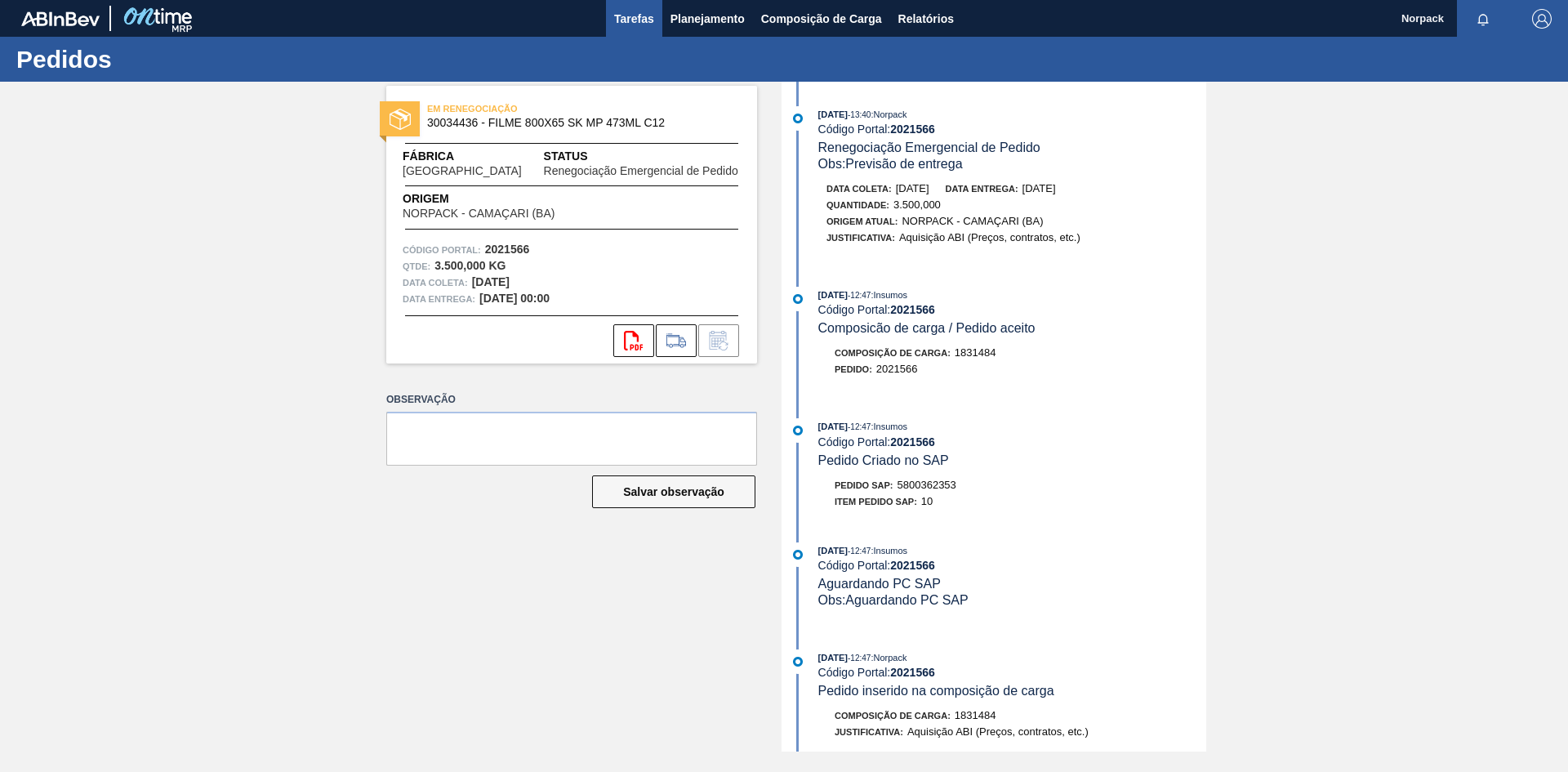
click at [654, 21] on button "Tarefas" at bounding box center [634, 18] width 57 height 37
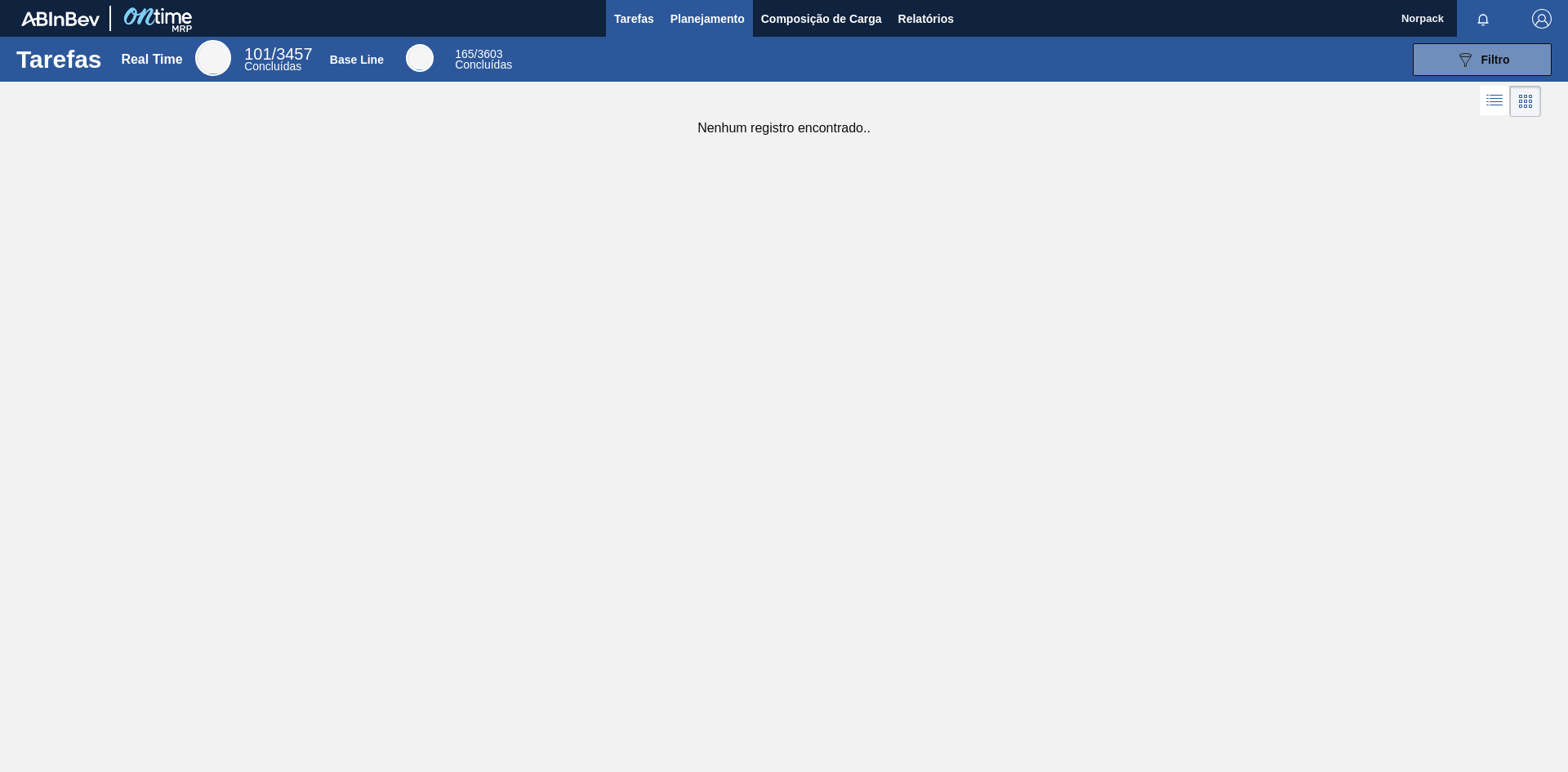
click at [700, 23] on span "Planejamento" at bounding box center [707, 18] width 75 height 20
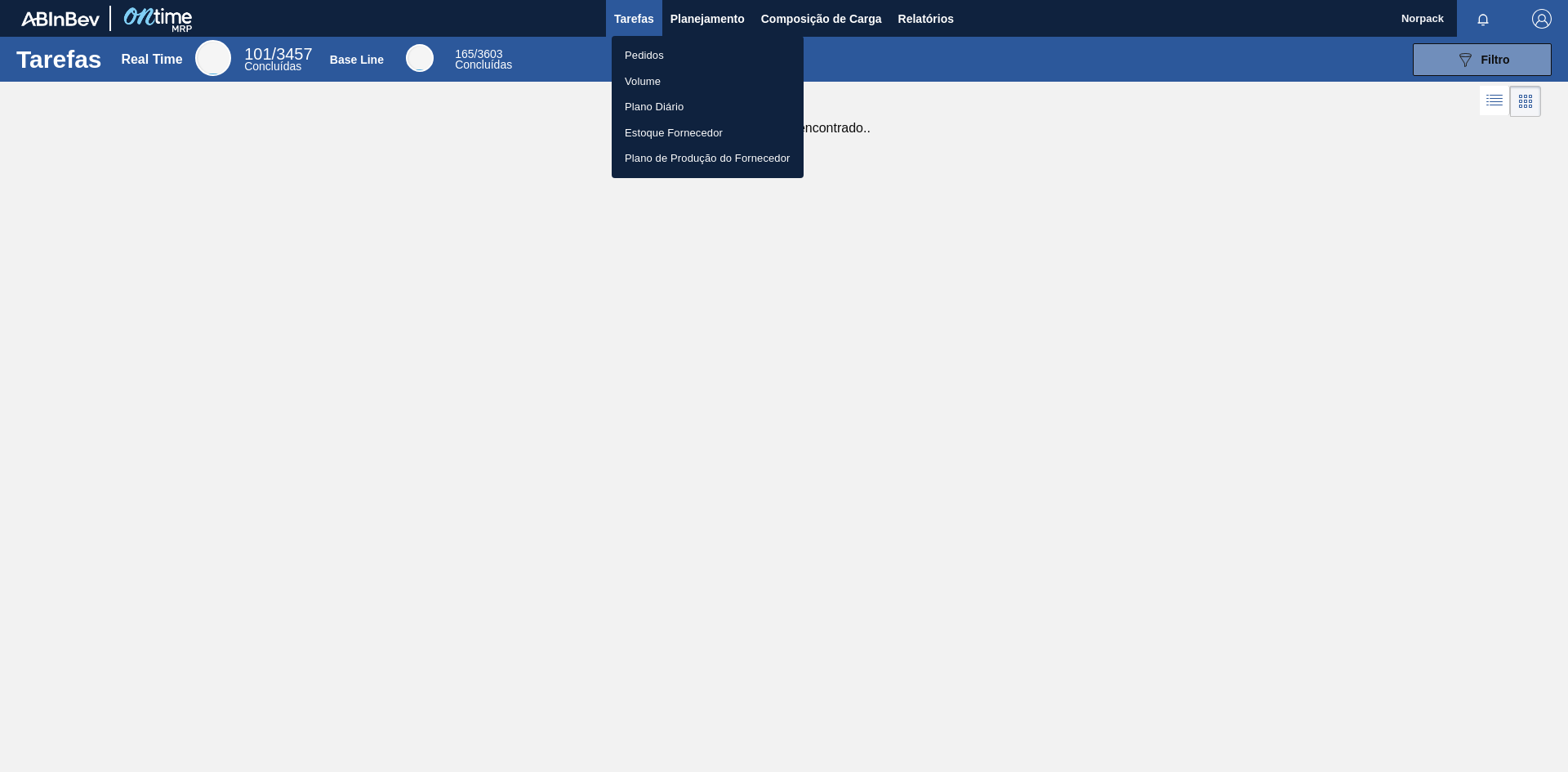
click at [636, 59] on li "Pedidos" at bounding box center [708, 55] width 192 height 26
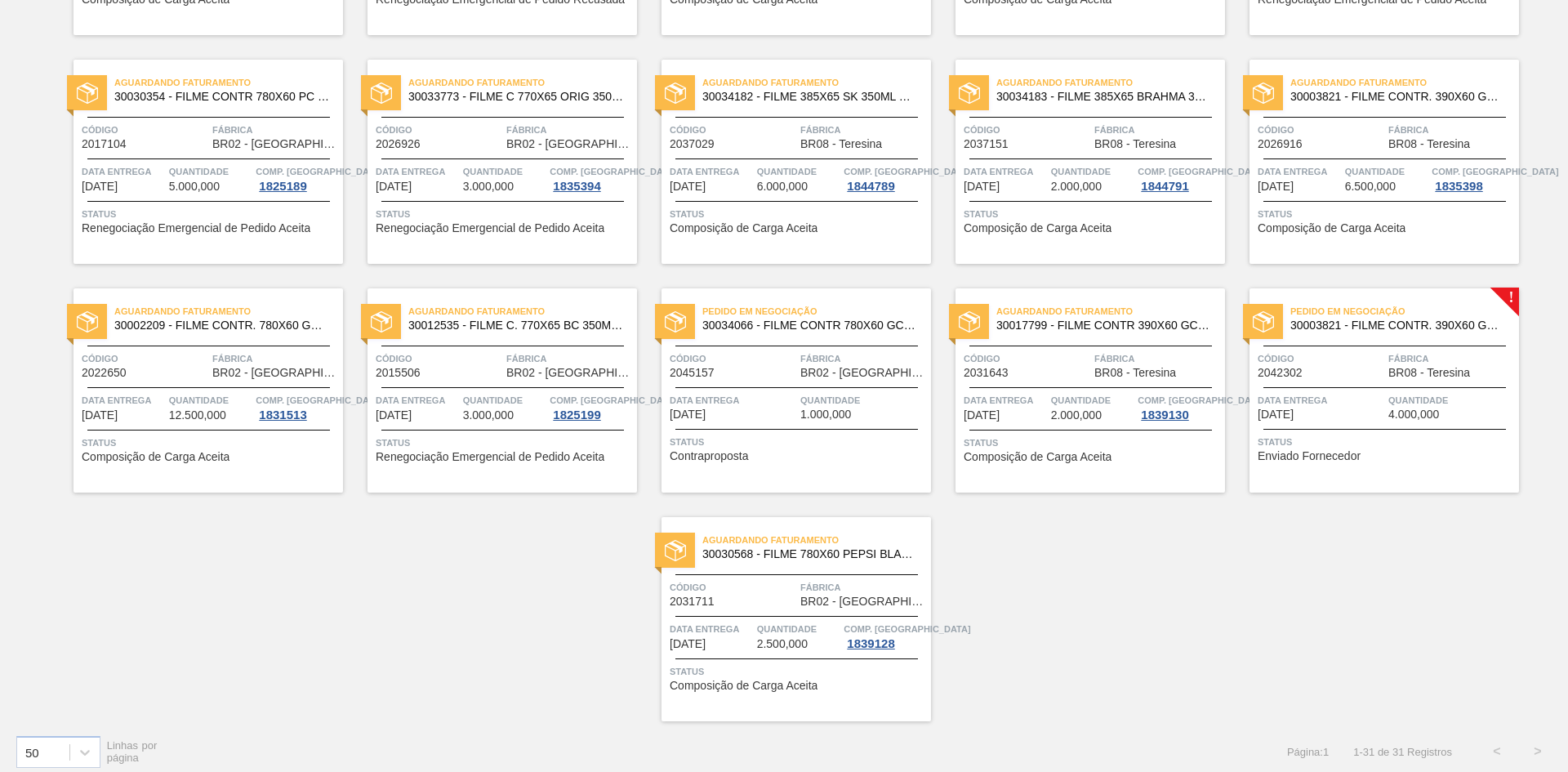
scroll to position [1011, 0]
